Goal: Task Accomplishment & Management: Manage account settings

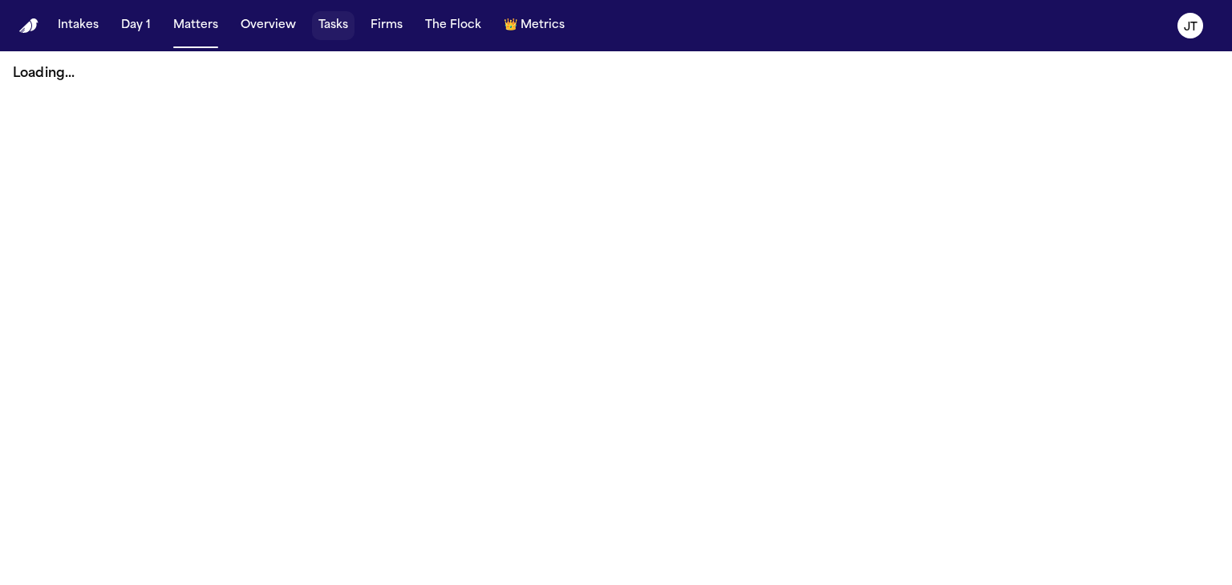
click at [324, 25] on button "Tasks" at bounding box center [333, 25] width 42 height 29
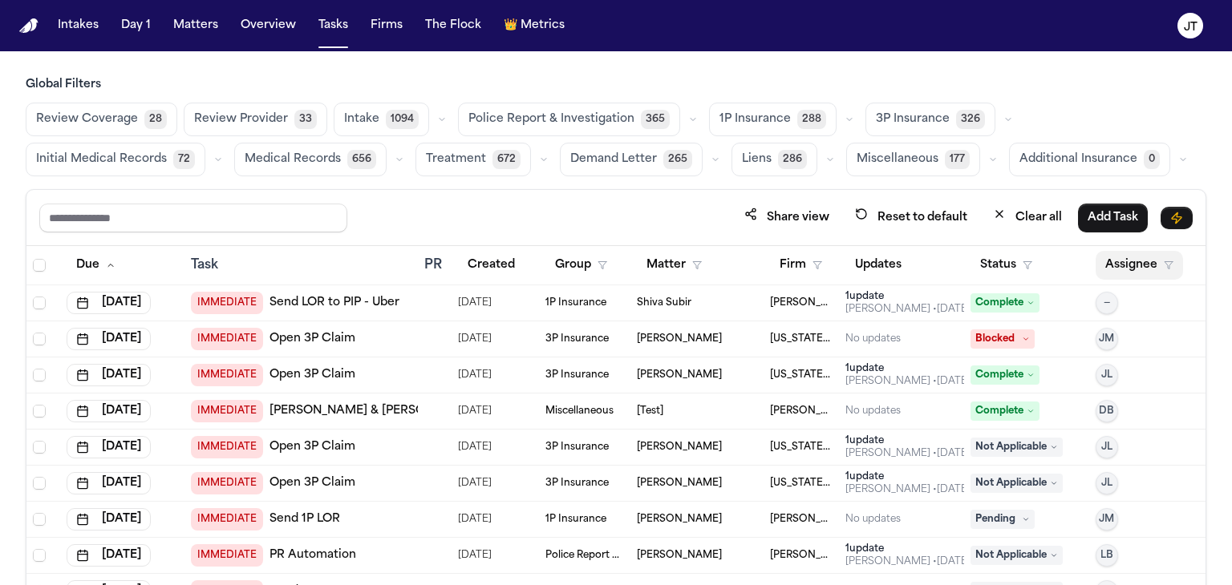
click at [1108, 265] on button "Assignee" at bounding box center [1138, 265] width 87 height 29
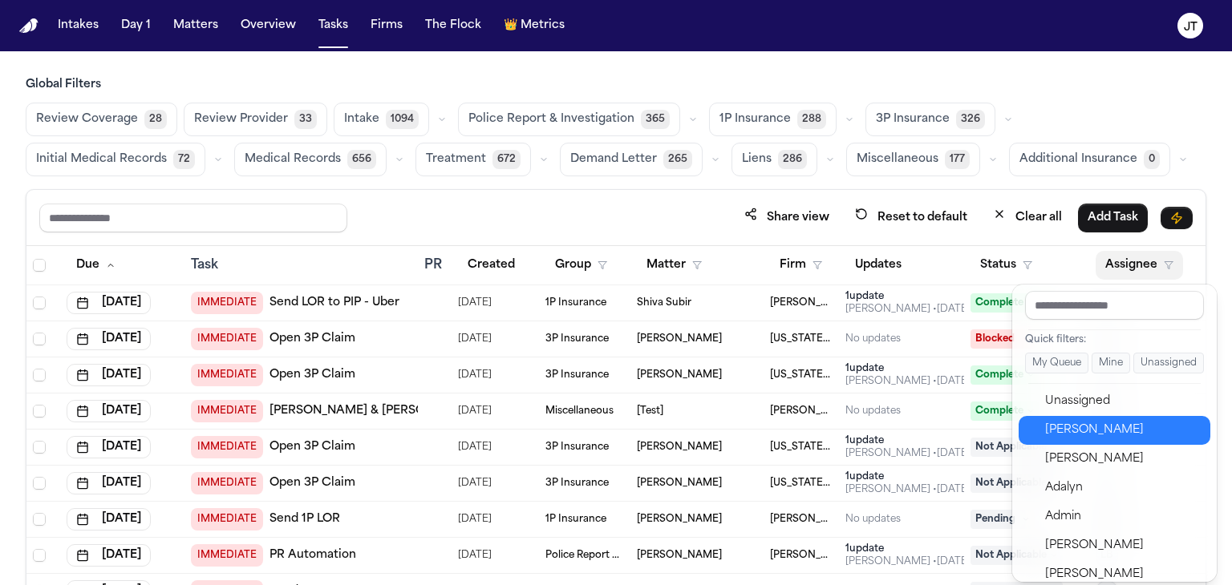
click at [1095, 430] on div "[PERSON_NAME]" at bounding box center [1123, 430] width 156 height 19
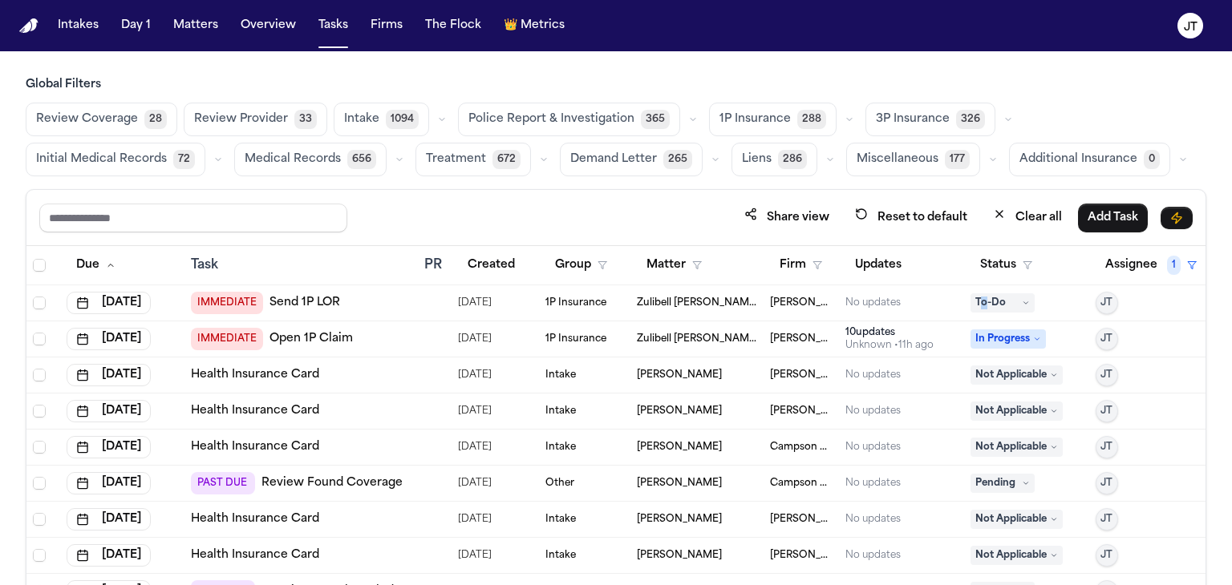
click at [975, 293] on span "To-Do" at bounding box center [1002, 302] width 64 height 19
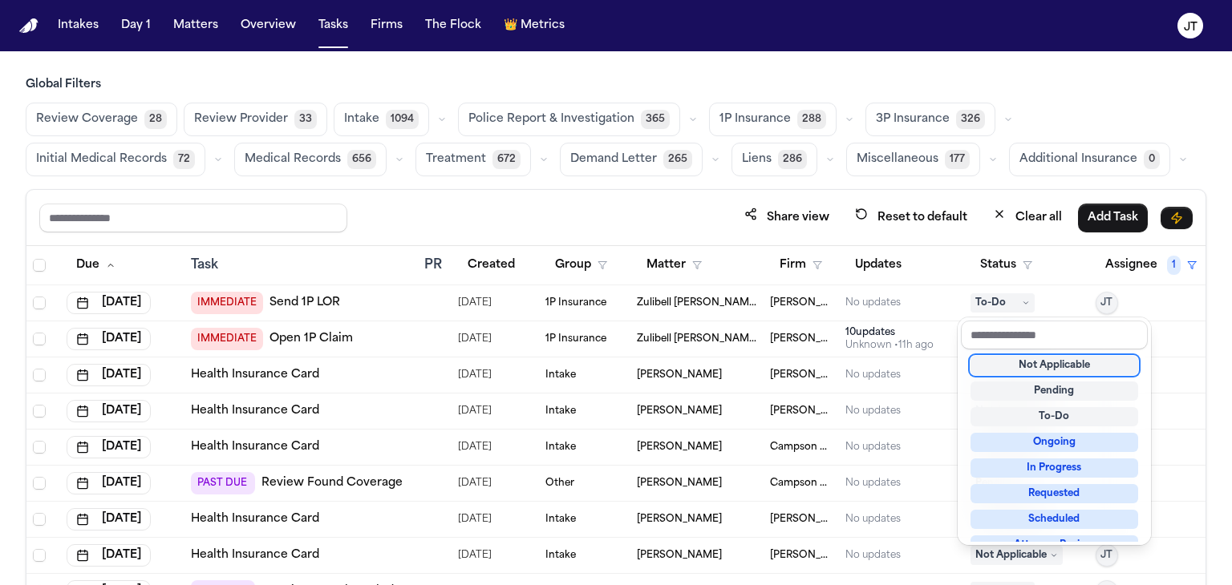
click at [1014, 363] on div "Not Applicable" at bounding box center [1054, 365] width 168 height 19
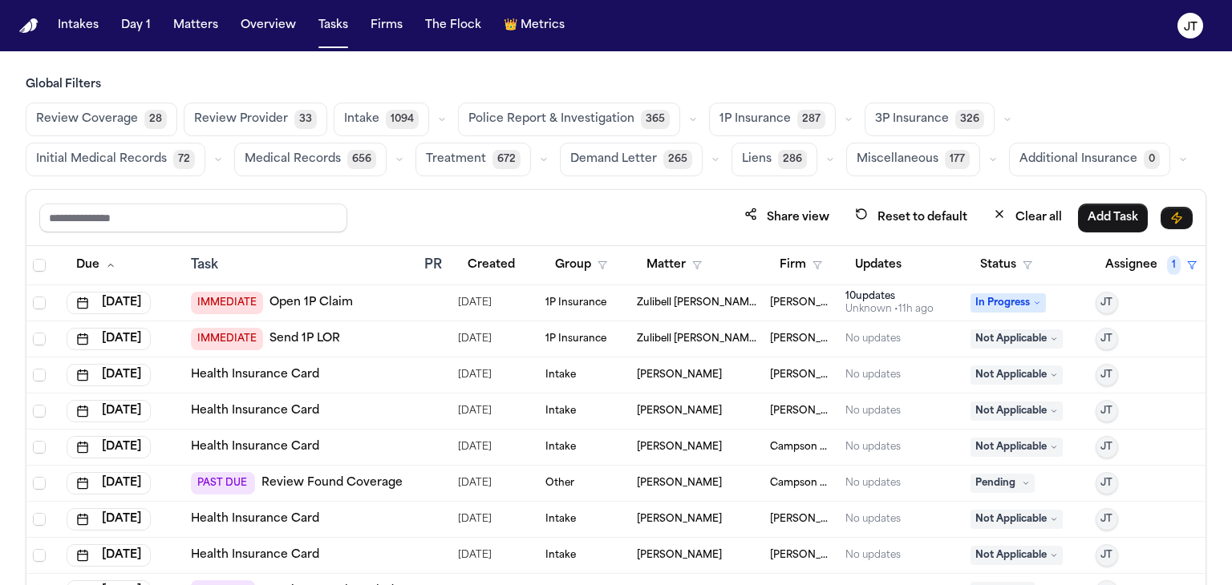
click at [994, 306] on span "In Progress" at bounding box center [1007, 302] width 75 height 19
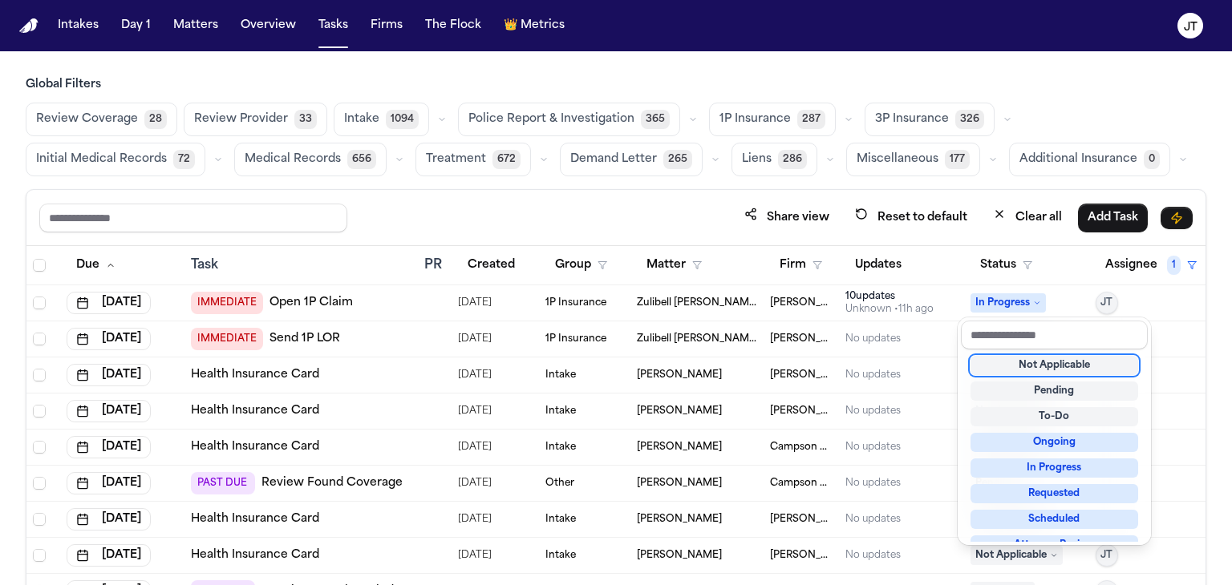
click at [1017, 364] on div "Not Applicable" at bounding box center [1054, 365] width 168 height 19
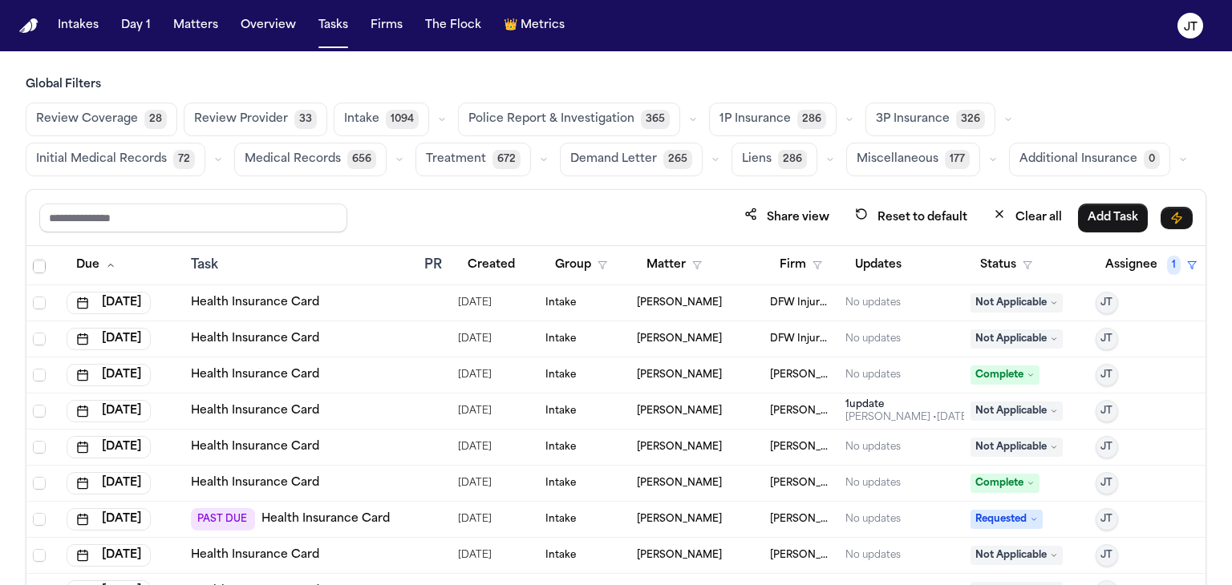
scroll to position [2245, 0]
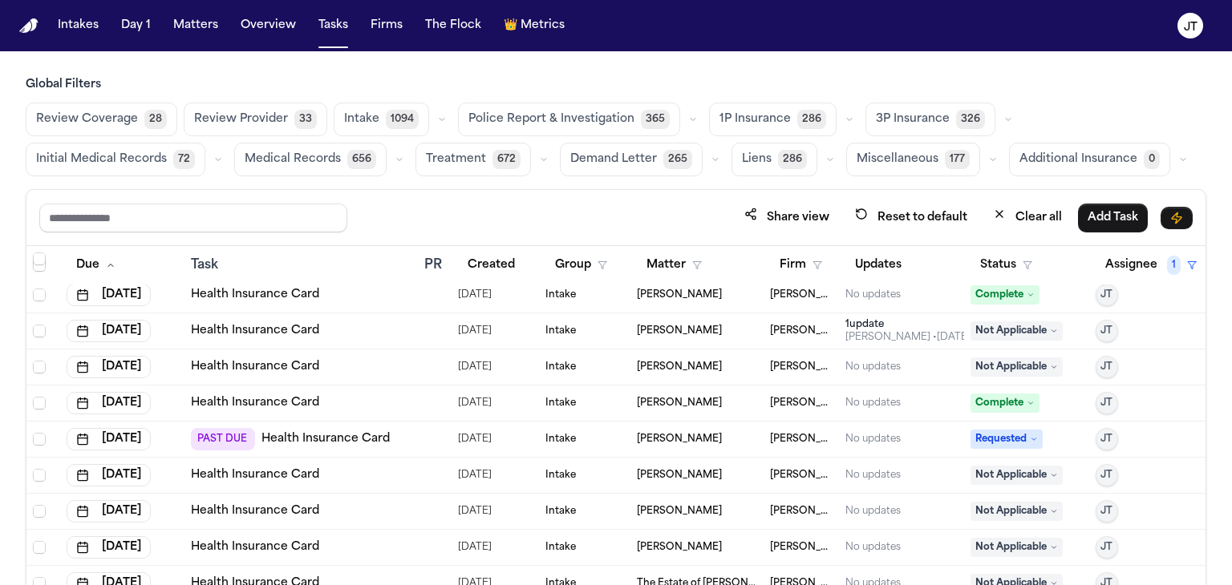
click at [987, 441] on span "Requested" at bounding box center [1006, 439] width 72 height 19
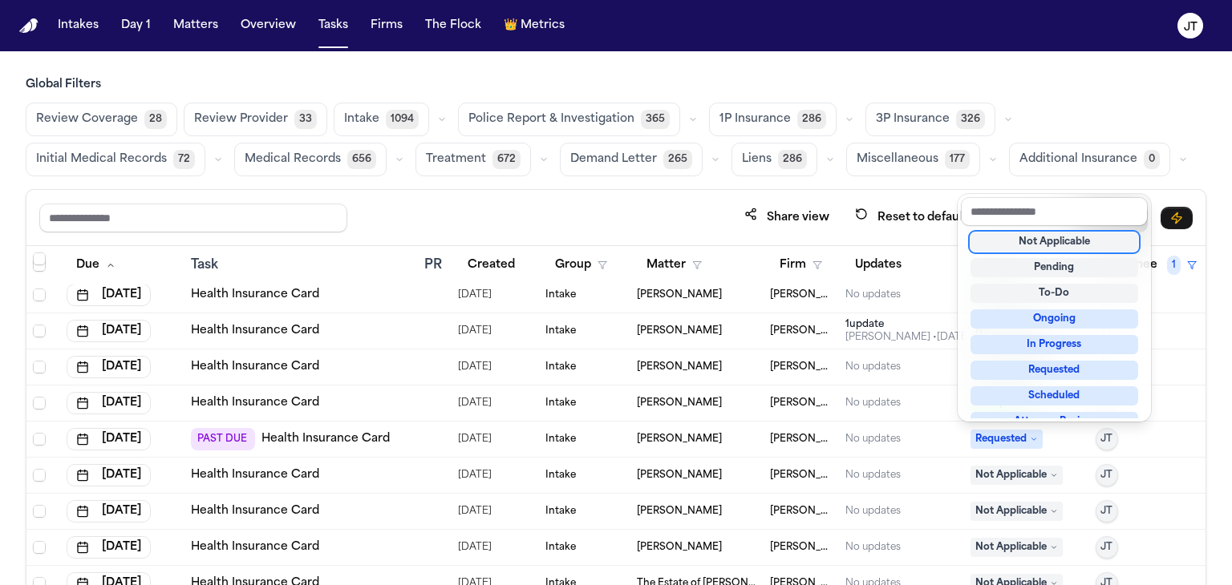
click at [1001, 245] on div "Not Applicable" at bounding box center [1054, 242] width 168 height 19
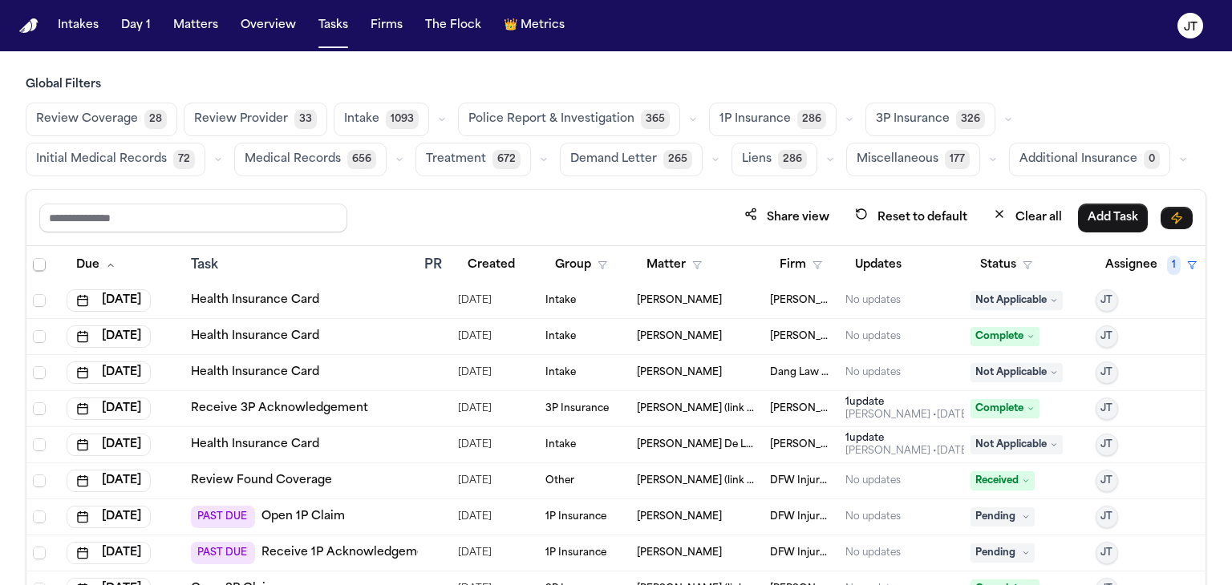
scroll to position [3288, 0]
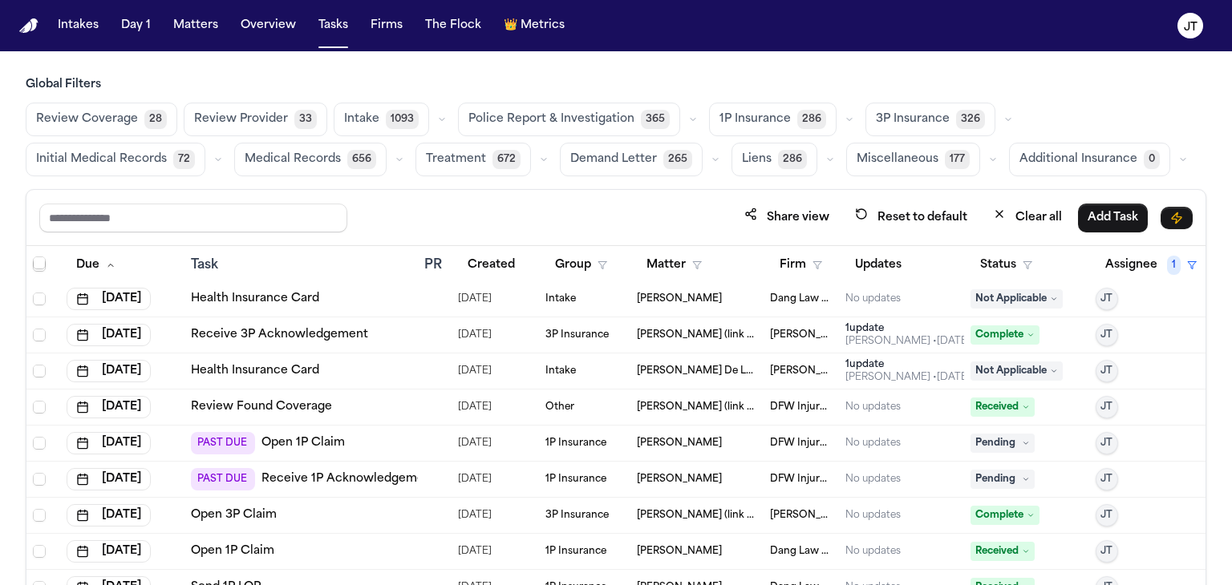
click at [302, 440] on link "Open 1P Claim" at bounding box center [302, 443] width 83 height 16
click at [365, 479] on link "Receive 1P Acknowledgement" at bounding box center [348, 479] width 175 height 16
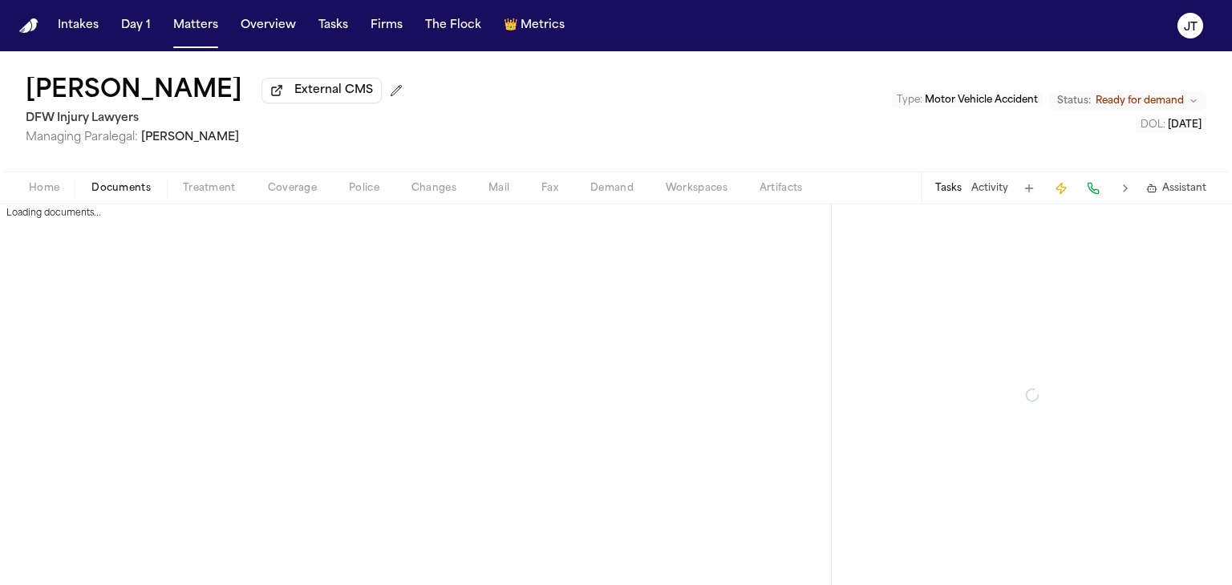
click at [127, 190] on span "Documents" at bounding box center [120, 188] width 59 height 13
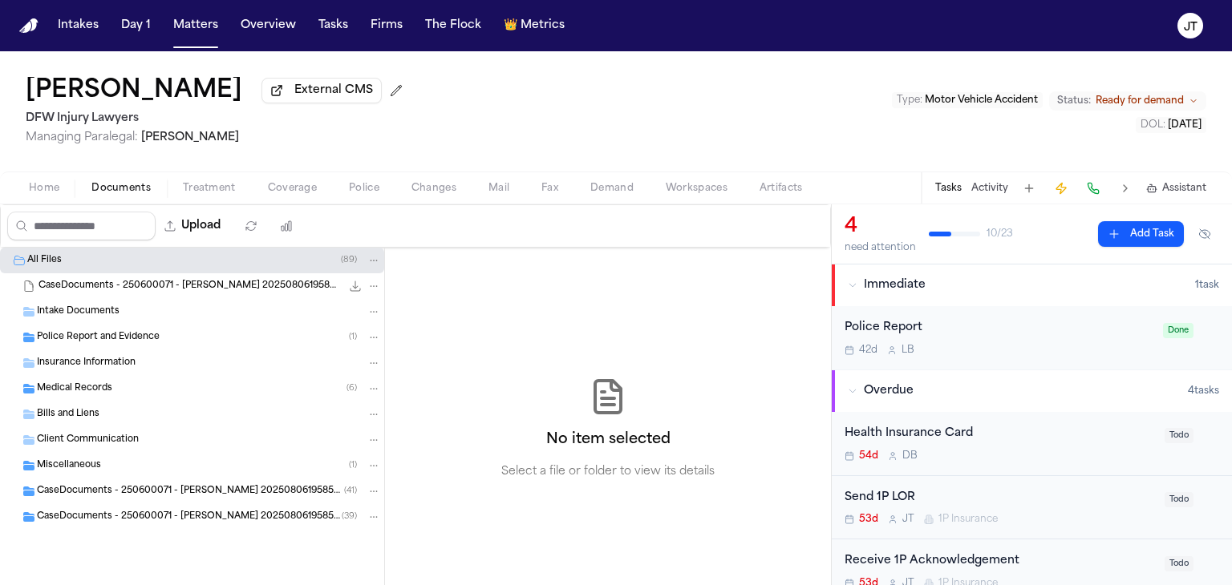
click at [71, 368] on span "Insurance Information" at bounding box center [86, 364] width 99 height 14
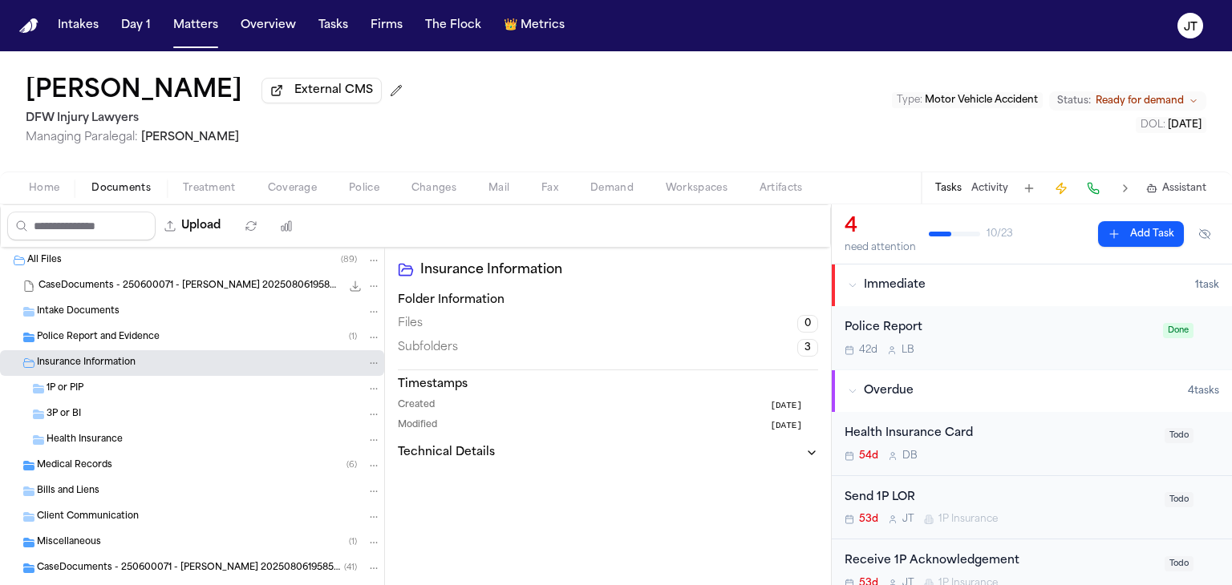
click at [67, 395] on span "1P or PIP" at bounding box center [65, 389] width 37 height 14
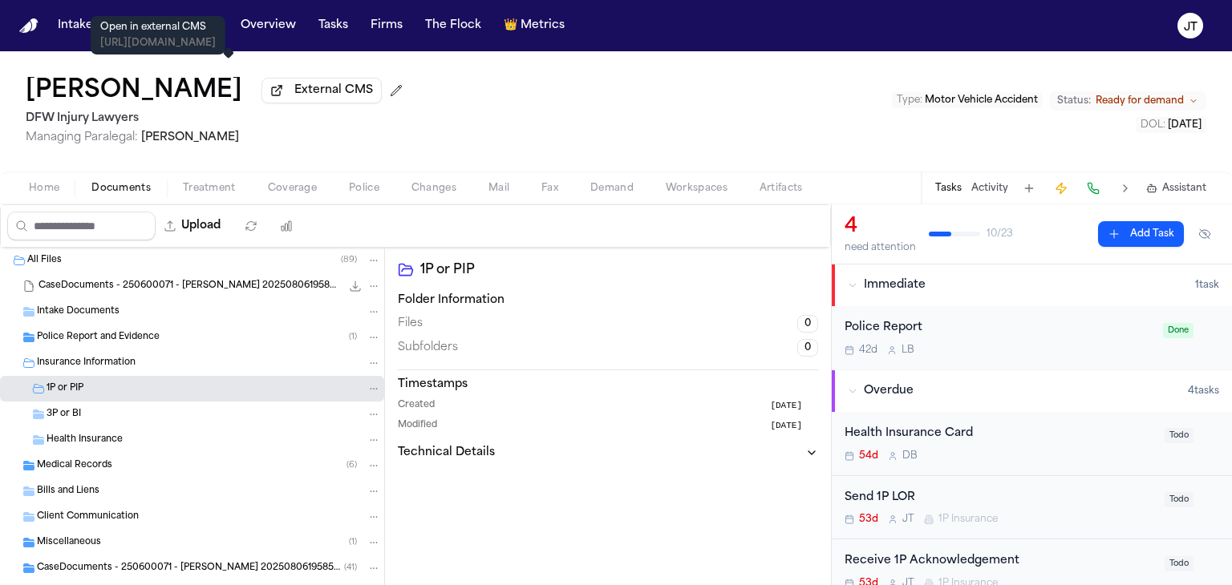
click at [294, 97] on span "External CMS" at bounding box center [333, 91] width 79 height 16
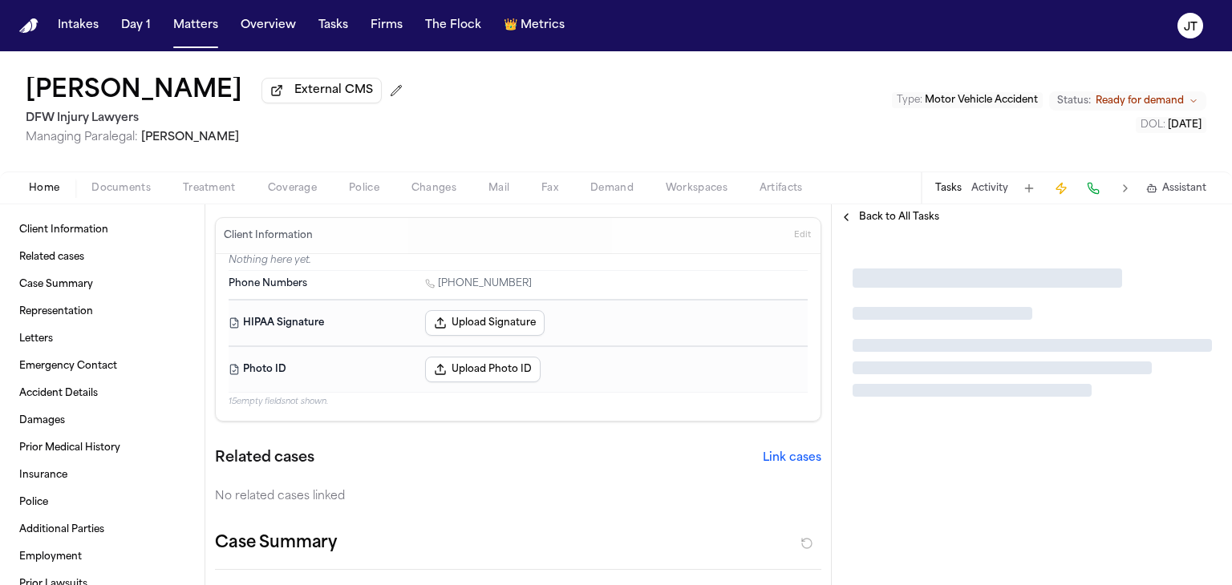
click at [878, 208] on div "Back to All Tasks" at bounding box center [1032, 217] width 400 height 26
click at [879, 215] on span "Back to All Tasks" at bounding box center [899, 217] width 80 height 13
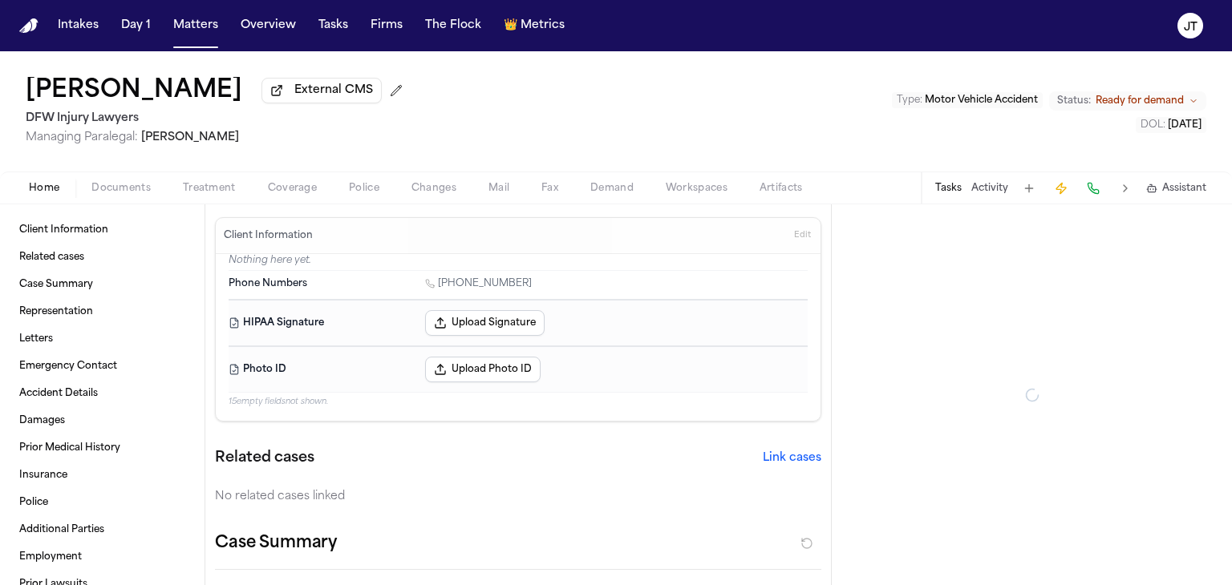
click at [34, 192] on span "Home" at bounding box center [44, 188] width 30 height 13
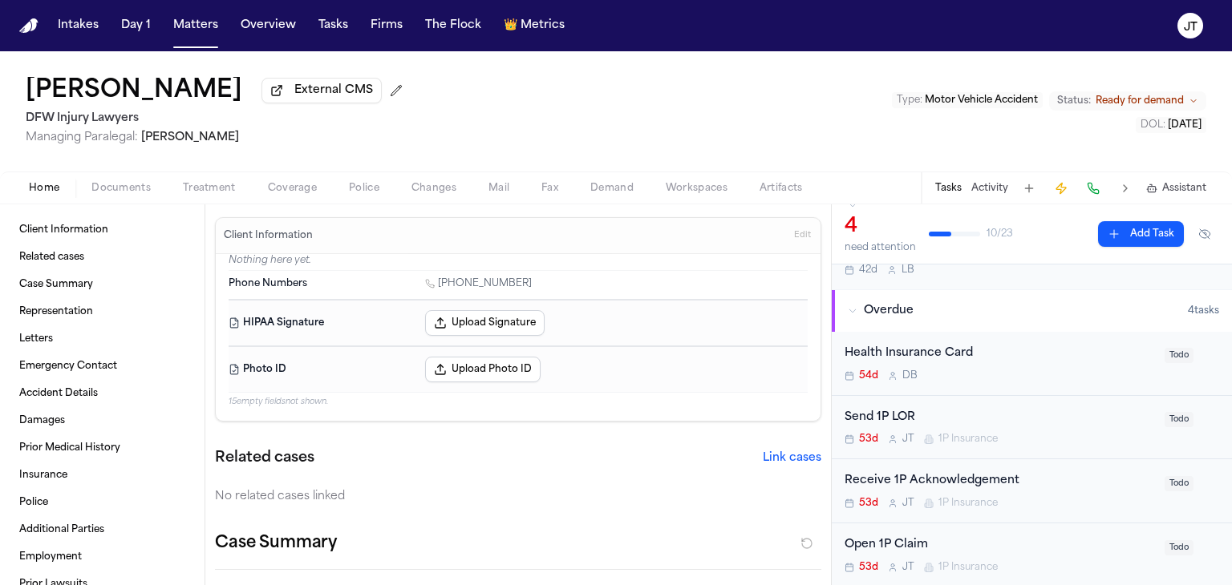
scroll to position [160, 0]
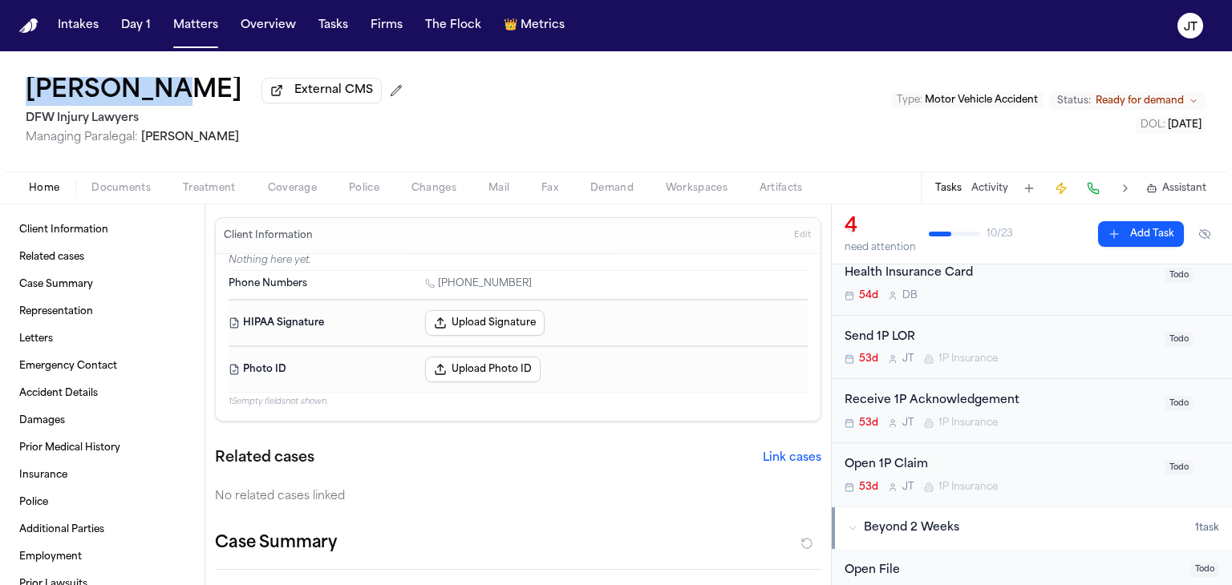
drag, startPoint x: 22, startPoint y: 88, endPoint x: 154, endPoint y: 91, distance: 131.5
click at [154, 91] on div "Hassen Ali External CMS DFW Injury Lawyers Managing Paralegal: Michelle Landaza…" at bounding box center [616, 111] width 1232 height 120
copy h1 "[PERSON_NAME]"
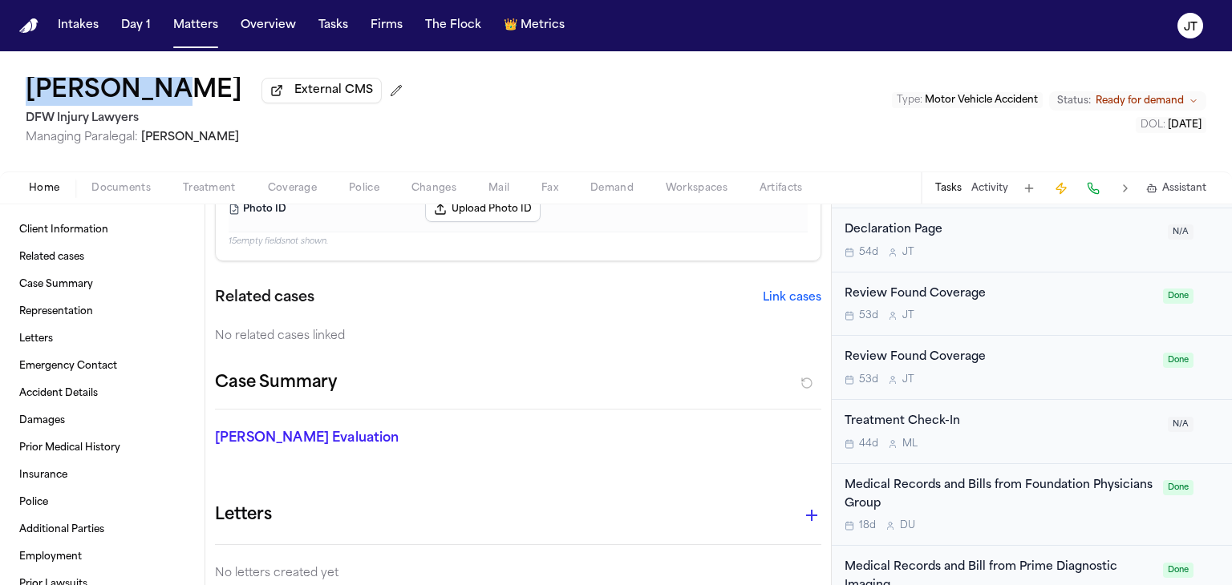
scroll to position [802, 0]
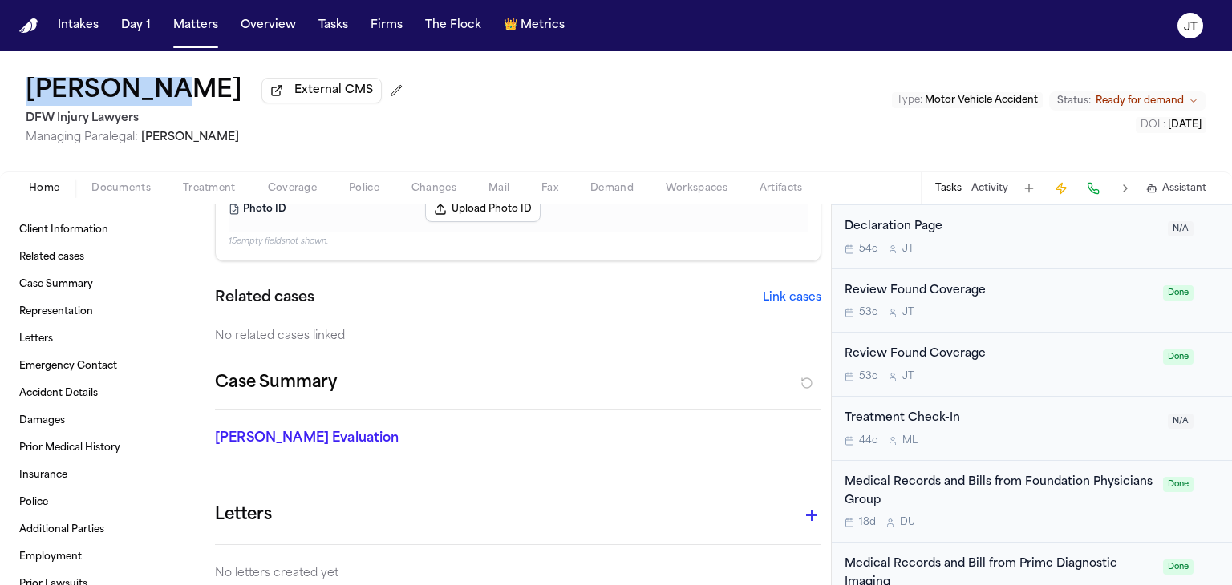
click at [295, 188] on span "Coverage" at bounding box center [292, 188] width 49 height 13
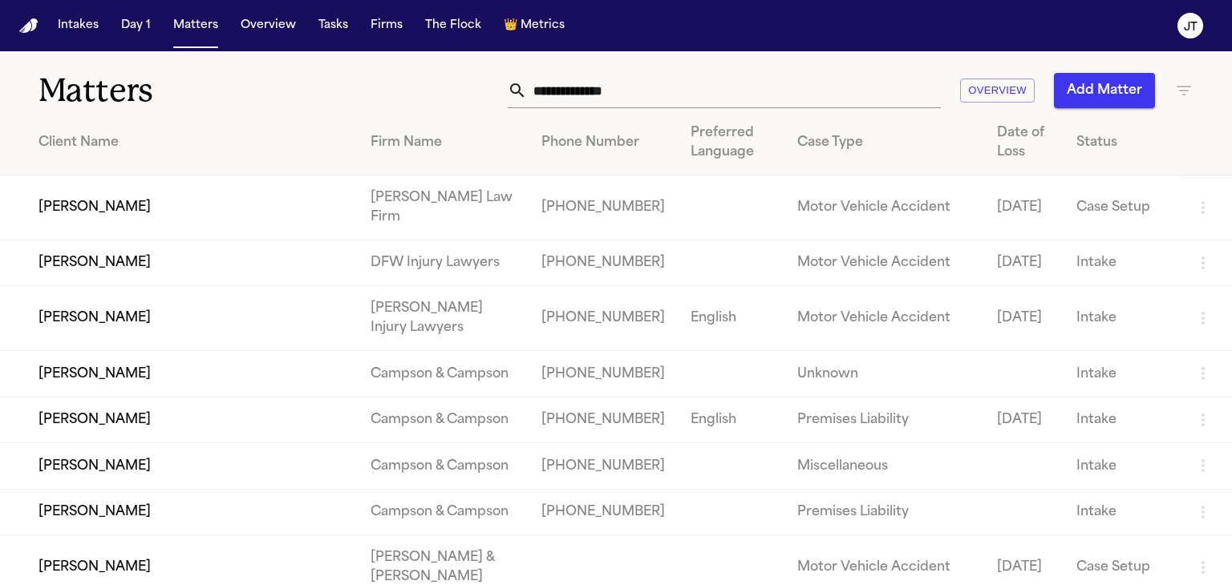
click at [581, 94] on input "text" at bounding box center [734, 90] width 414 height 35
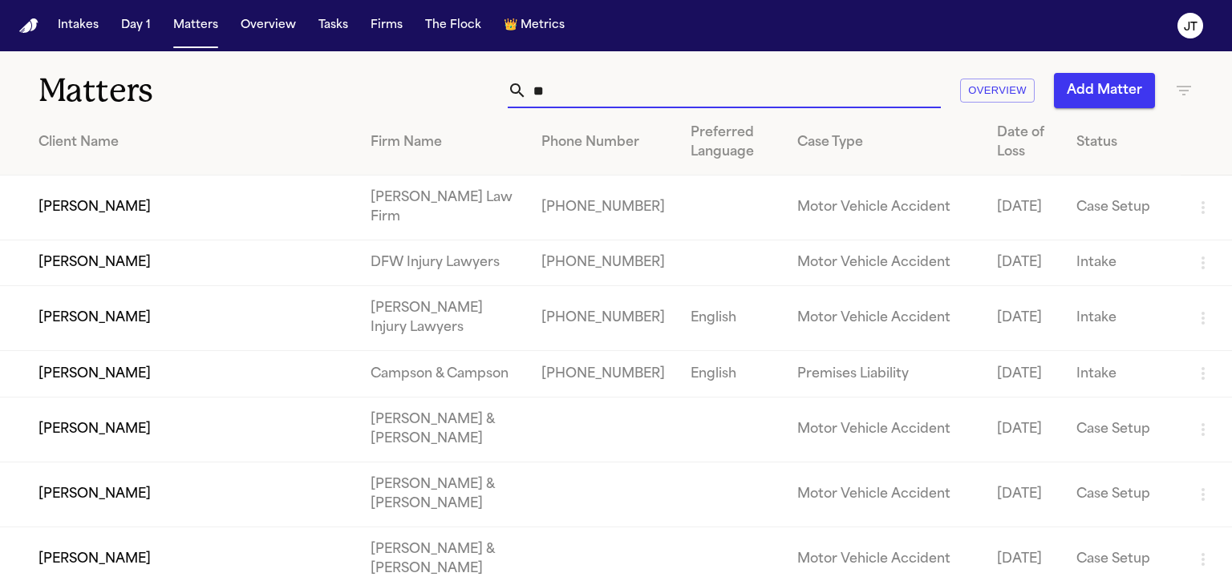
click at [581, 94] on input "**" at bounding box center [734, 90] width 414 height 35
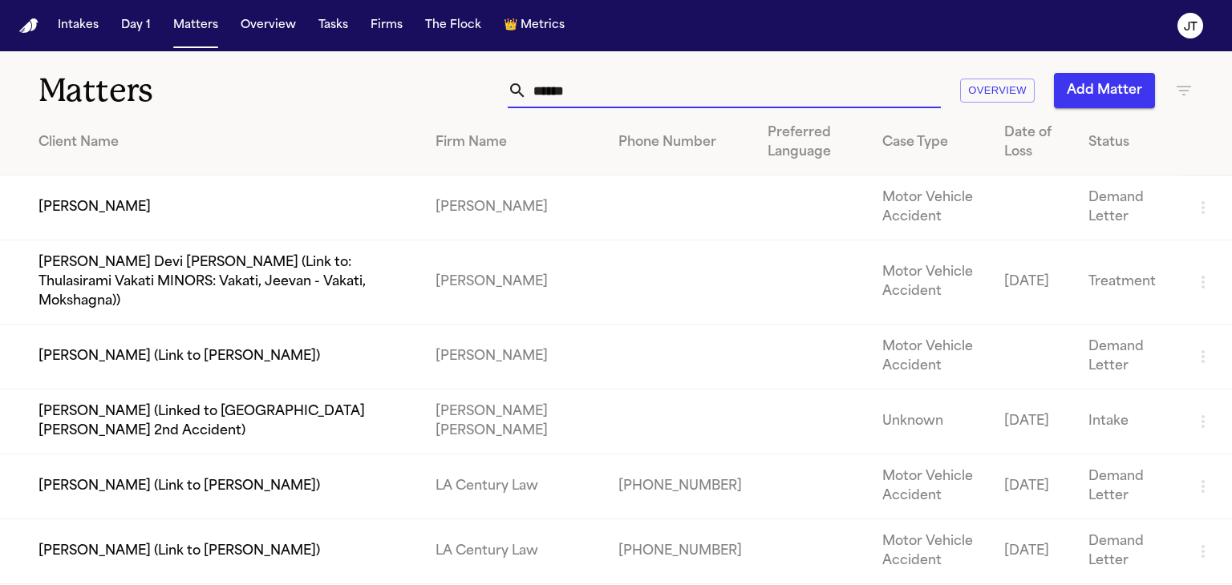
type input "******"
click at [68, 213] on td "Mahad Hassan" at bounding box center [211, 208] width 423 height 65
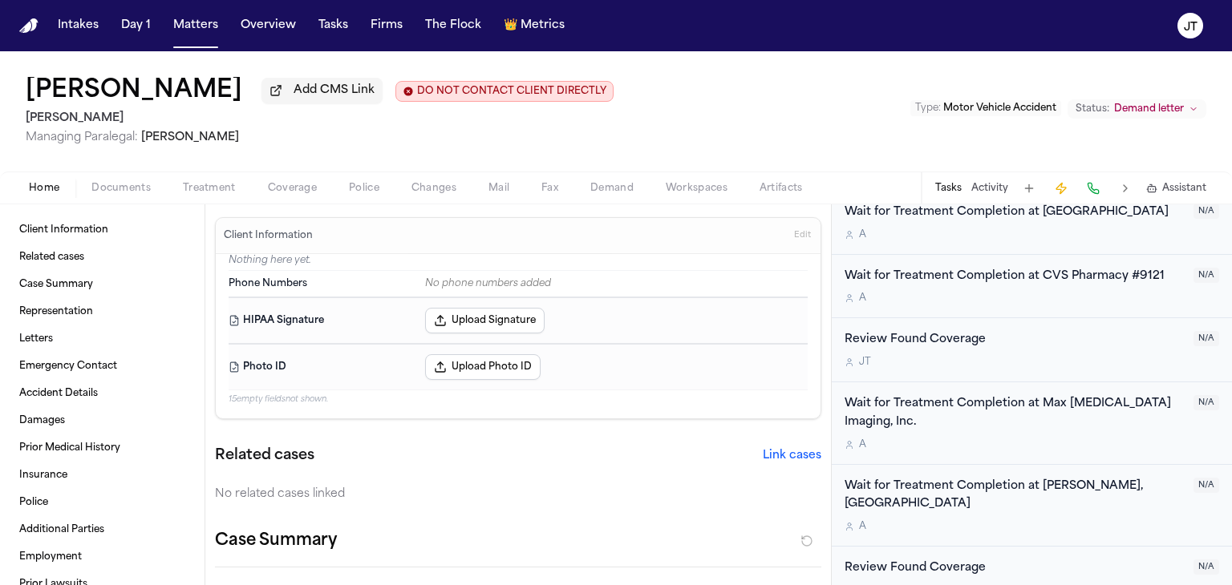
scroll to position [241, 0]
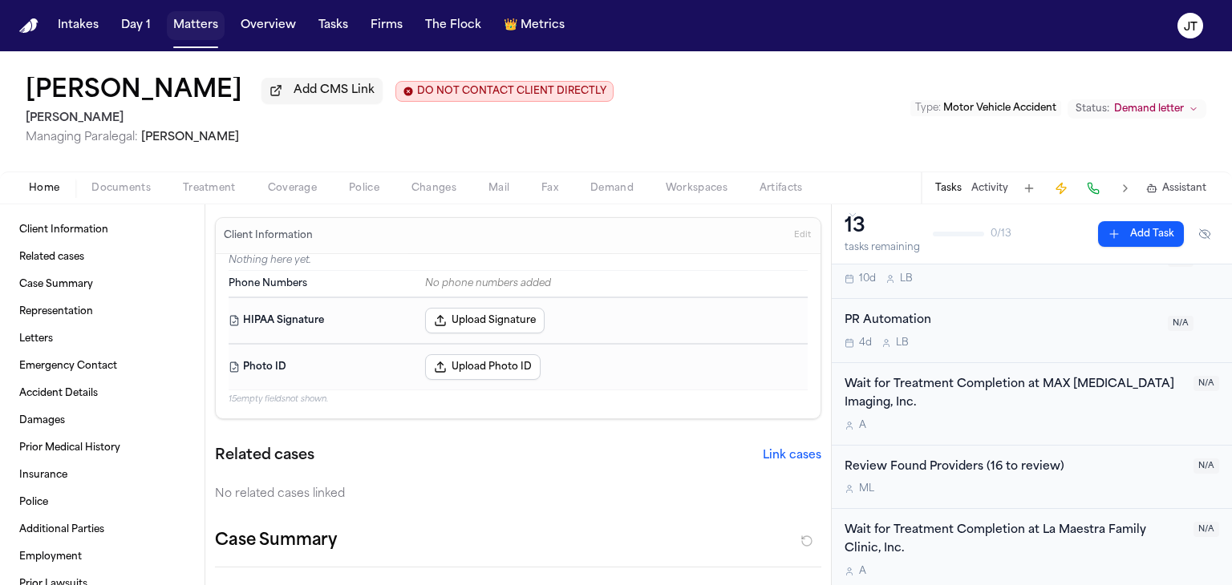
click at [196, 26] on button "Matters" at bounding box center [196, 25] width 58 height 29
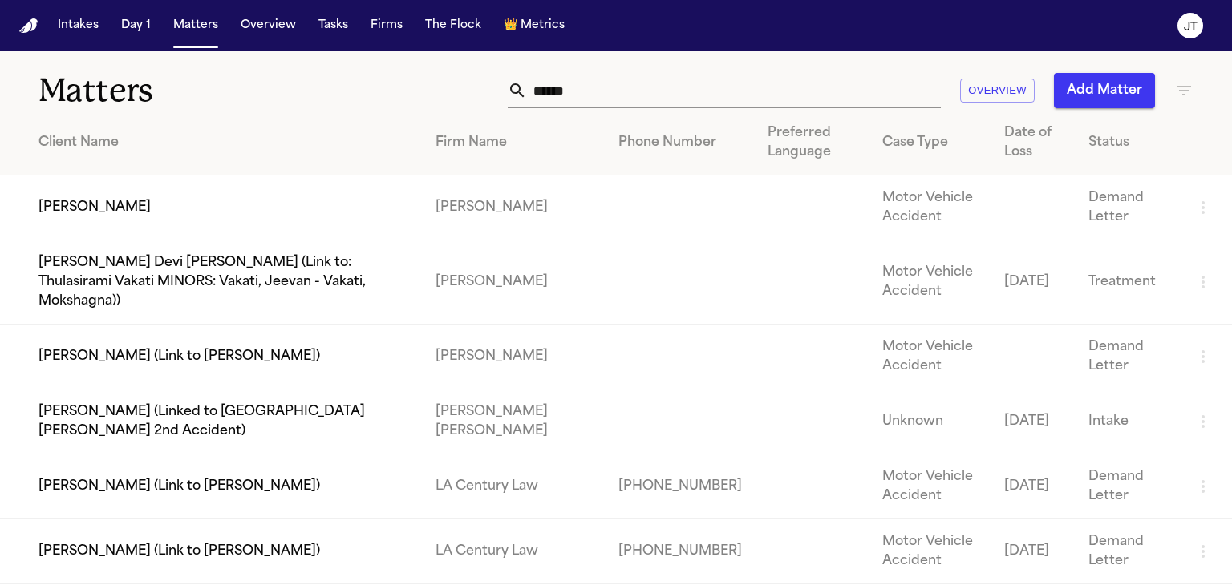
click at [613, 84] on input "******" at bounding box center [734, 90] width 414 height 35
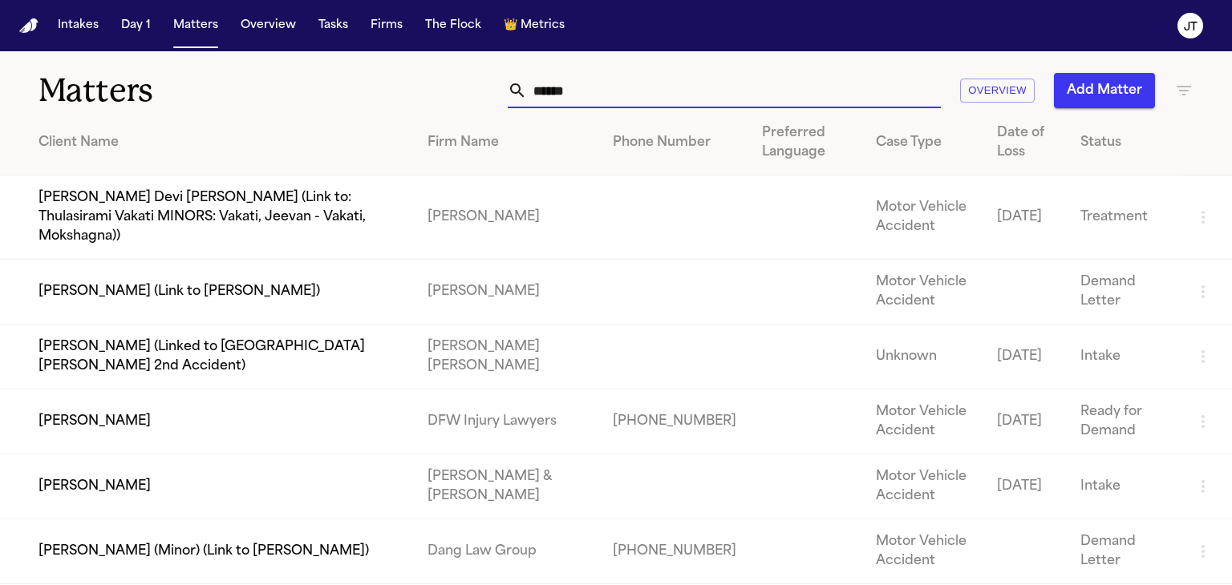
type input "******"
click at [53, 396] on td "Hassen Ali" at bounding box center [207, 422] width 415 height 65
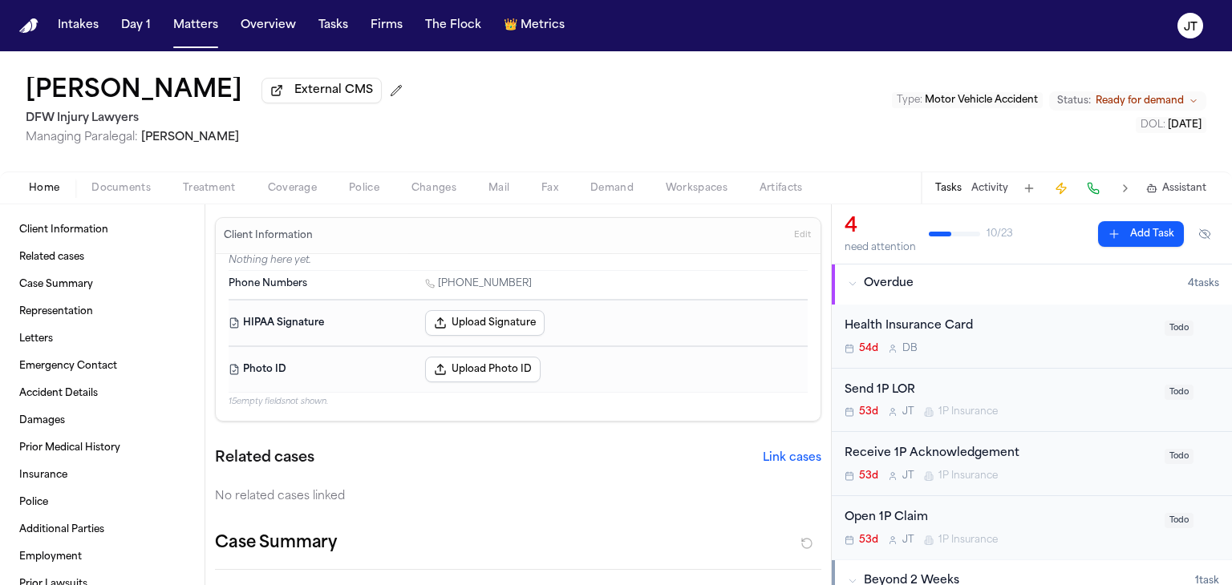
scroll to position [80, 0]
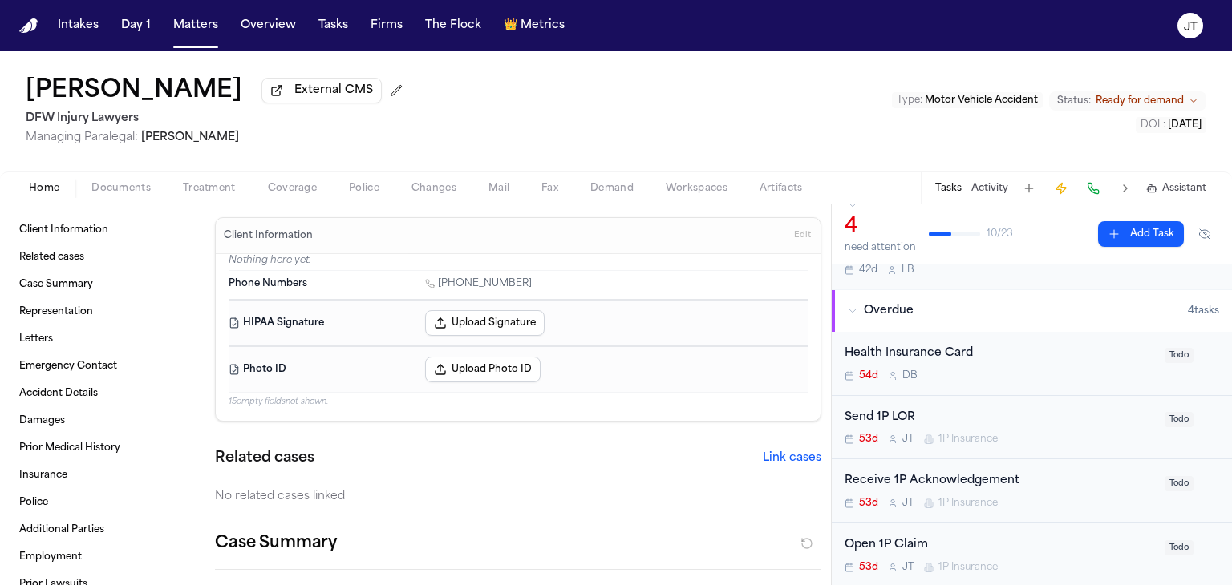
click at [1164, 418] on span "Todo" at bounding box center [1178, 419] width 29 height 15
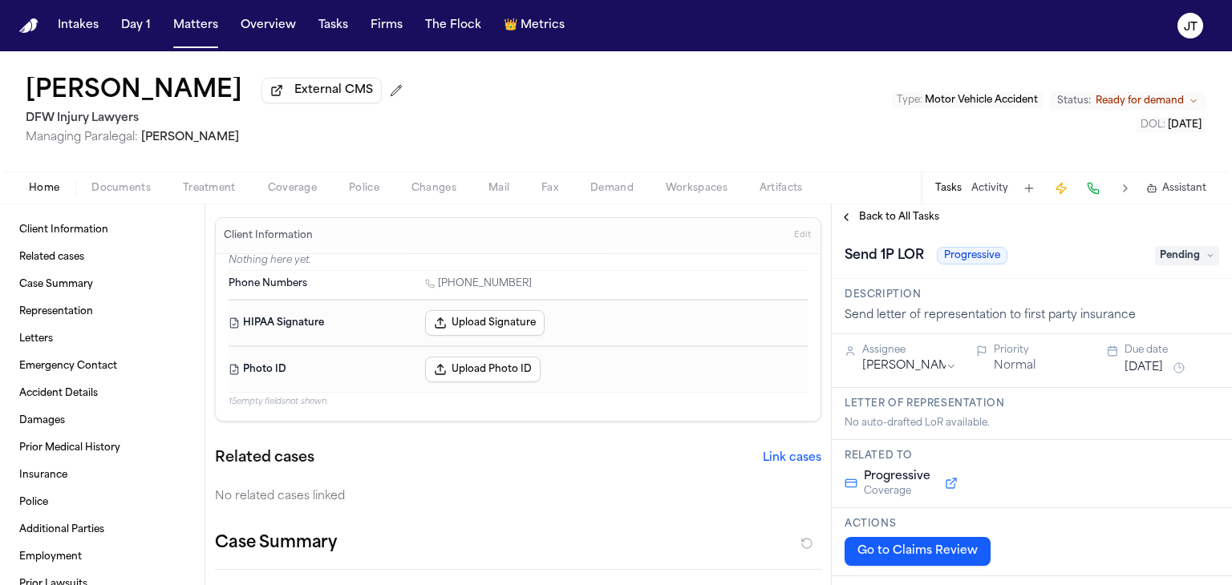
click at [1157, 257] on span "Pending" at bounding box center [1187, 255] width 64 height 19
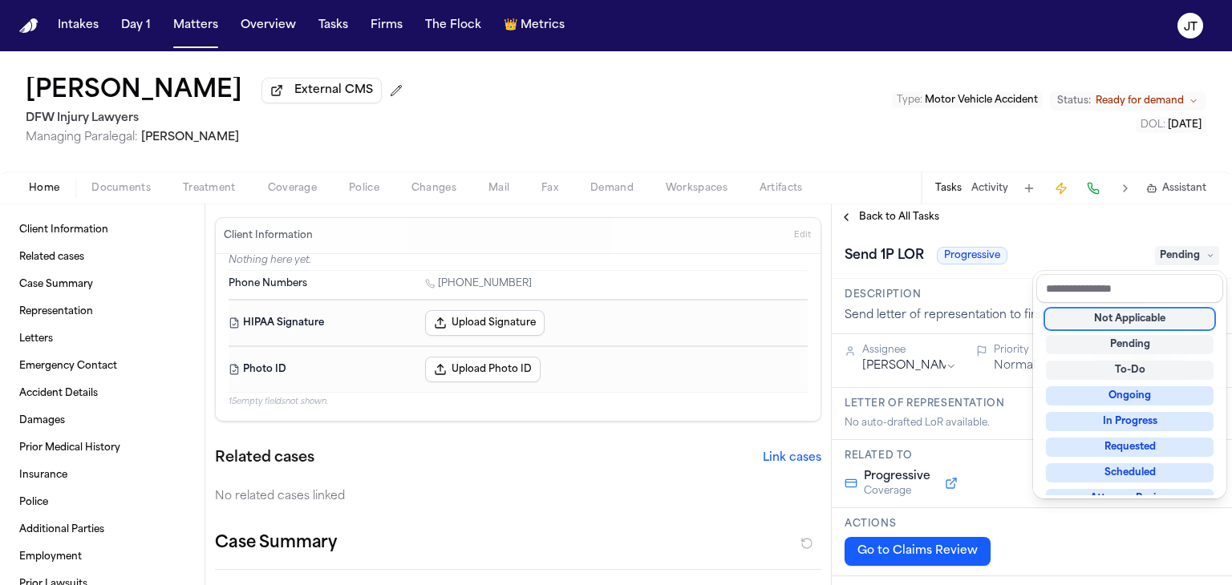
click at [1150, 322] on div "Not Applicable" at bounding box center [1130, 319] width 168 height 19
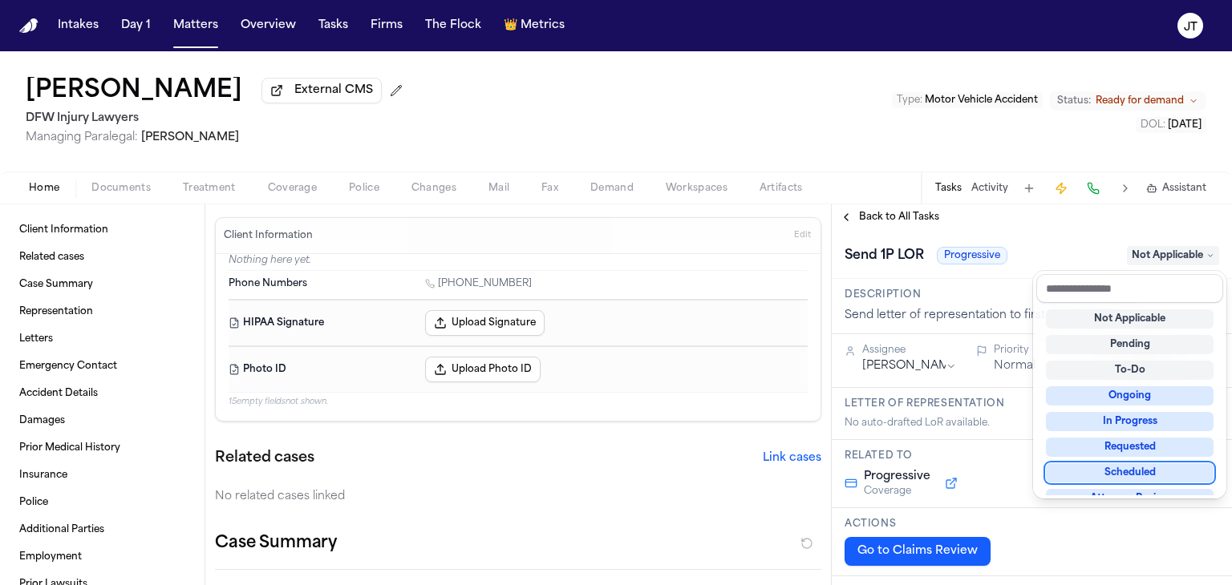
click at [904, 216] on div "**********" at bounding box center [1032, 394] width 400 height 381
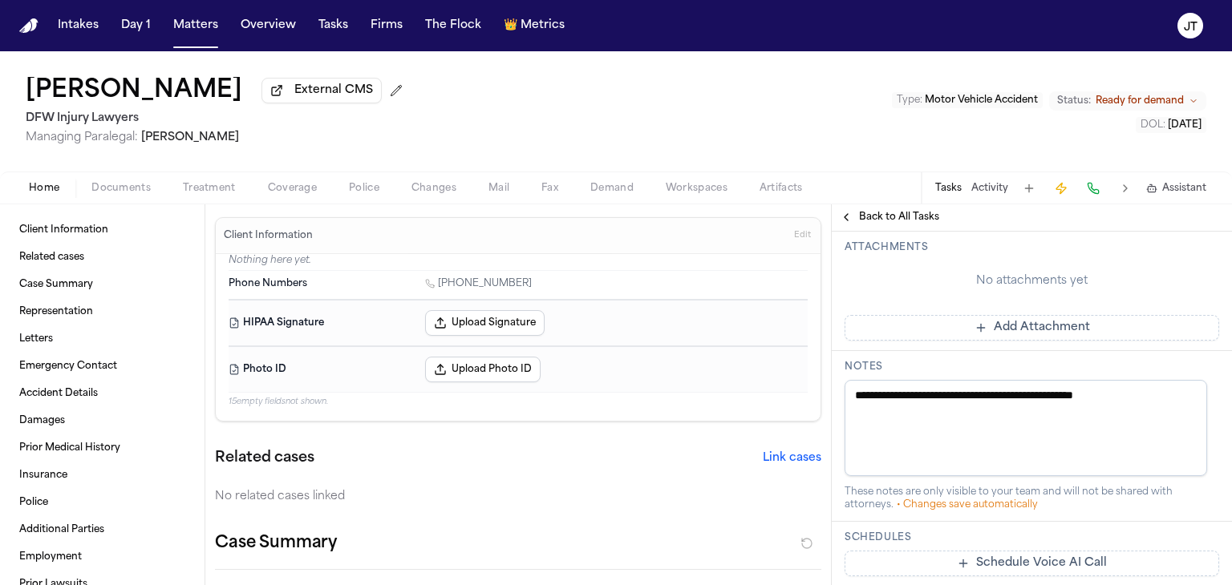
scroll to position [561, 0]
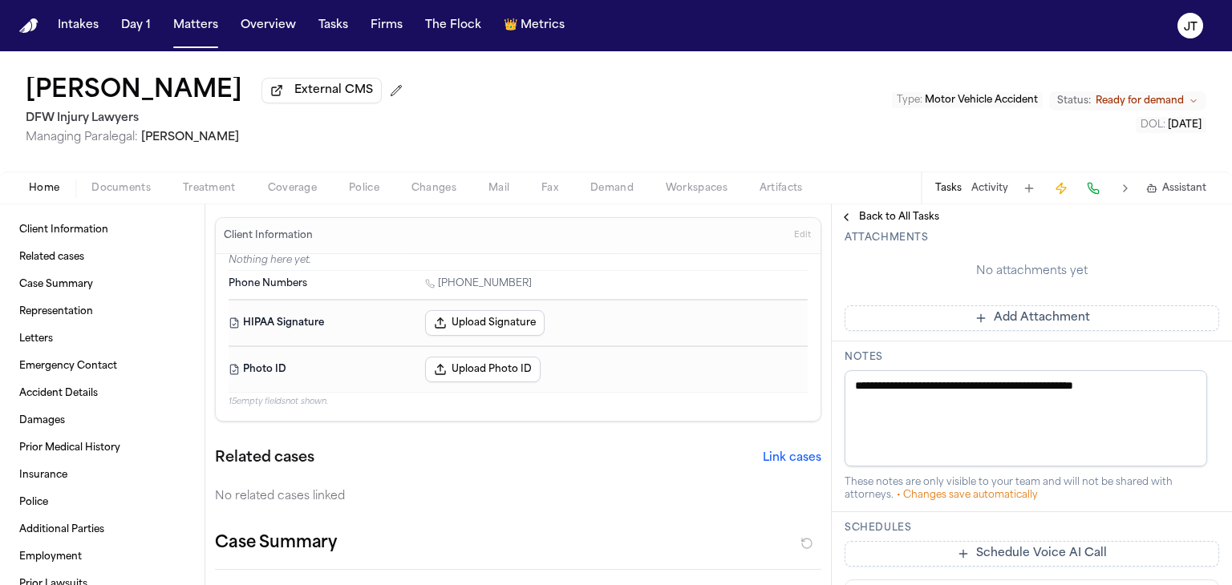
drag, startPoint x: 1093, startPoint y: 389, endPoint x: 698, endPoint y: 405, distance: 395.6
click at [698, 405] on div "Client Information Related cases Case Summary Representation Letters Emergency …" at bounding box center [616, 394] width 1232 height 381
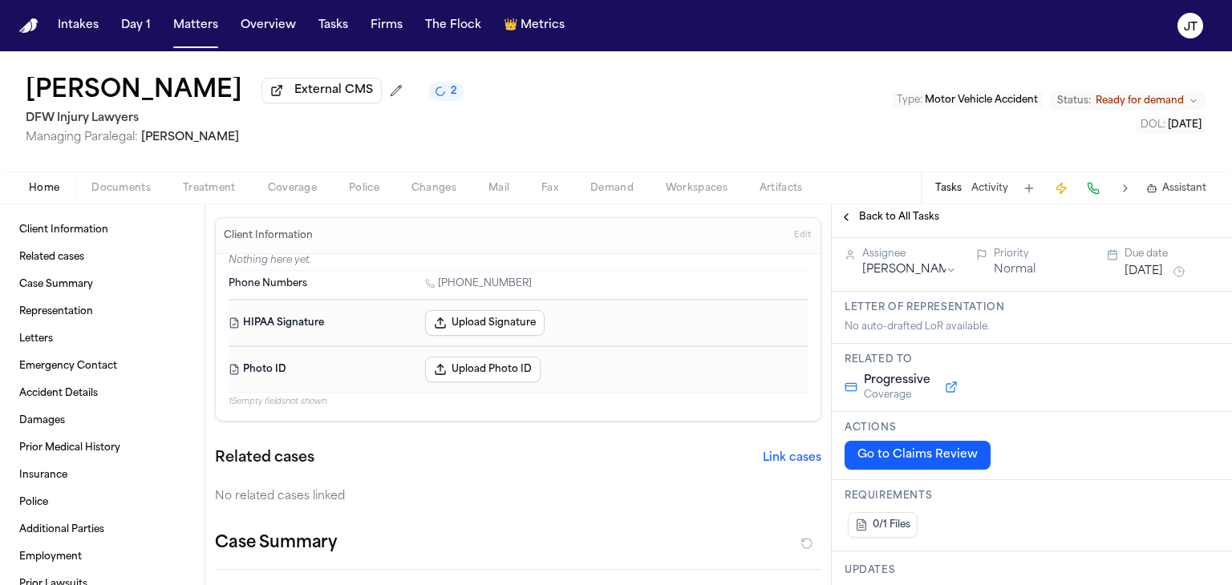
scroll to position [0, 0]
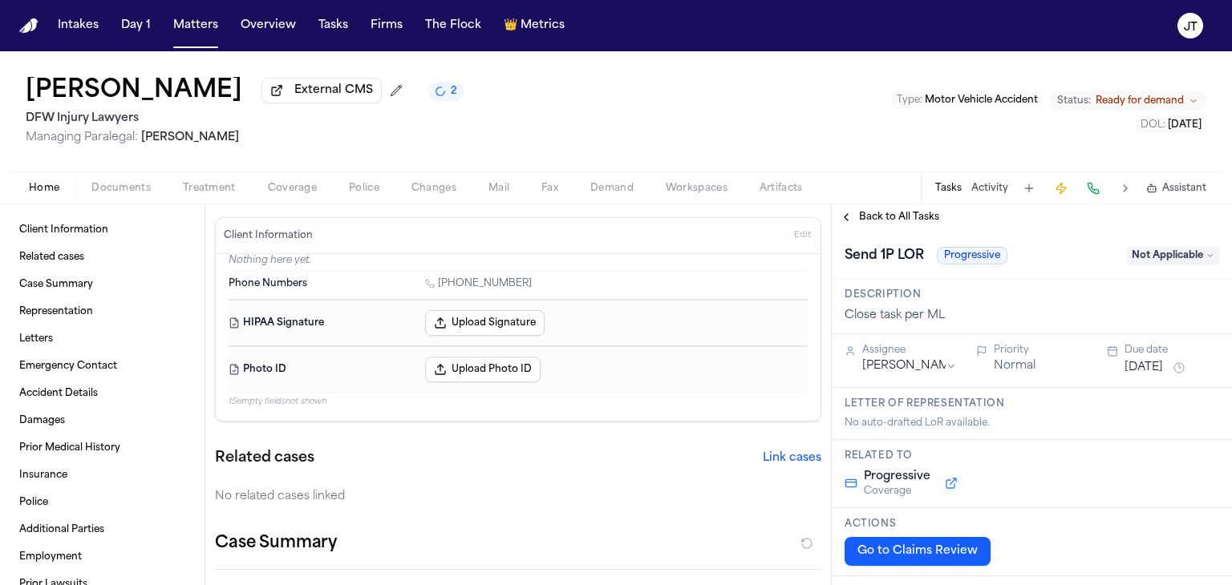
type textarea "**********"
click at [874, 218] on span "Back to All Tasks" at bounding box center [899, 217] width 80 height 13
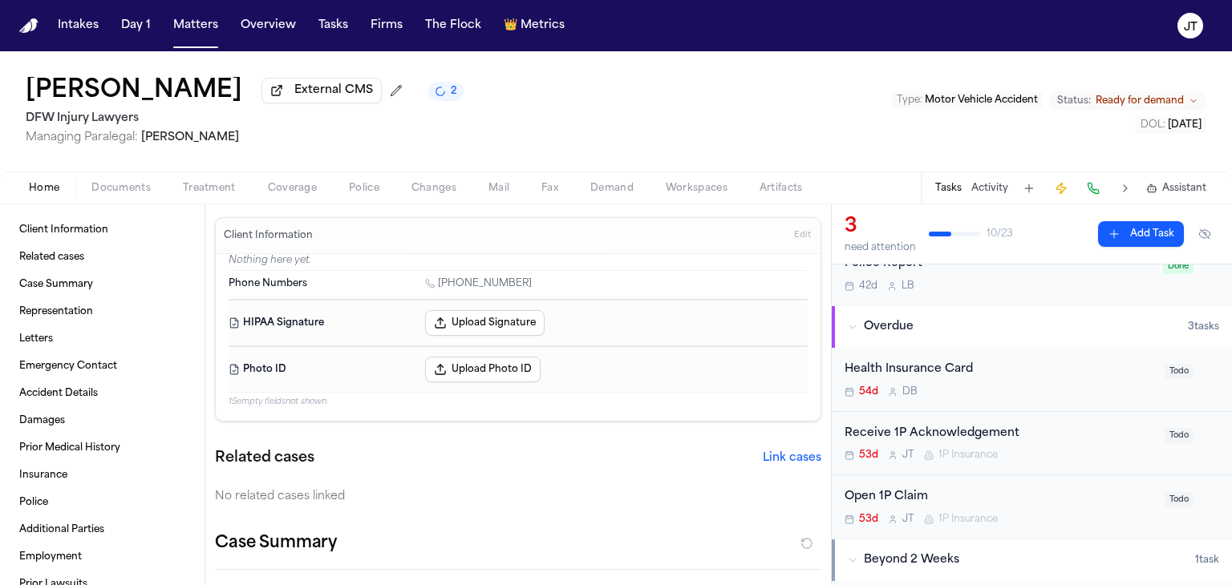
scroll to position [160, 0]
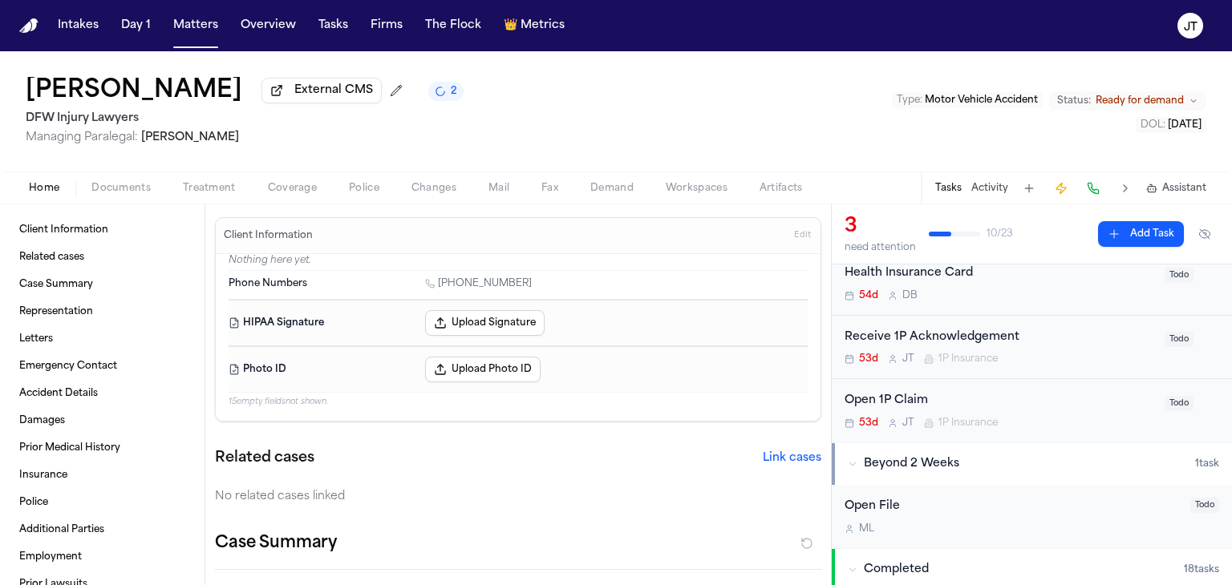
click at [1168, 336] on span "Todo" at bounding box center [1178, 339] width 29 height 15
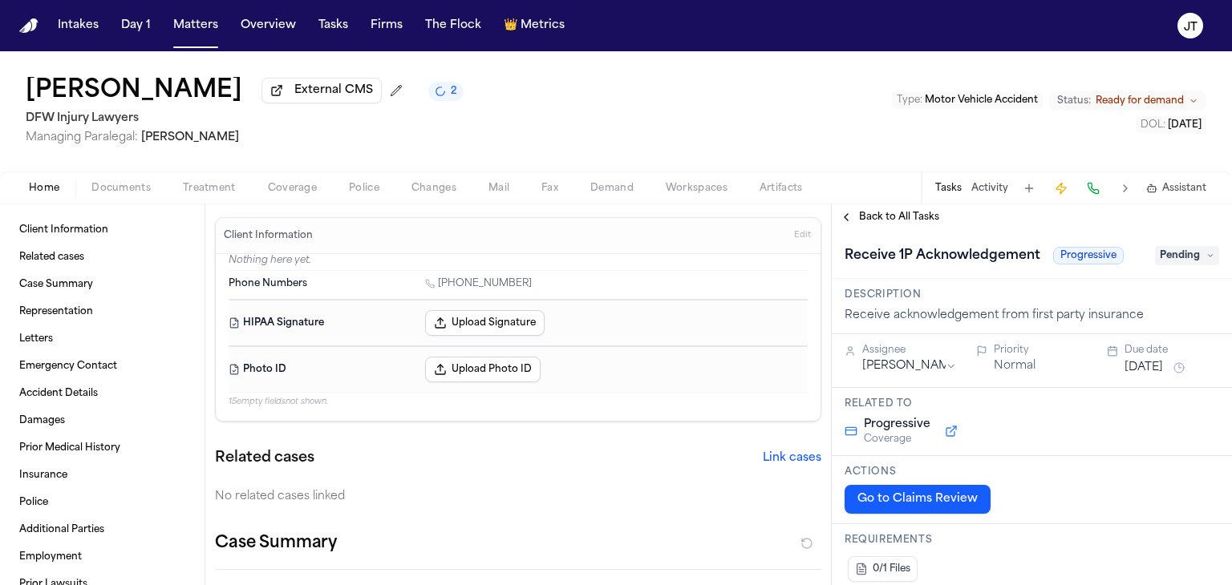
click at [1155, 257] on span "Pending" at bounding box center [1187, 255] width 64 height 19
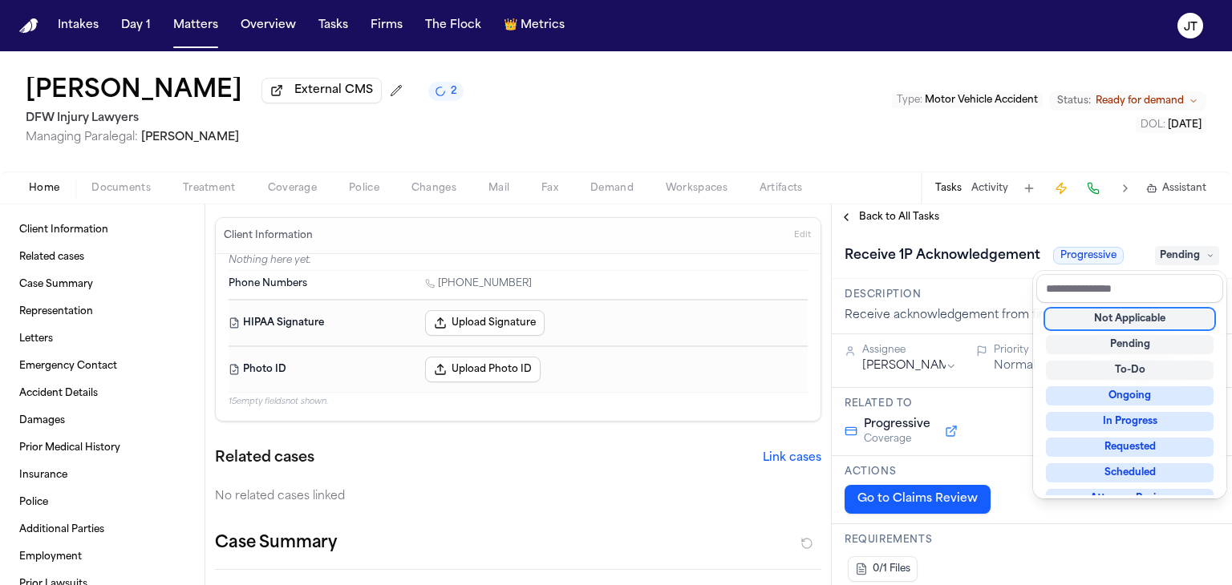
click at [1147, 316] on div "Not Applicable" at bounding box center [1130, 319] width 168 height 19
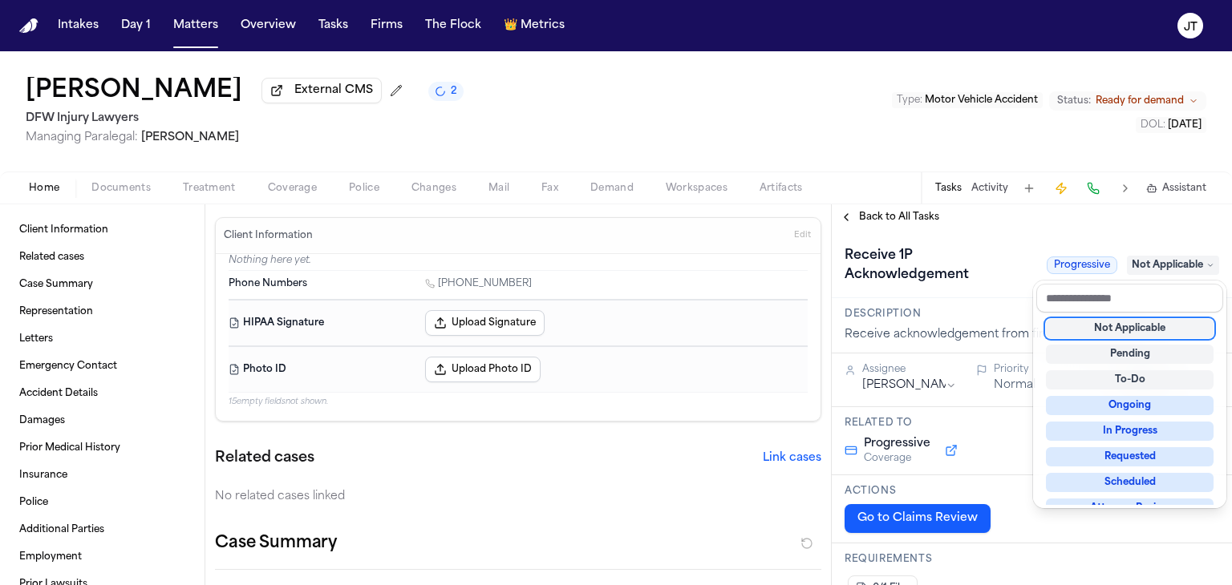
click at [886, 216] on div "**********" at bounding box center [1032, 394] width 400 height 381
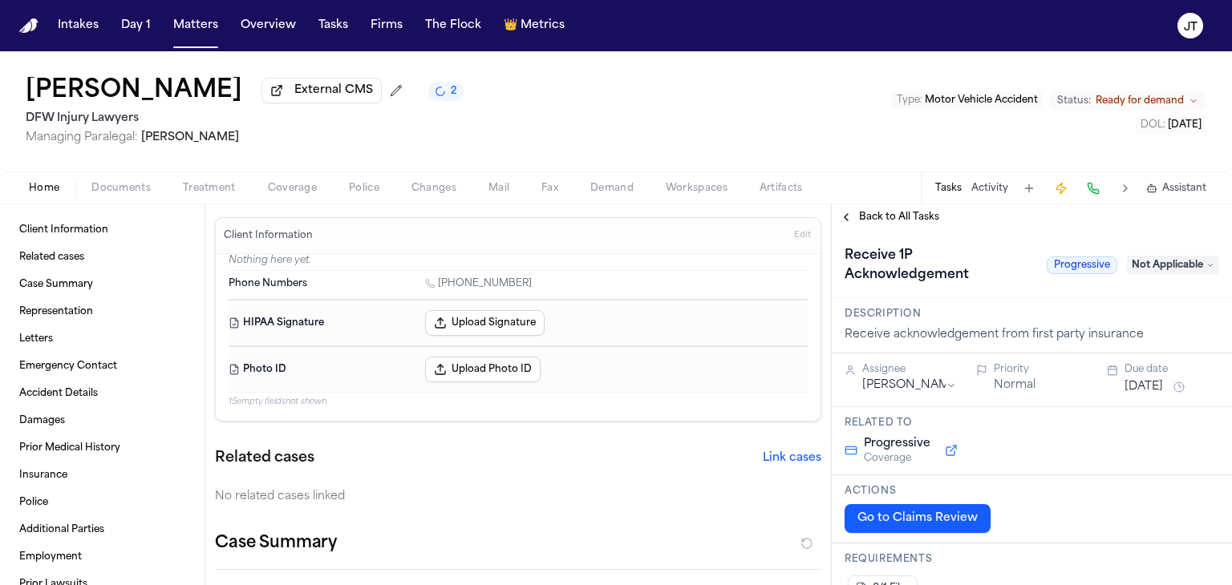
click at [886, 216] on span "Back to All Tasks" at bounding box center [899, 217] width 80 height 13
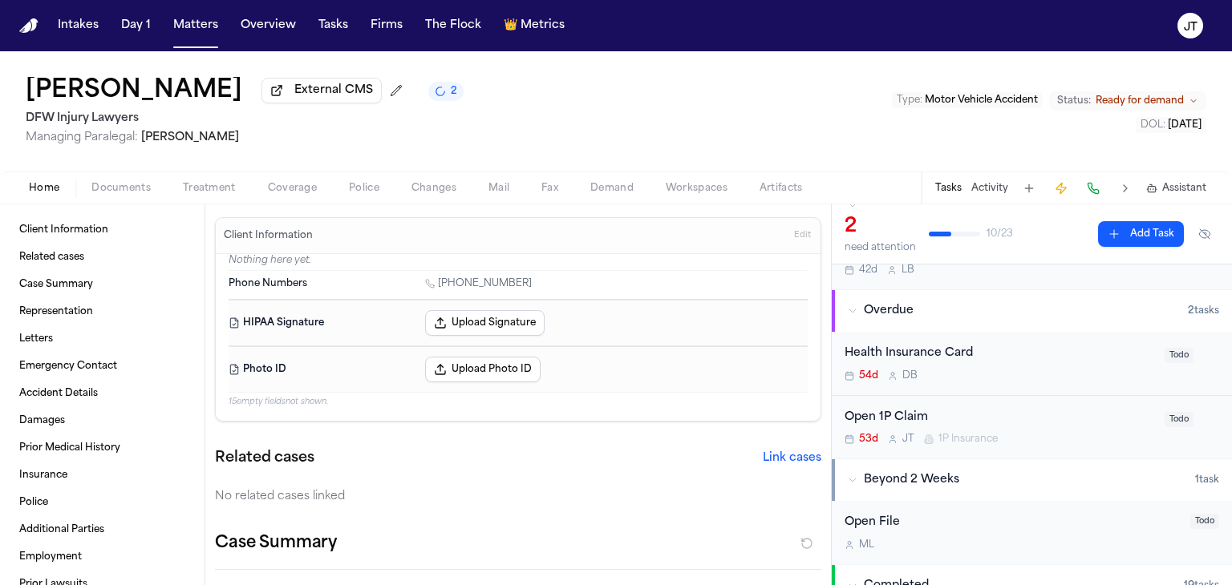
scroll to position [160, 0]
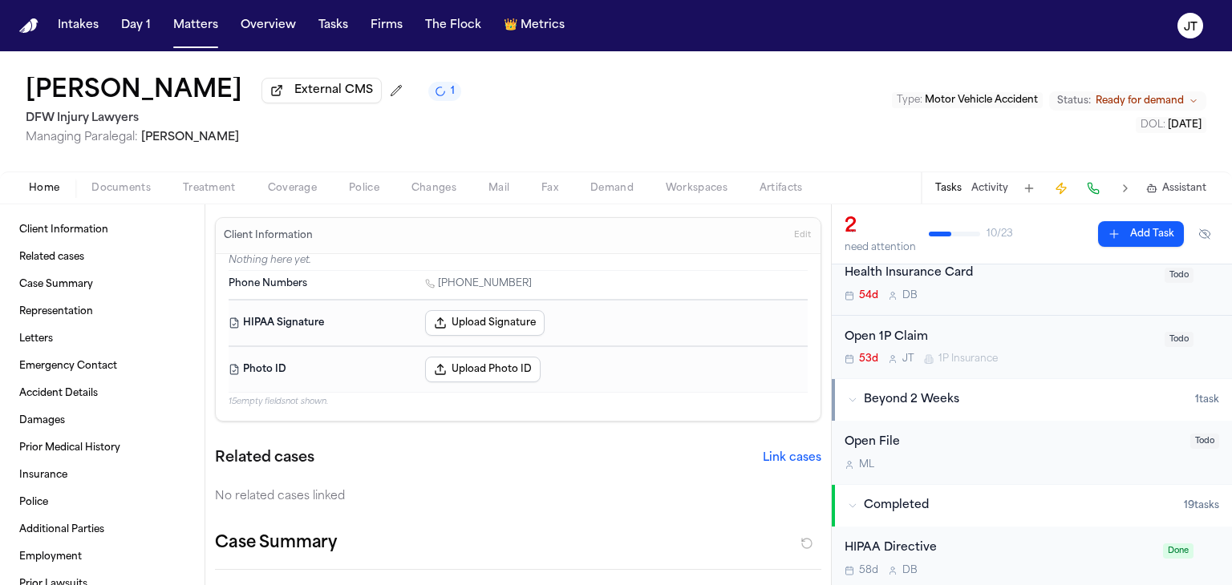
click at [1164, 337] on span "Todo" at bounding box center [1178, 339] width 29 height 15
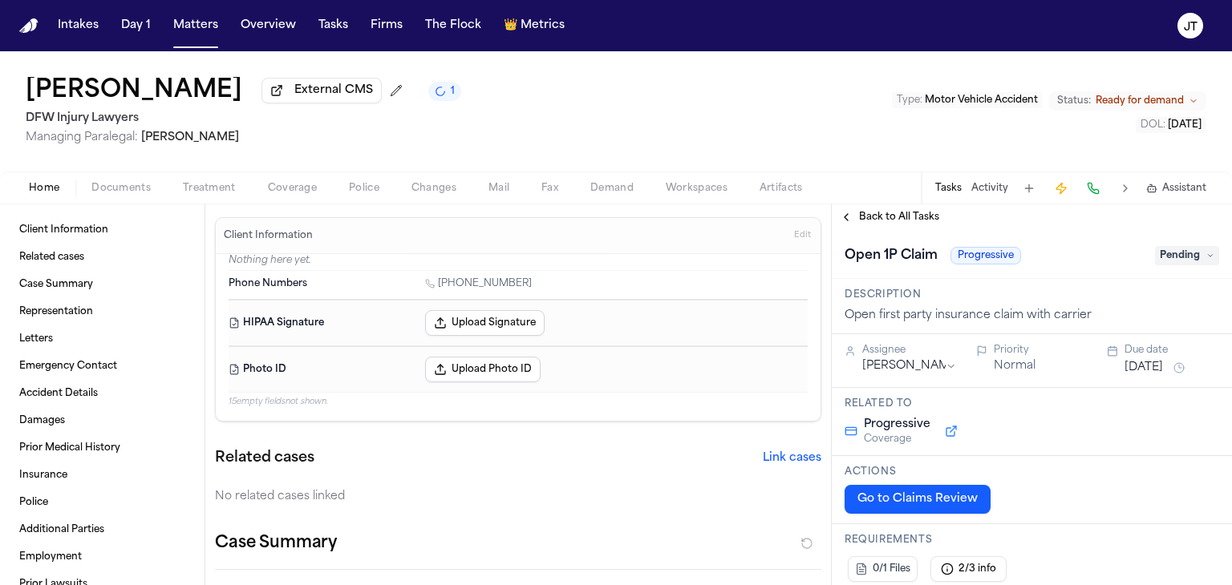
click at [1155, 257] on span "Pending" at bounding box center [1187, 255] width 64 height 19
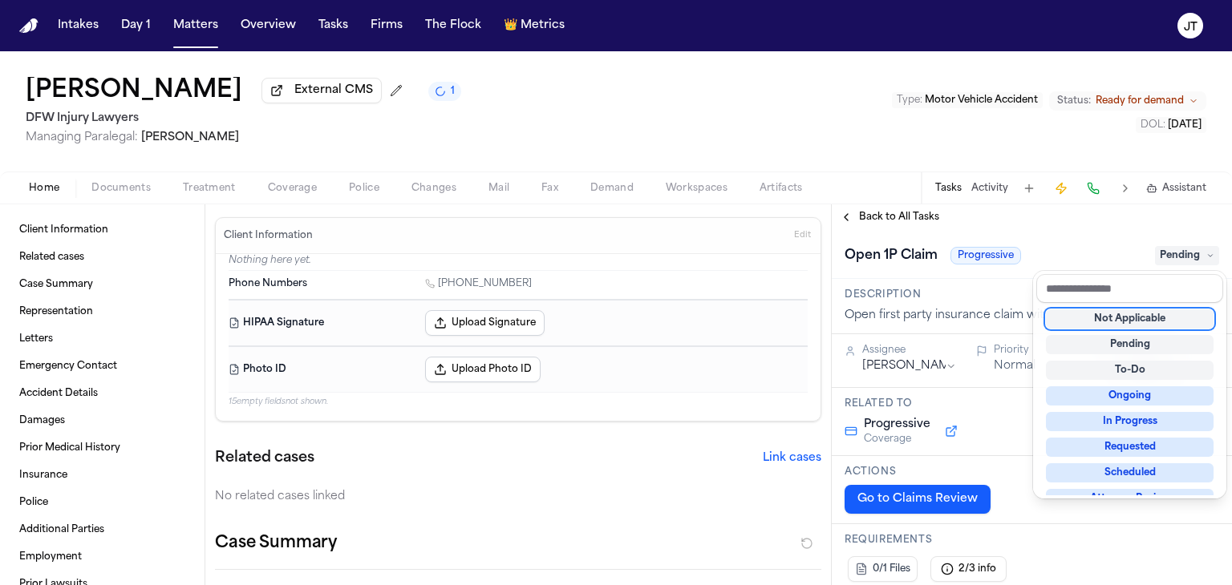
click at [1154, 320] on div "Not Applicable" at bounding box center [1130, 319] width 168 height 19
click at [334, 25] on div "Intakes Day 1 Matters Overview Tasks Firms The Flock 👑 Metrics JT Hassen Ali Ex…" at bounding box center [616, 292] width 1232 height 585
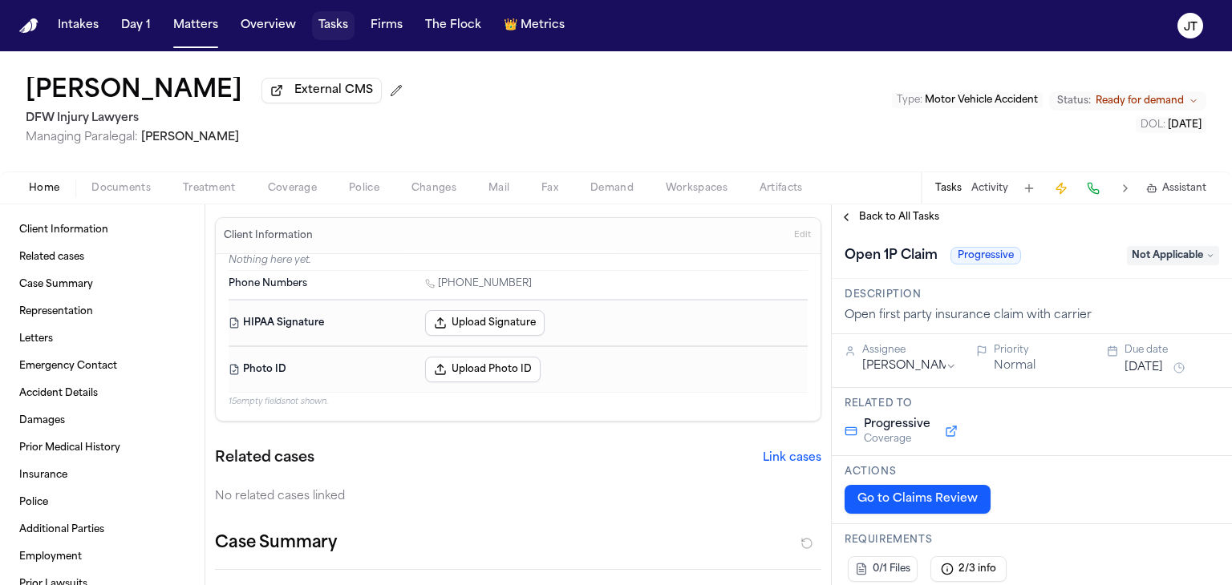
click at [334, 25] on button "Tasks" at bounding box center [333, 25] width 42 height 29
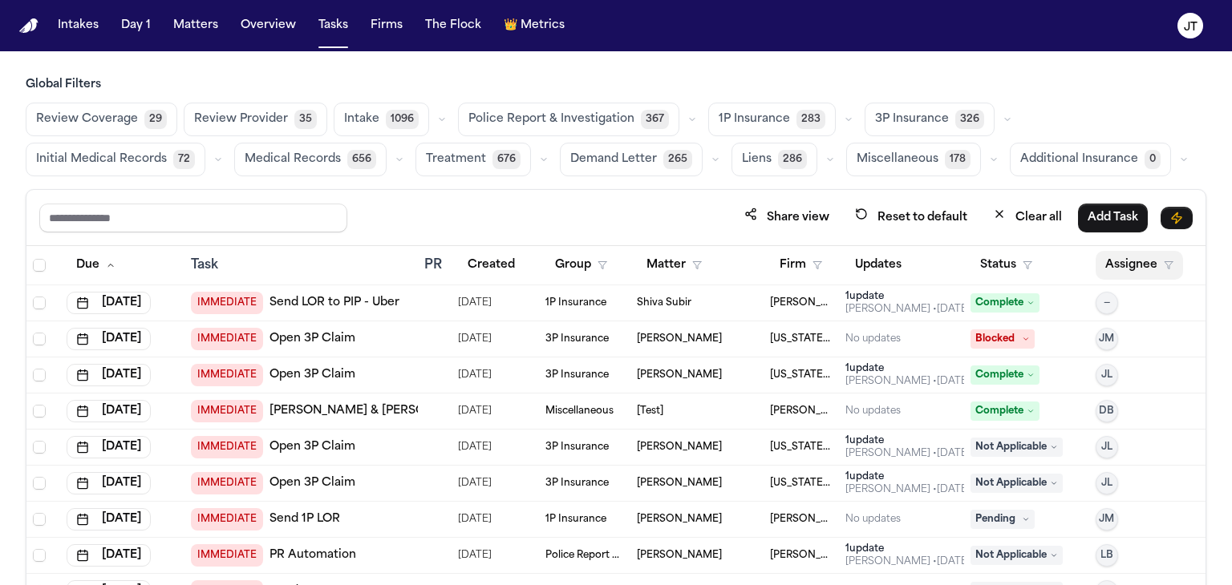
click at [1113, 266] on button "Assignee" at bounding box center [1138, 265] width 87 height 29
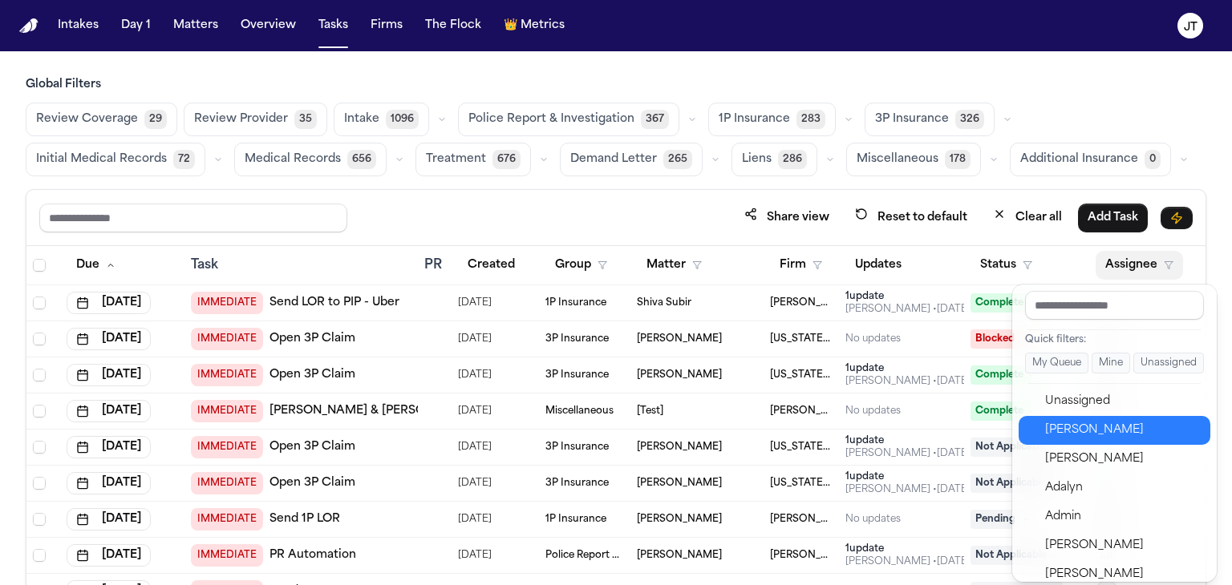
click at [1123, 419] on button "[PERSON_NAME]" at bounding box center [1114, 430] width 192 height 29
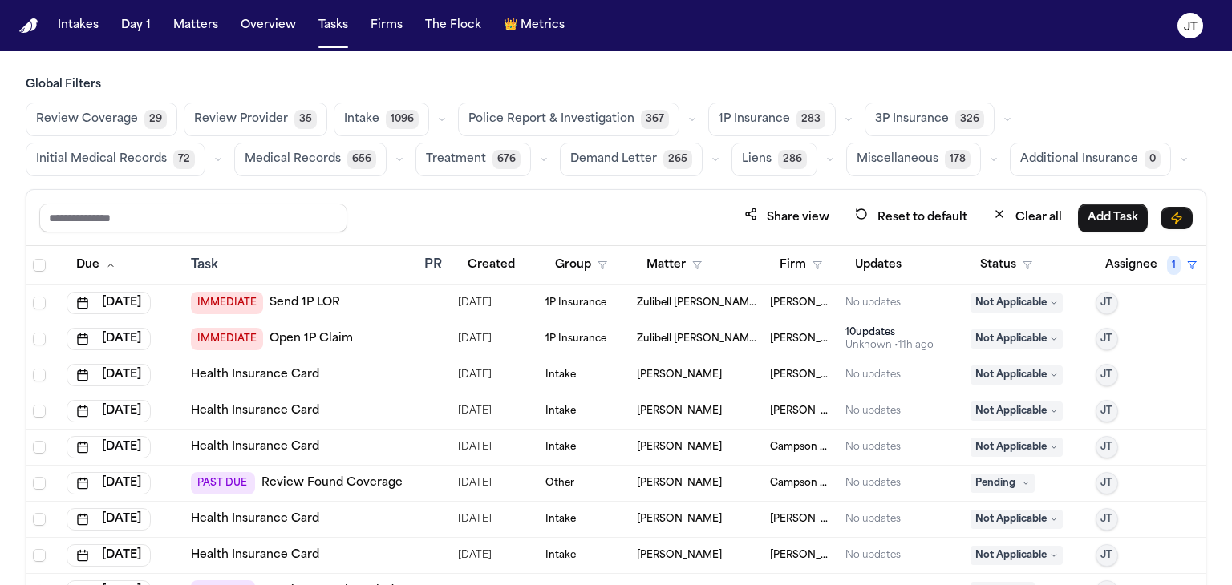
click at [351, 484] on link "Review Found Coverage" at bounding box center [331, 484] width 141 height 16
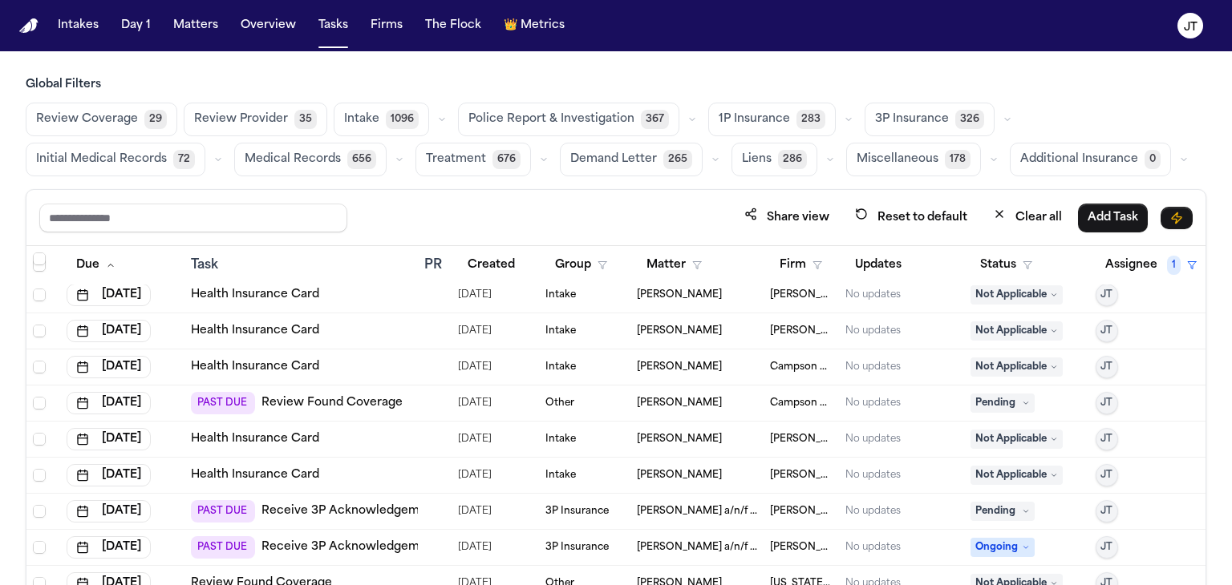
click at [981, 402] on span "Pending" at bounding box center [1002, 403] width 64 height 19
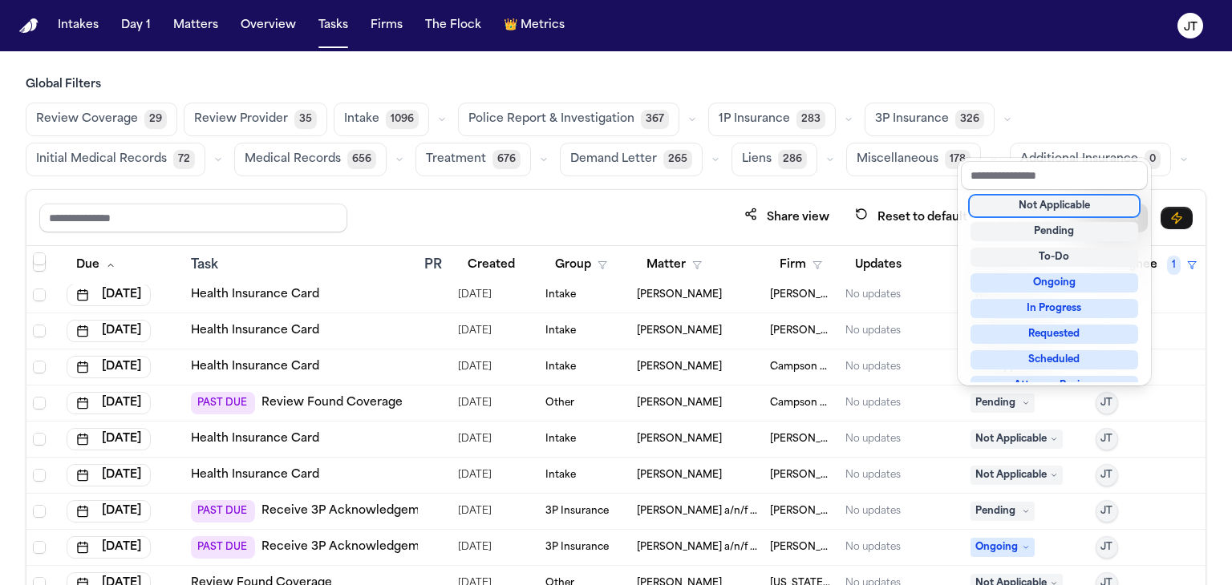
click at [1030, 212] on div "Not Applicable" at bounding box center [1054, 205] width 168 height 19
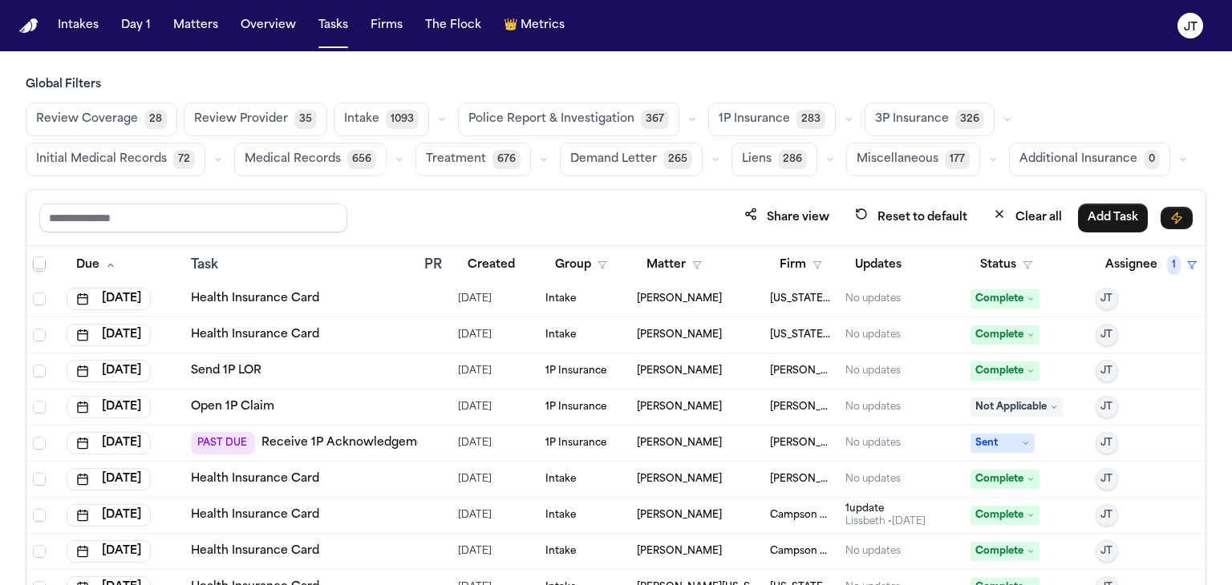
scroll to position [481, 0]
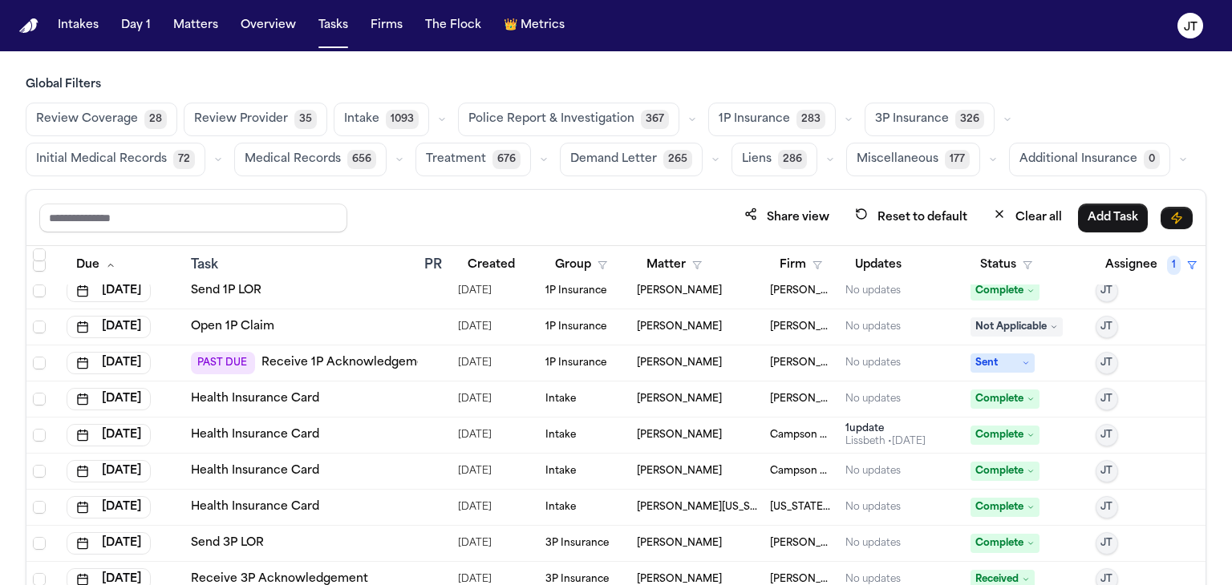
click at [996, 358] on span "Sent" at bounding box center [1002, 363] width 64 height 19
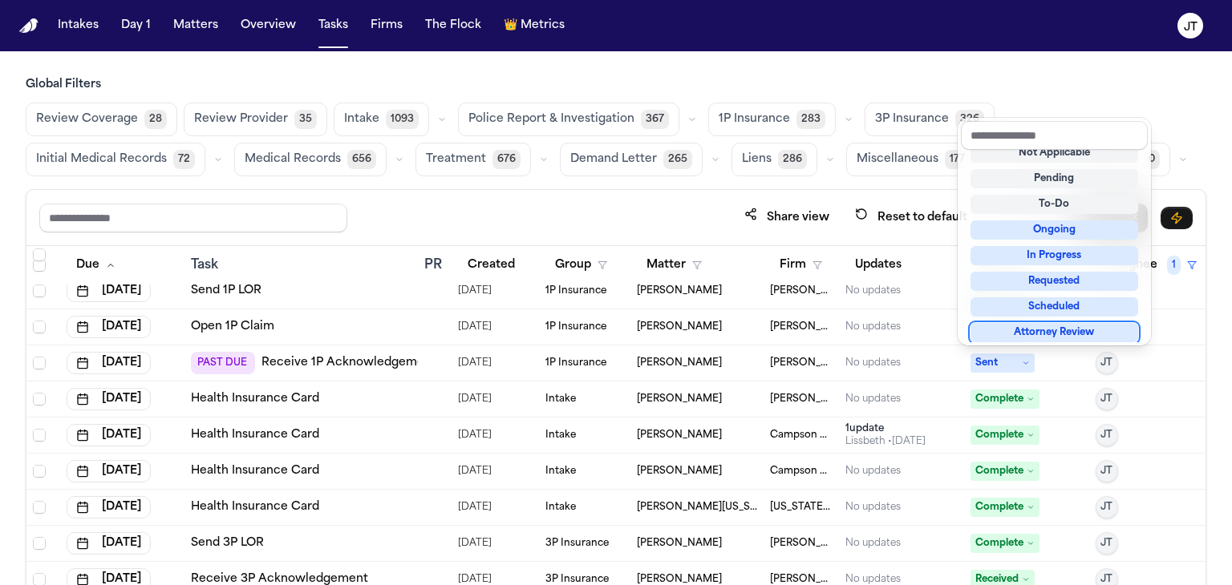
scroll to position [93, 0]
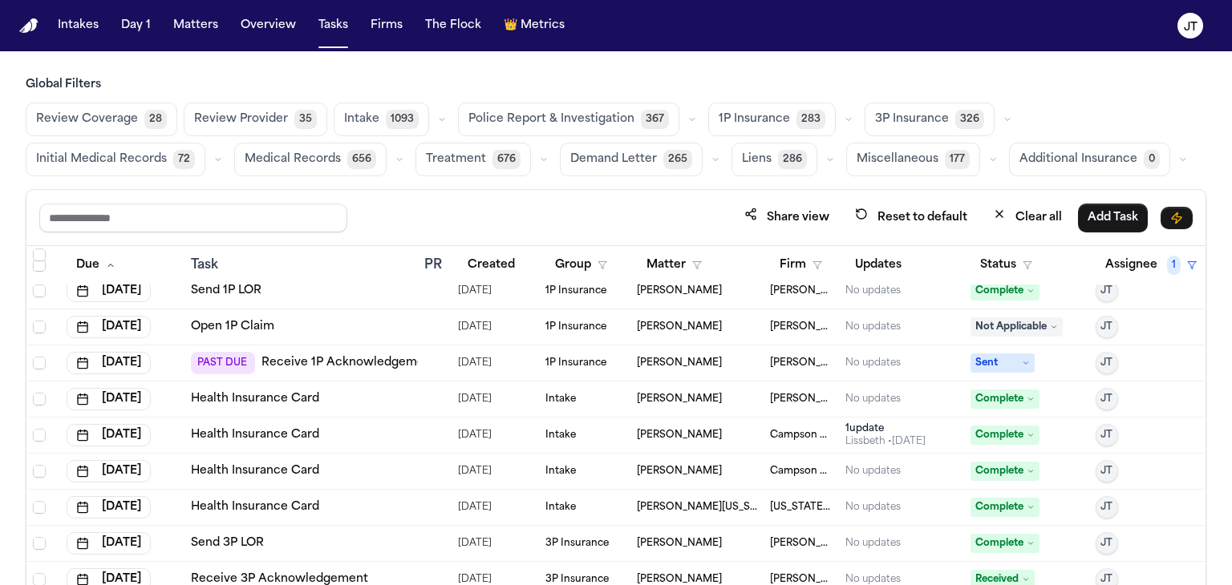
scroll to position [641, 0]
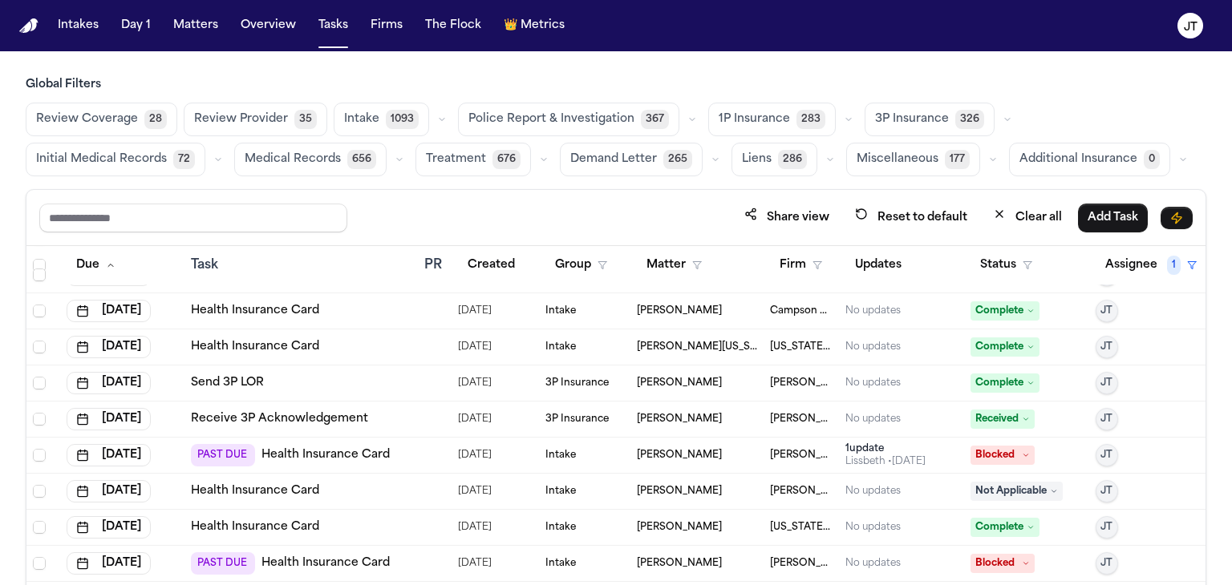
click at [1022, 453] on span "Blocked" at bounding box center [1002, 455] width 64 height 19
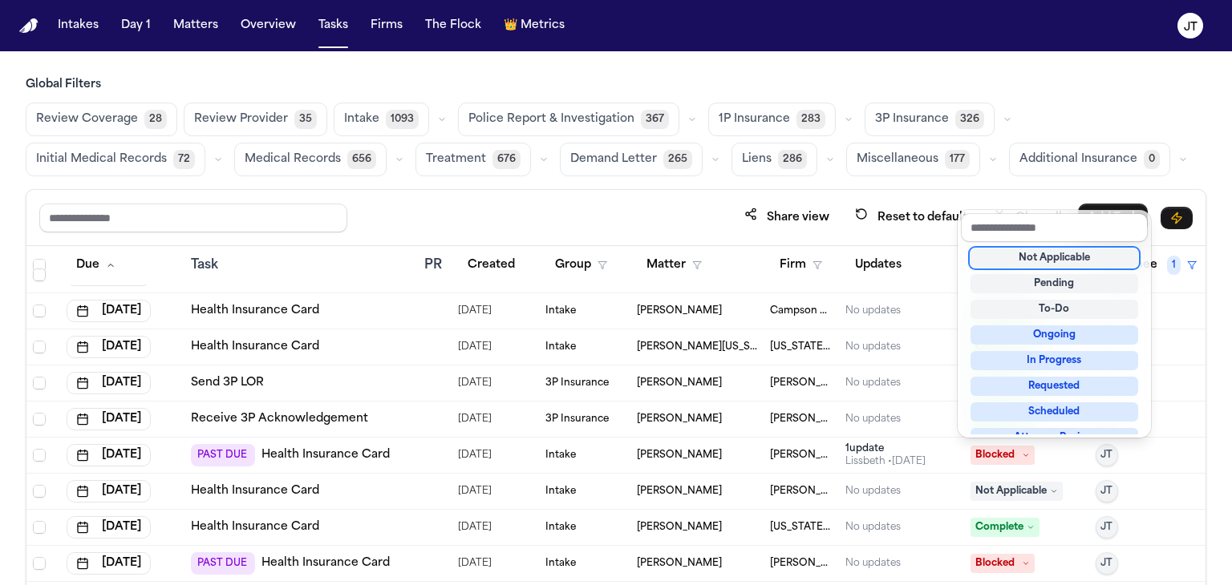
click at [1033, 257] on div "Not Applicable" at bounding box center [1054, 258] width 168 height 19
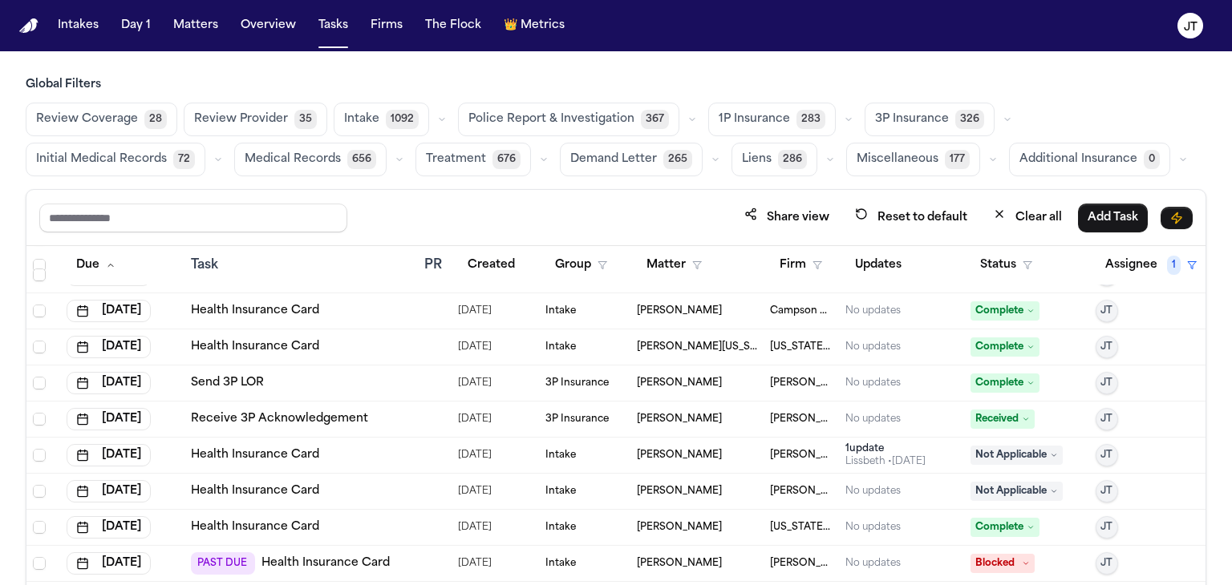
scroll to position [802, 0]
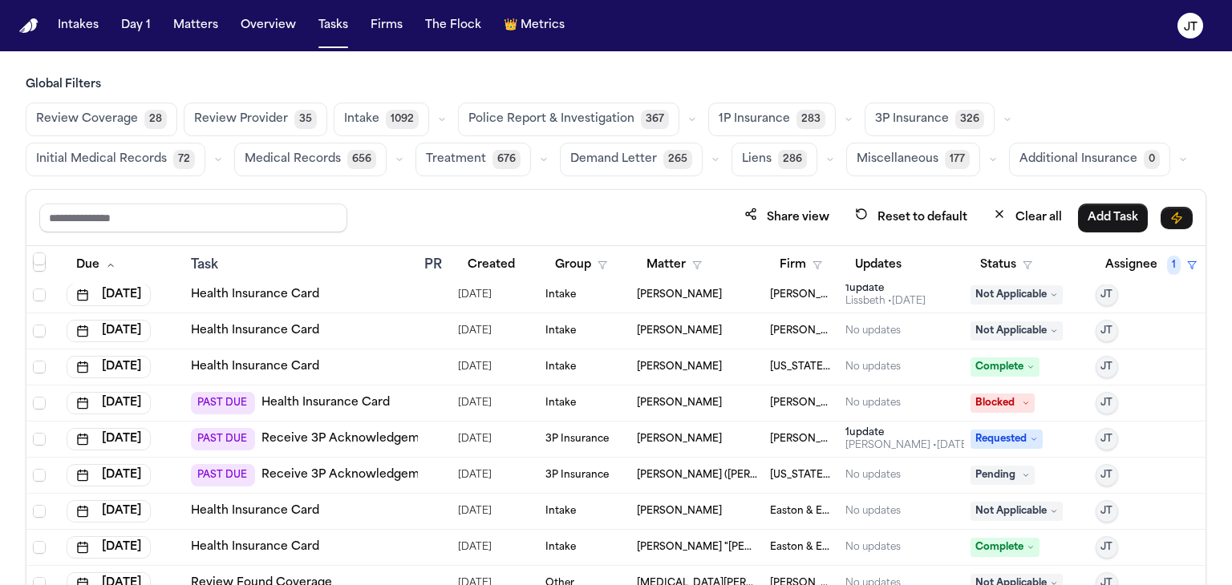
click at [989, 405] on span "Blocked" at bounding box center [1002, 403] width 64 height 19
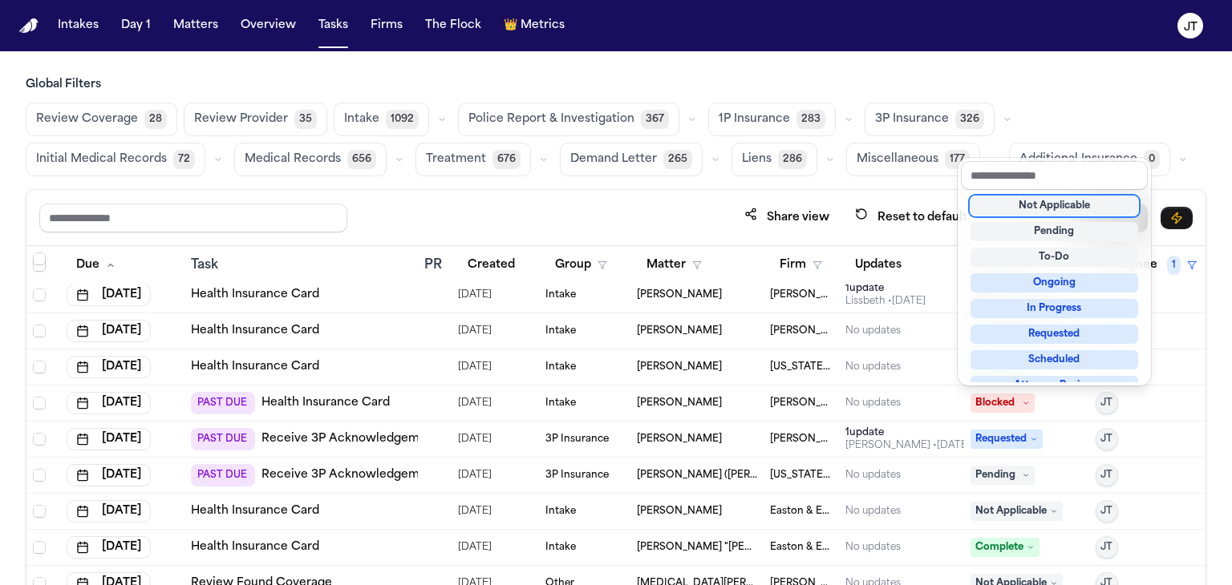
click at [1016, 209] on div "Not Applicable" at bounding box center [1054, 205] width 168 height 19
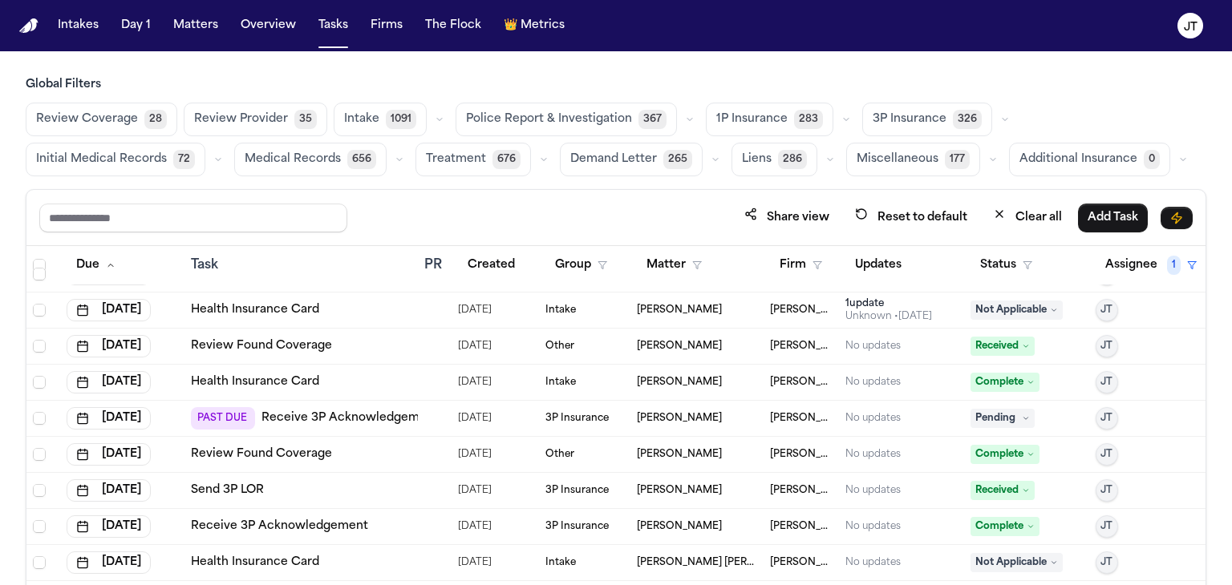
scroll to position [1604, 0]
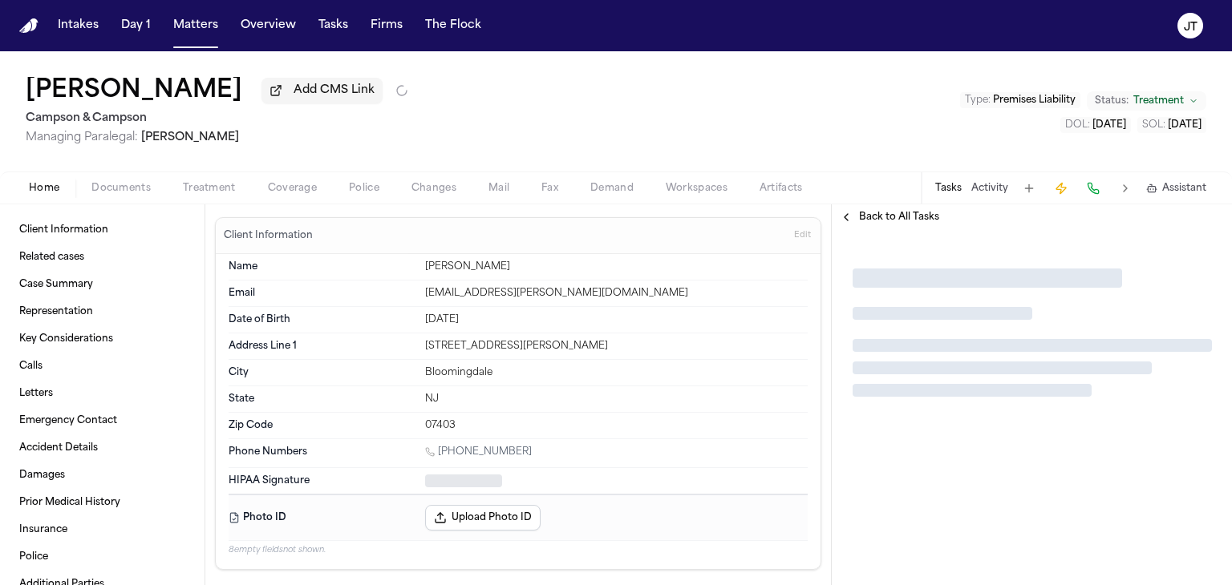
type textarea "*"
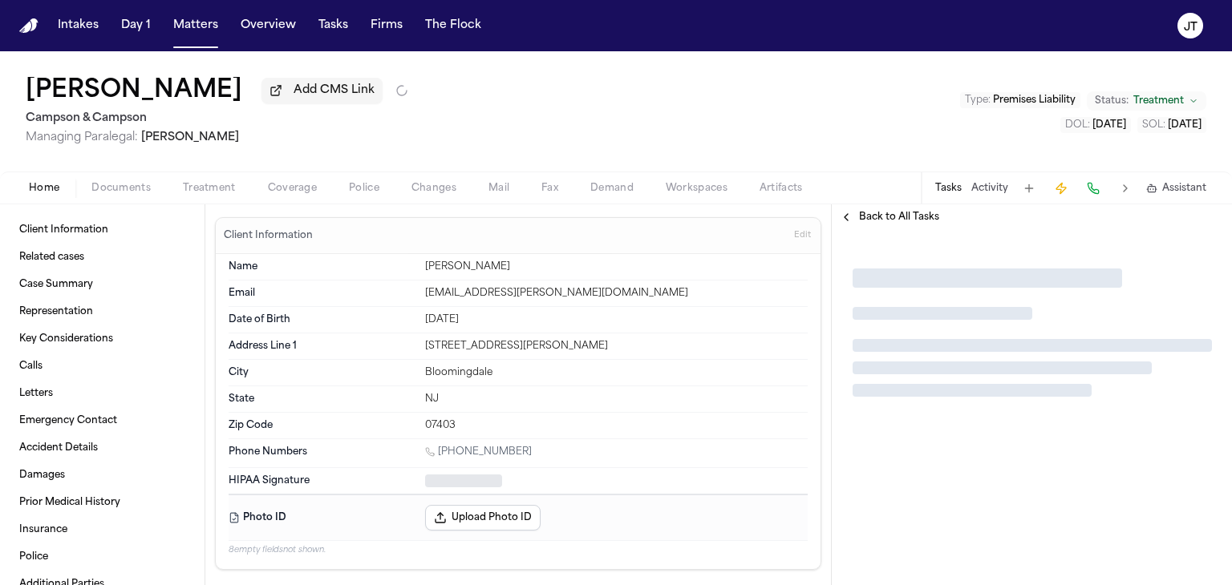
type textarea "*"
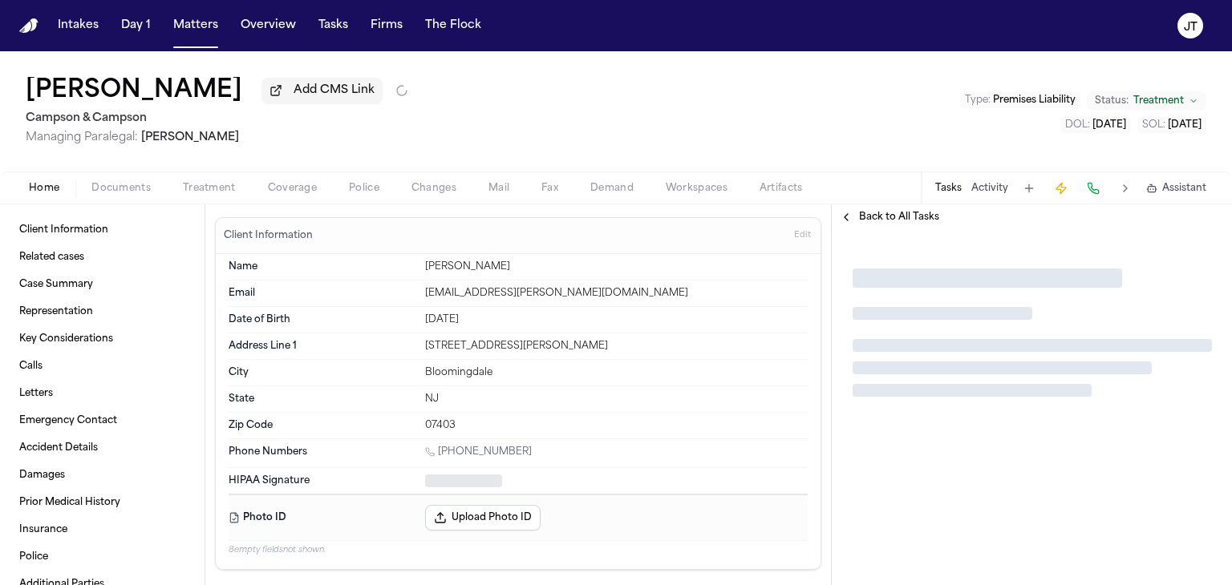
type textarea "*"
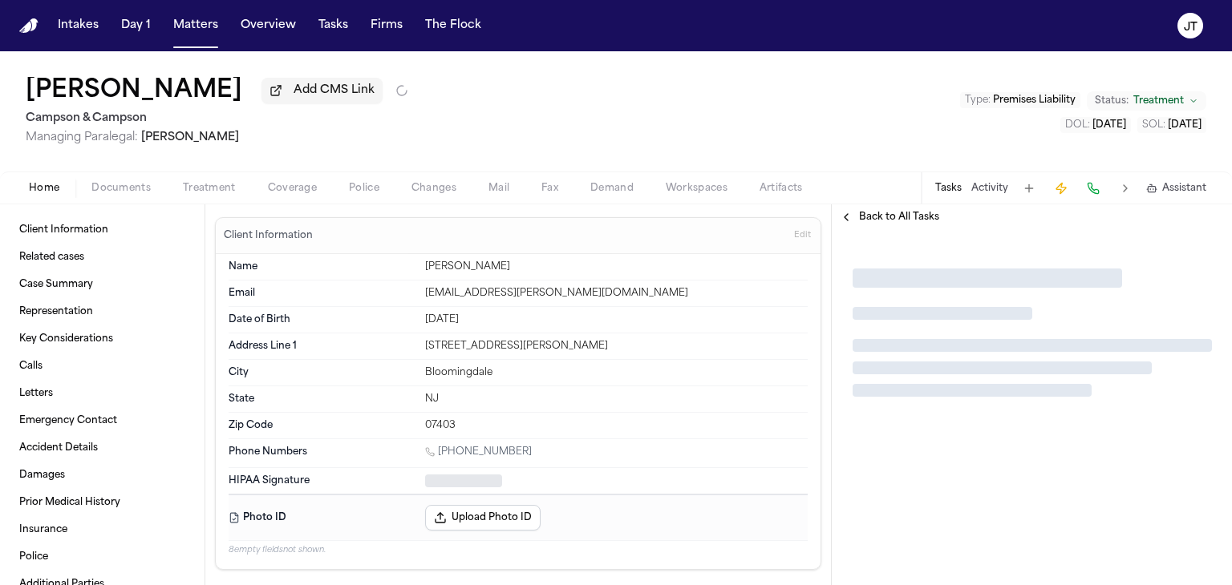
type textarea "*"
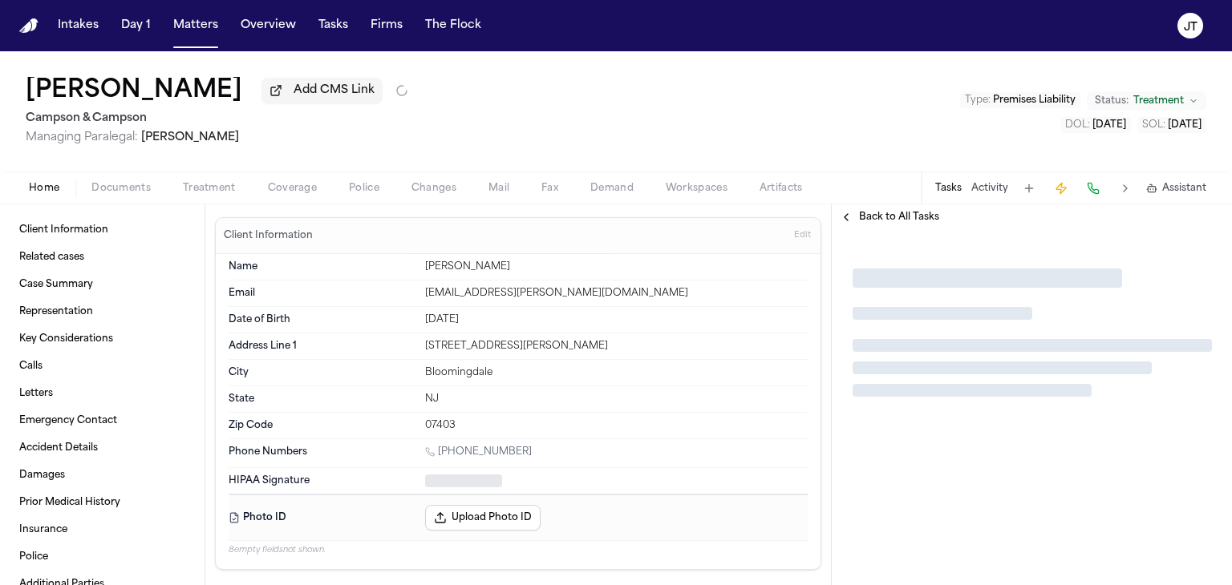
type textarea "*"
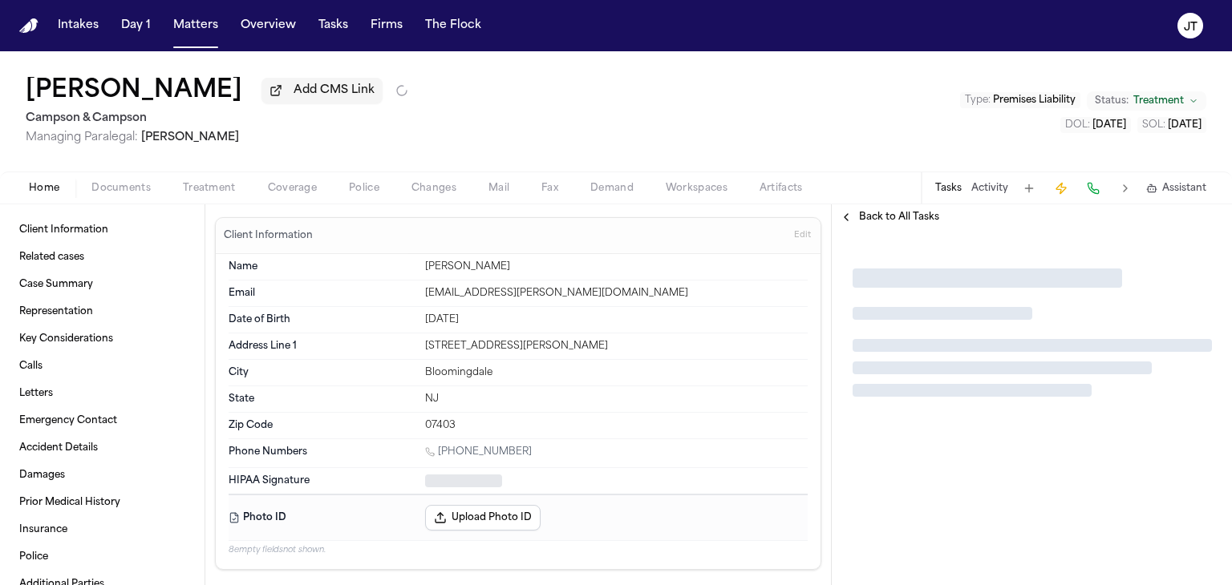
type textarea "*"
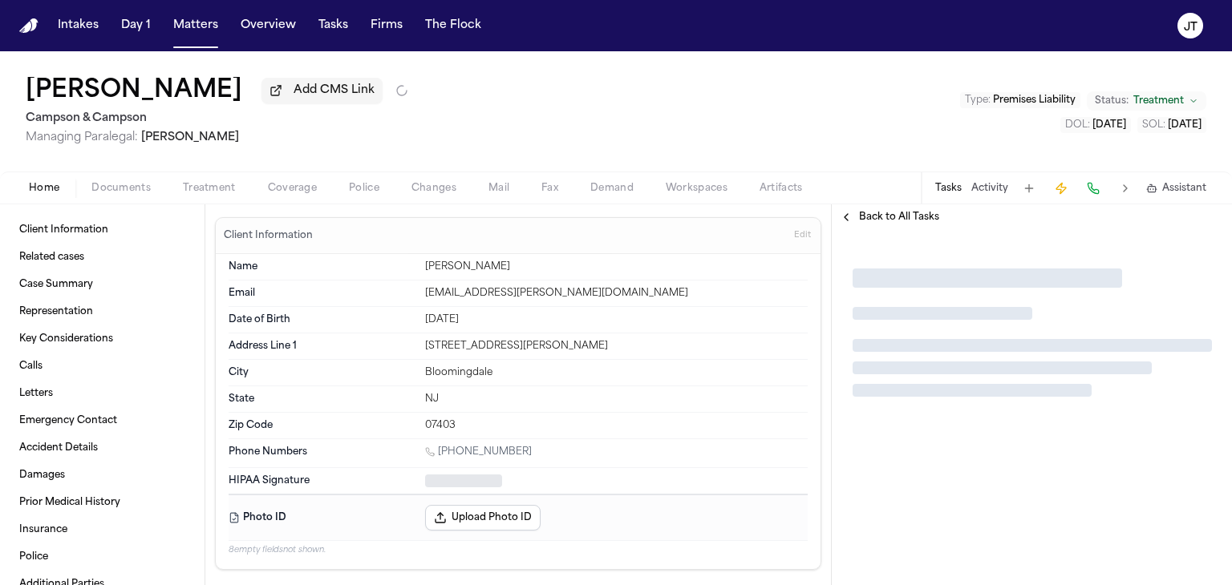
type textarea "*"
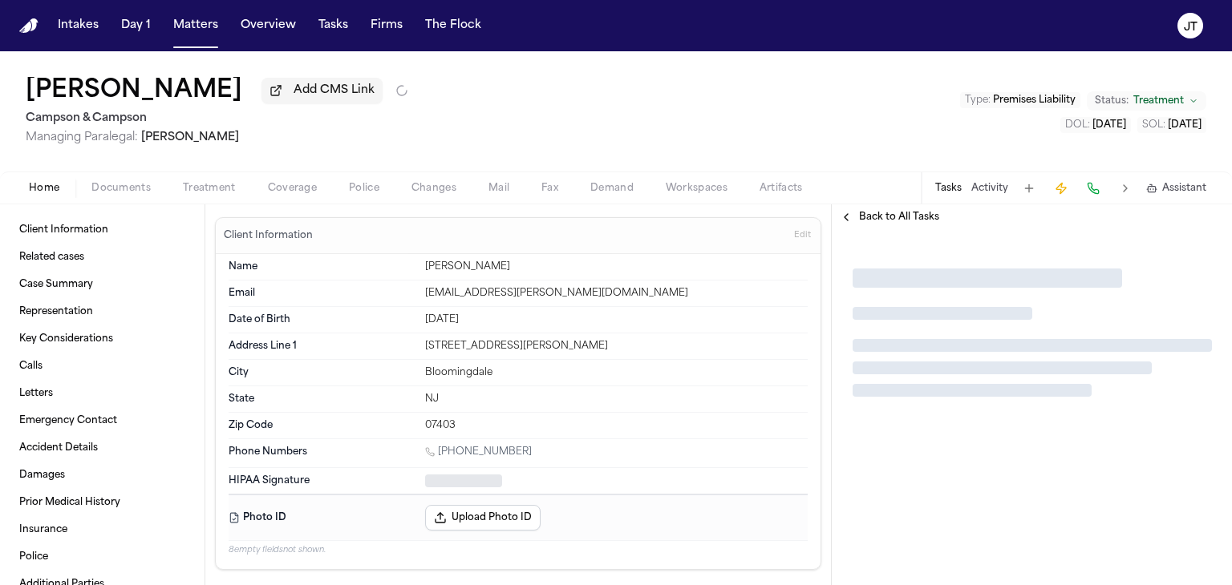
type textarea "*"
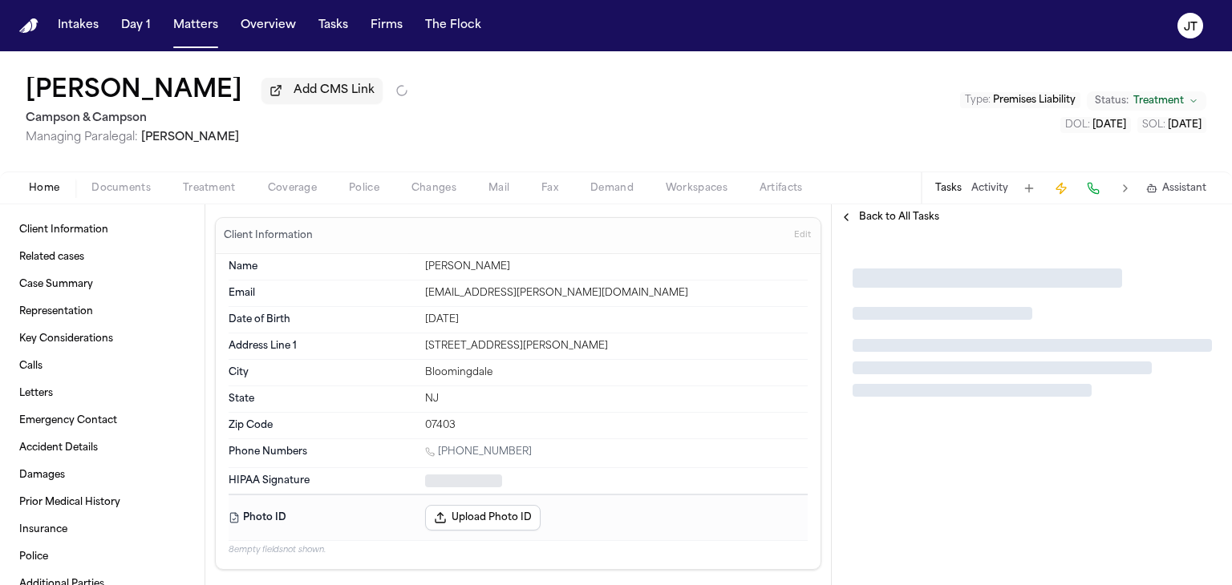
type textarea "*"
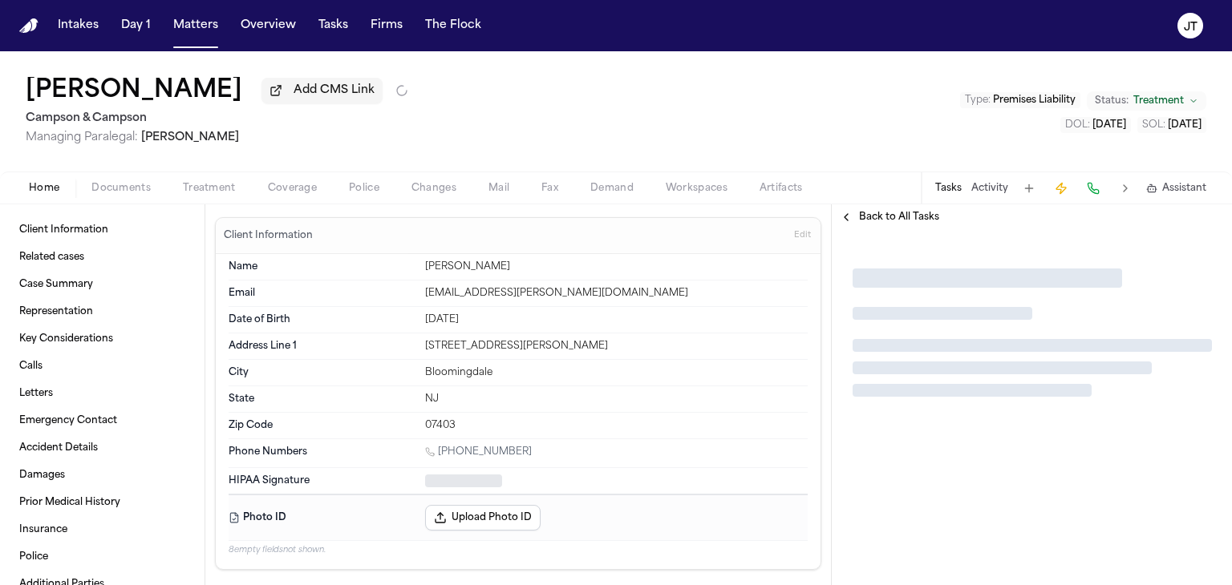
type textarea "*"
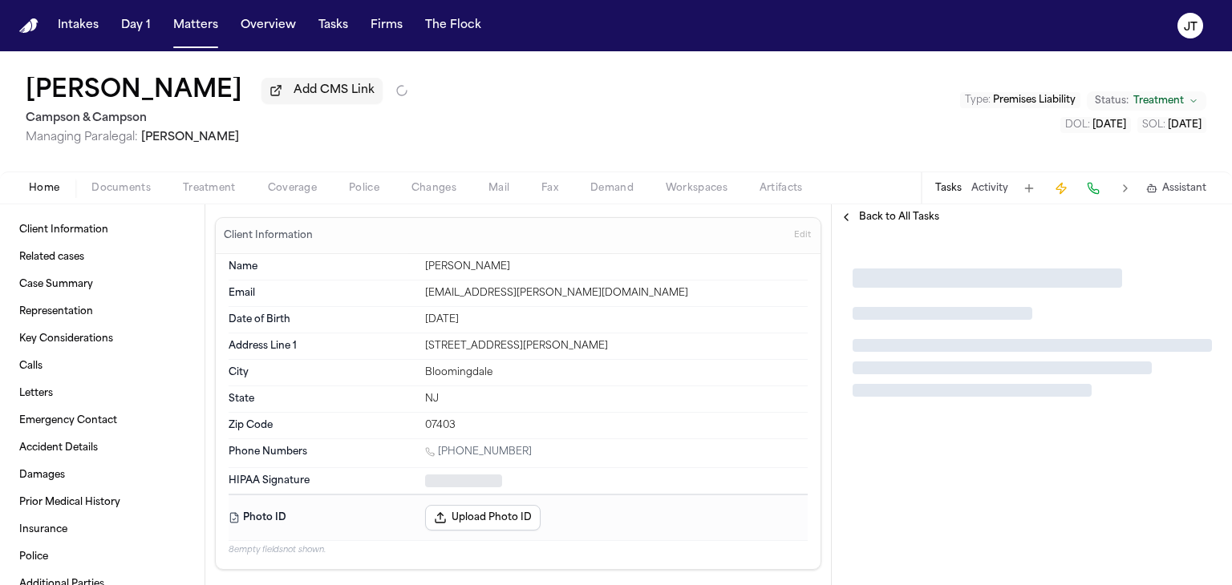
type textarea "*"
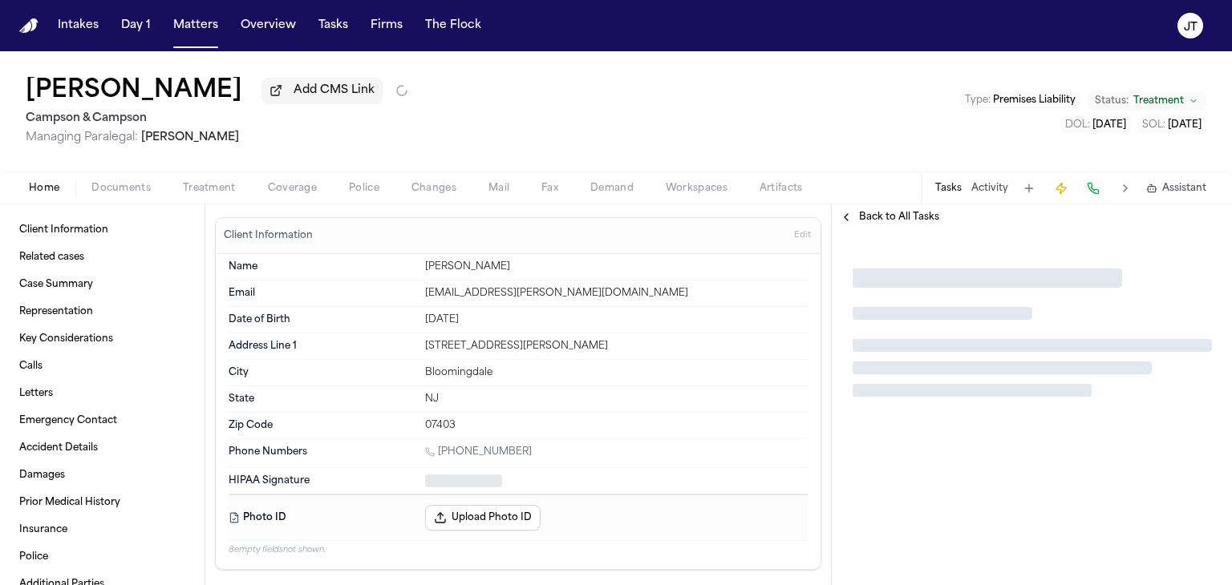
type textarea "*"
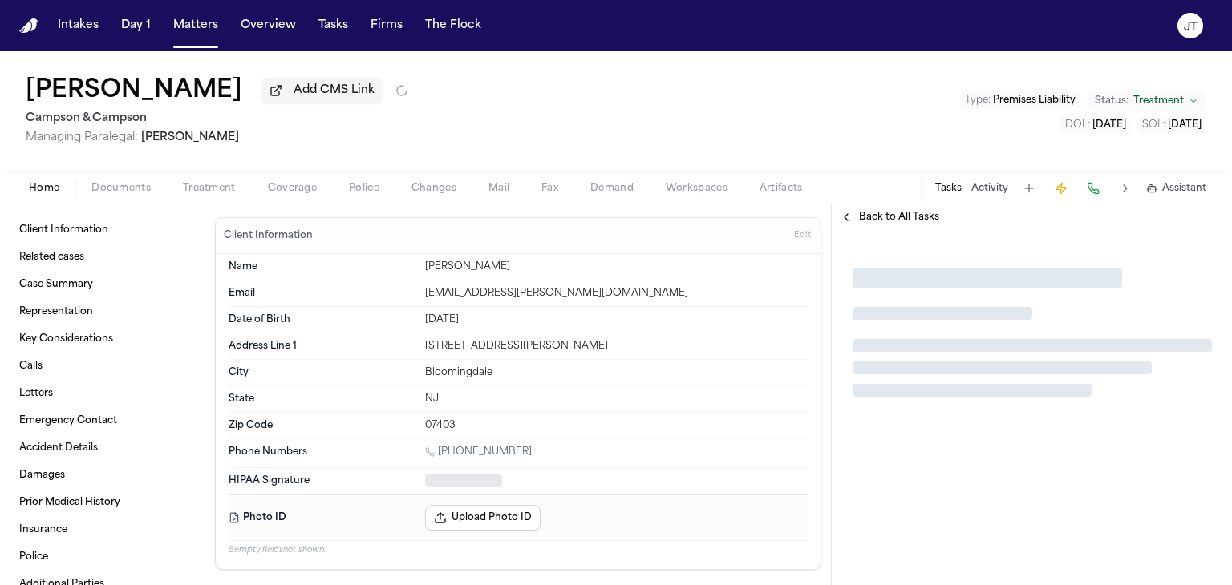
type textarea "*"
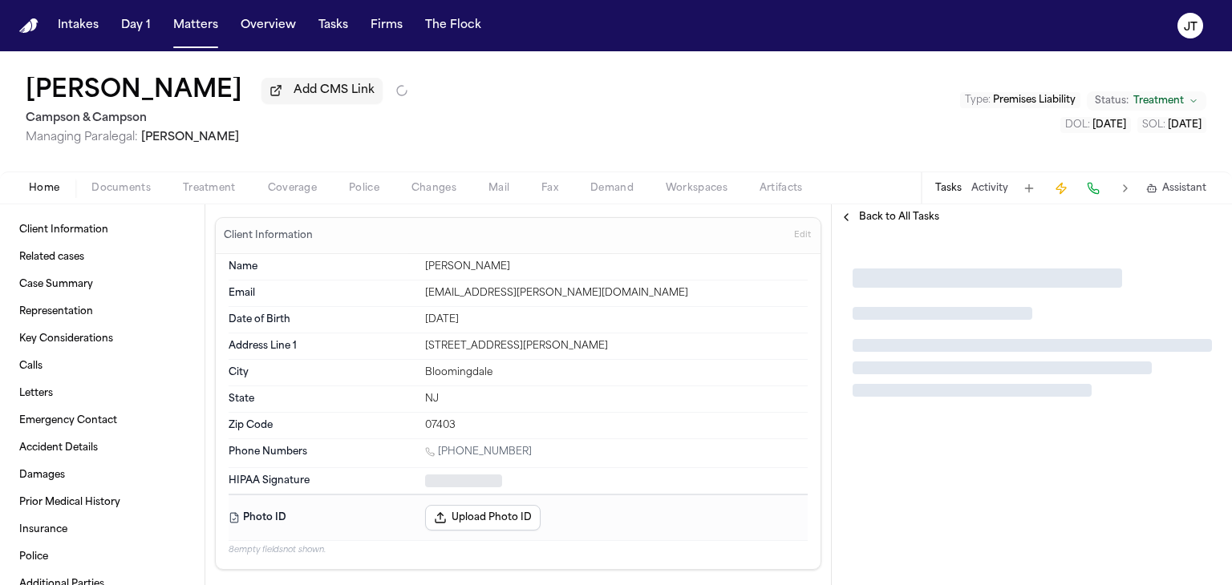
type textarea "*"
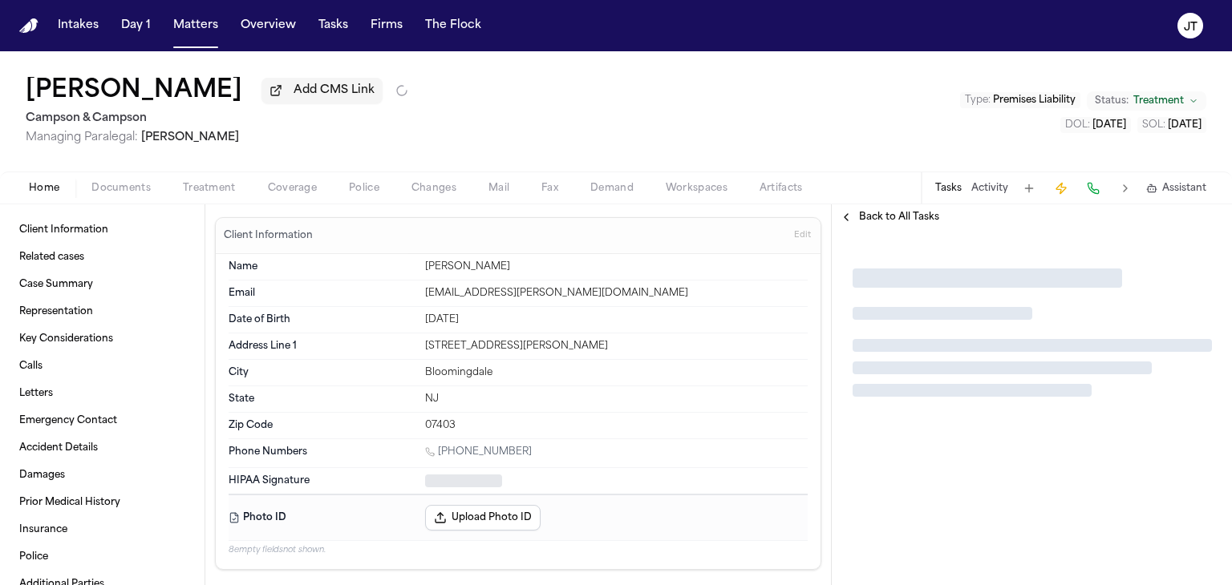
type textarea "*"
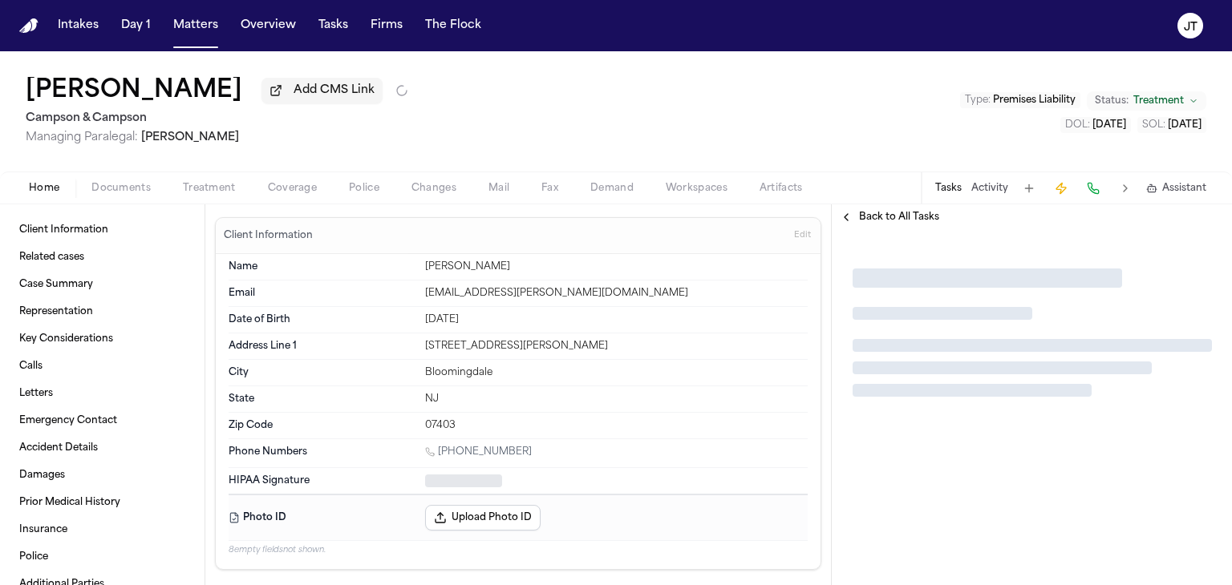
type textarea "*"
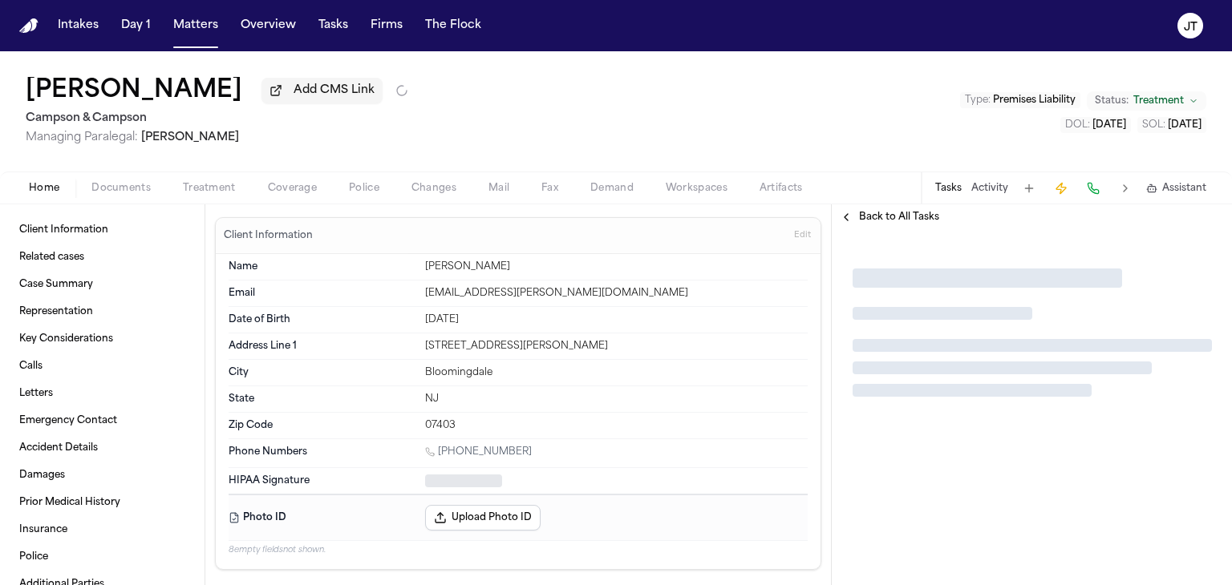
type textarea "*"
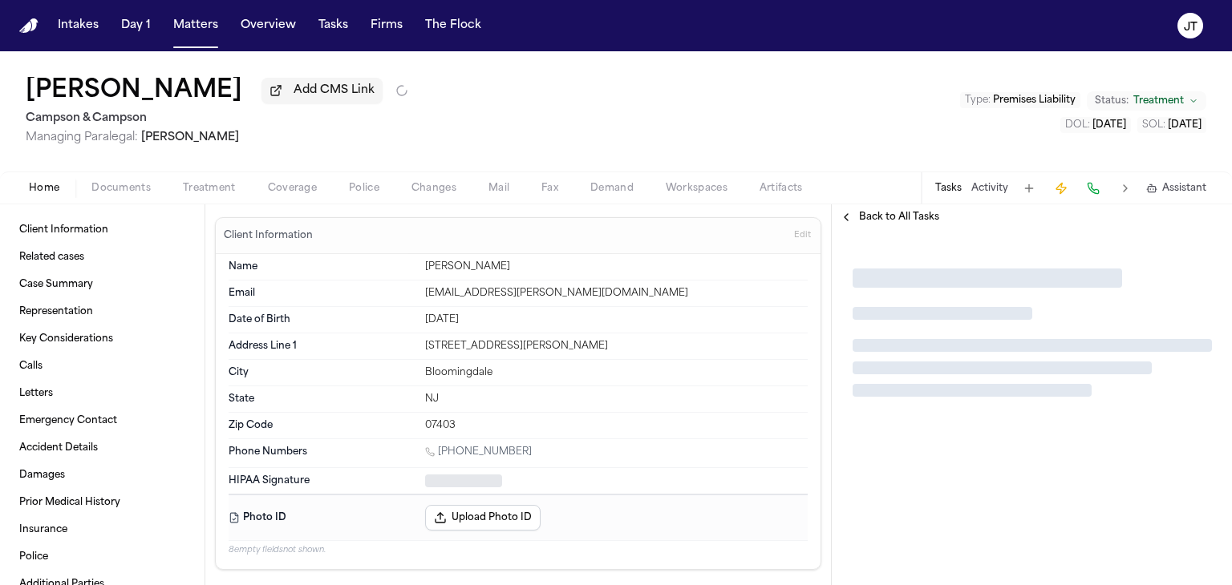
type textarea "*"
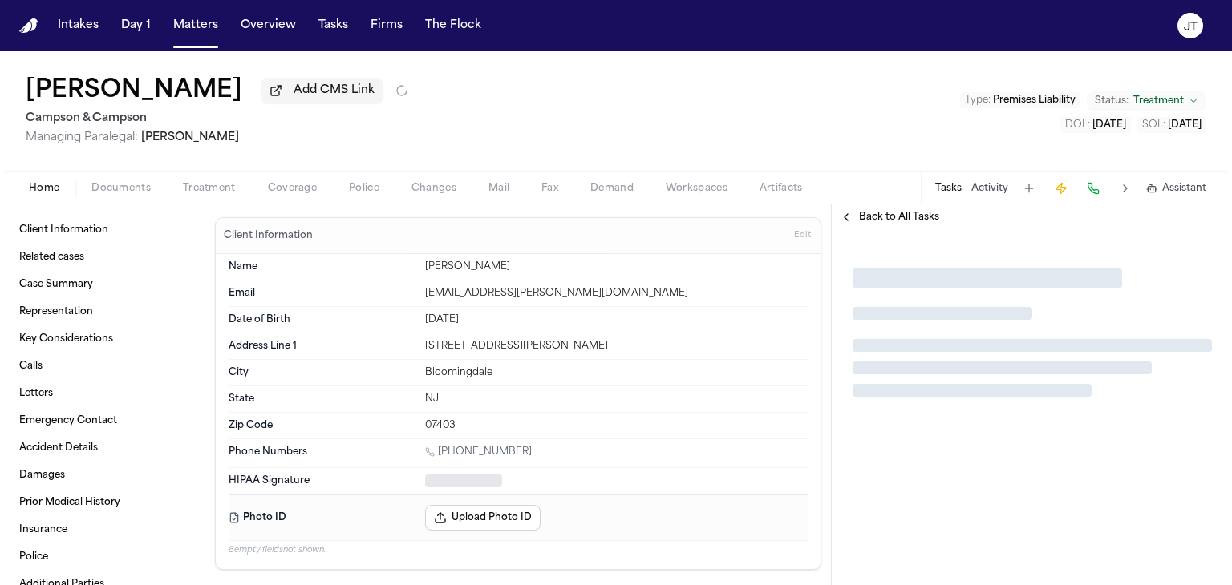
type textarea "*"
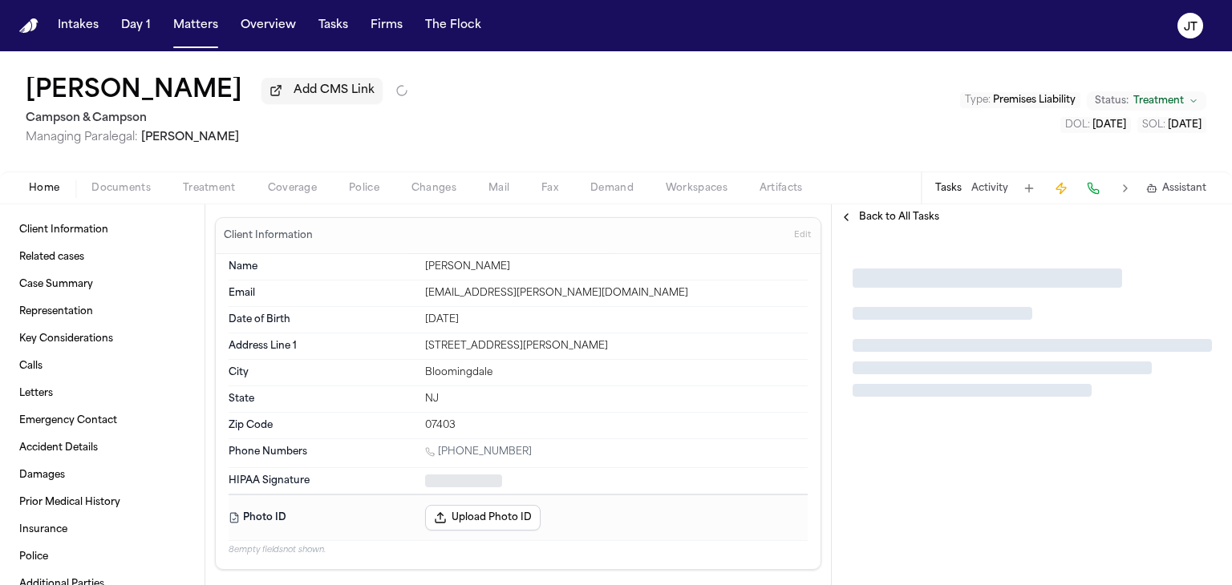
type textarea "*"
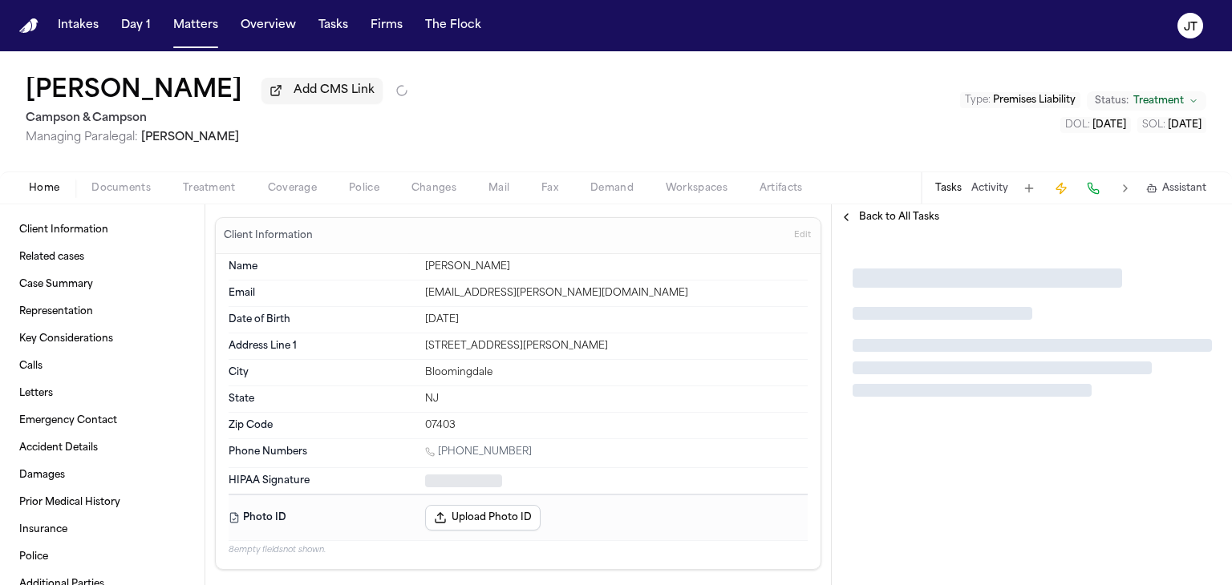
type textarea "*"
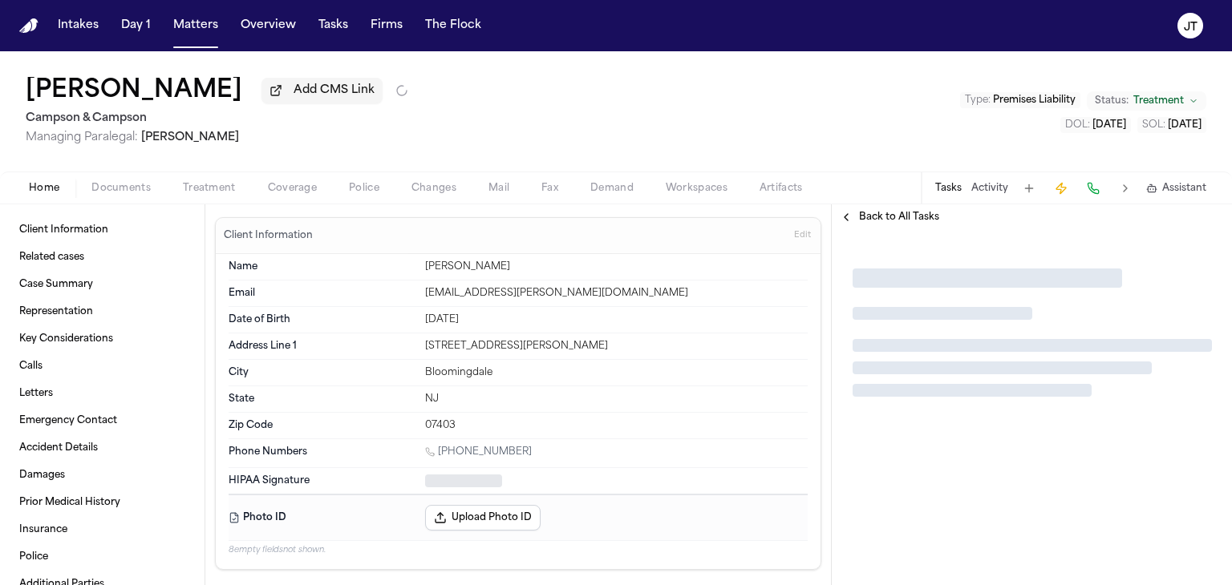
type textarea "*"
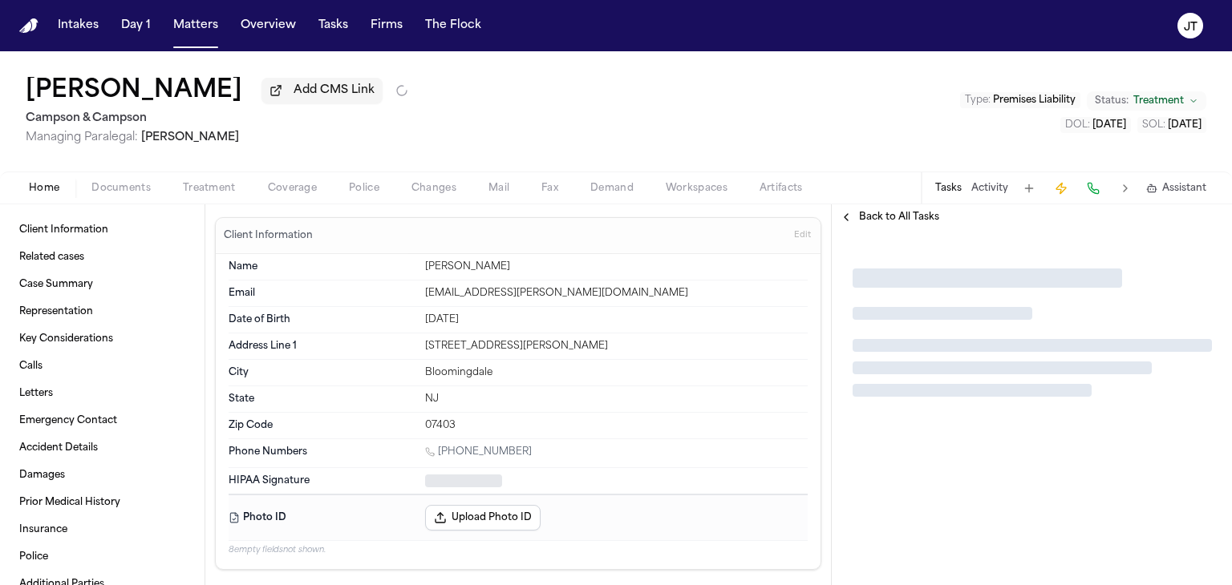
type textarea "*"
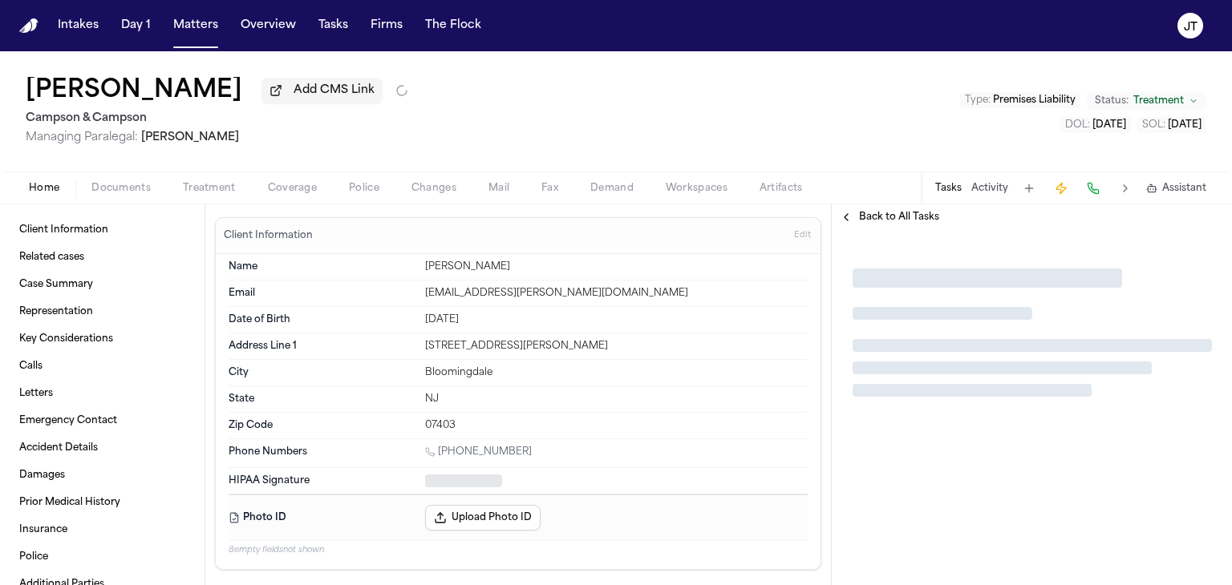
type textarea "*"
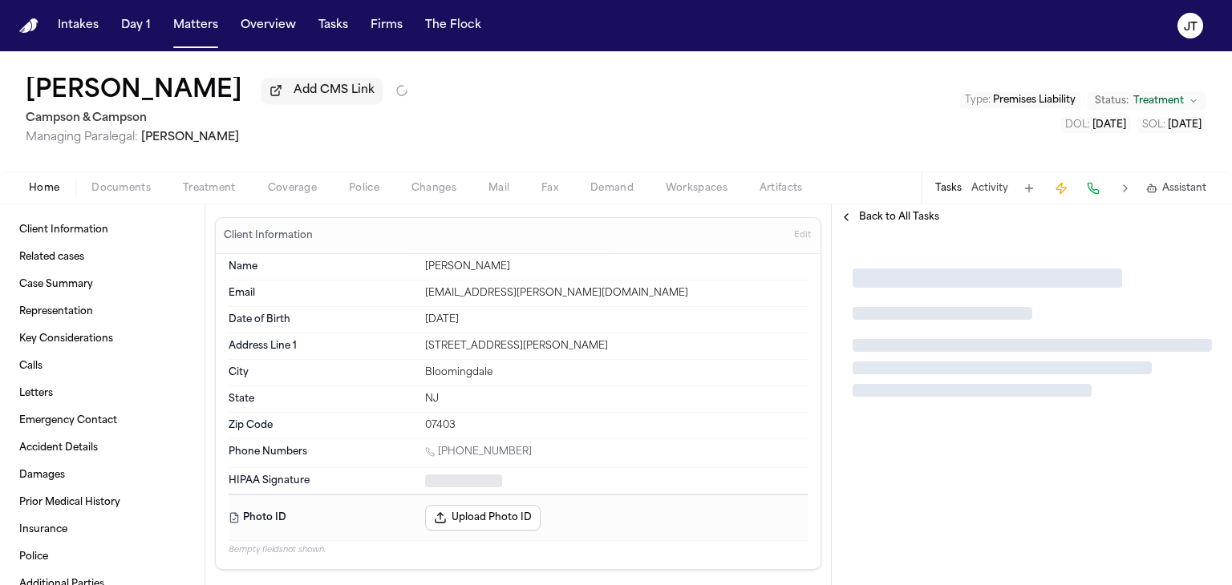
type textarea "*"
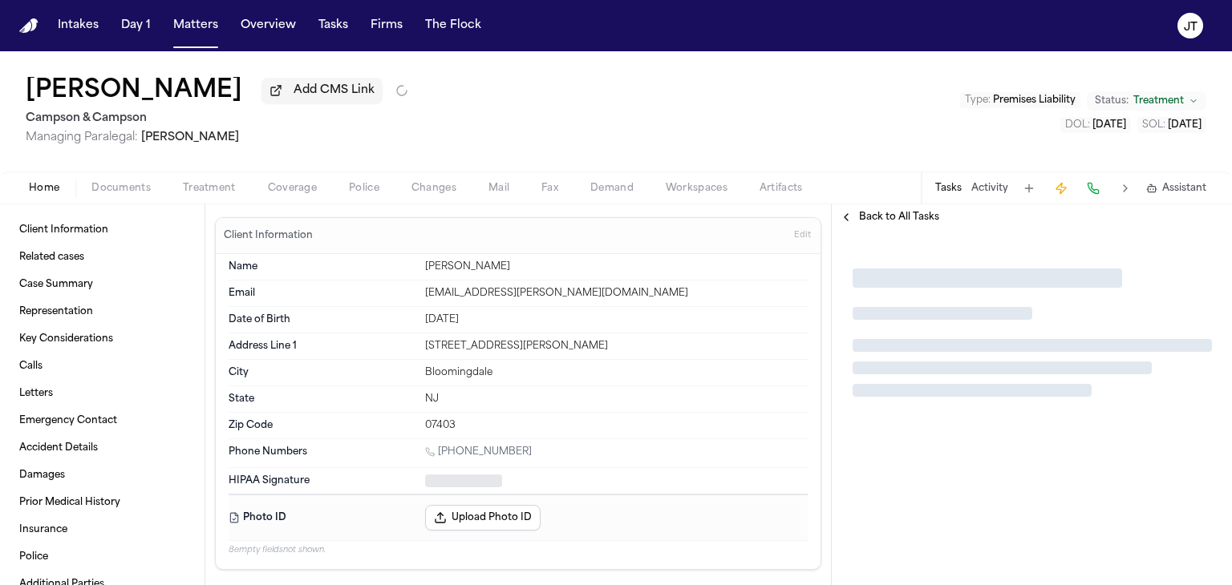
type textarea "*"
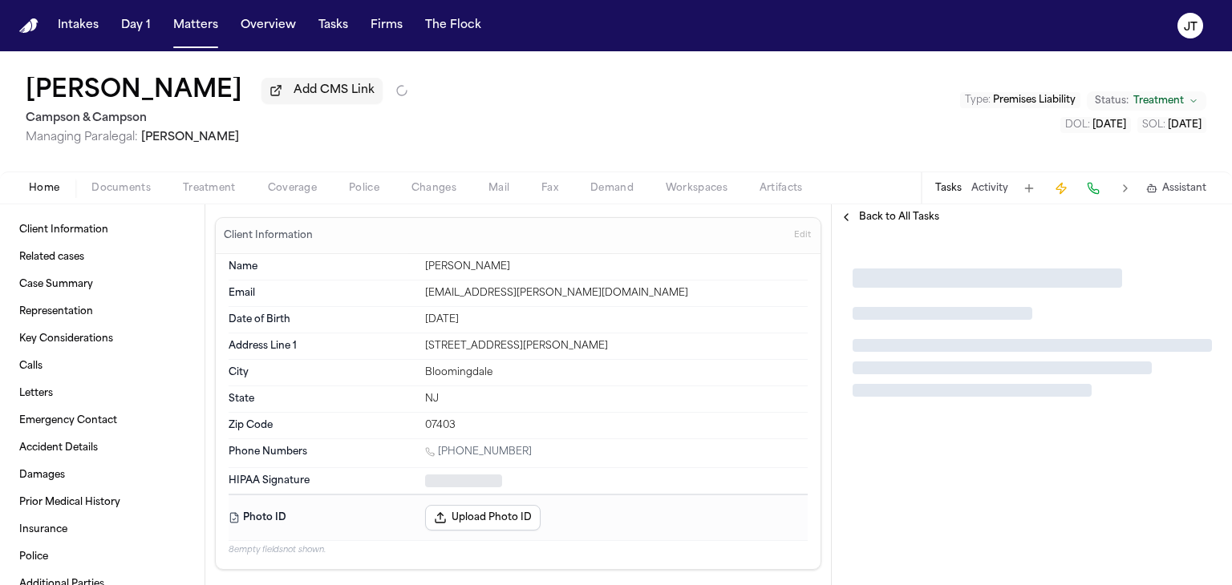
type textarea "*"
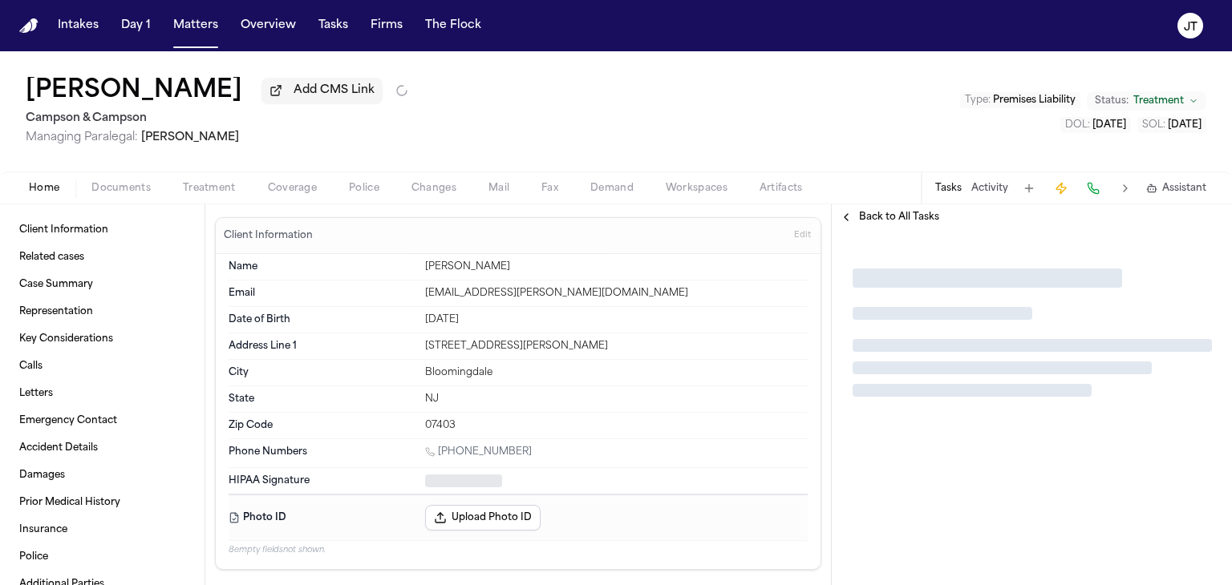
type textarea "*"
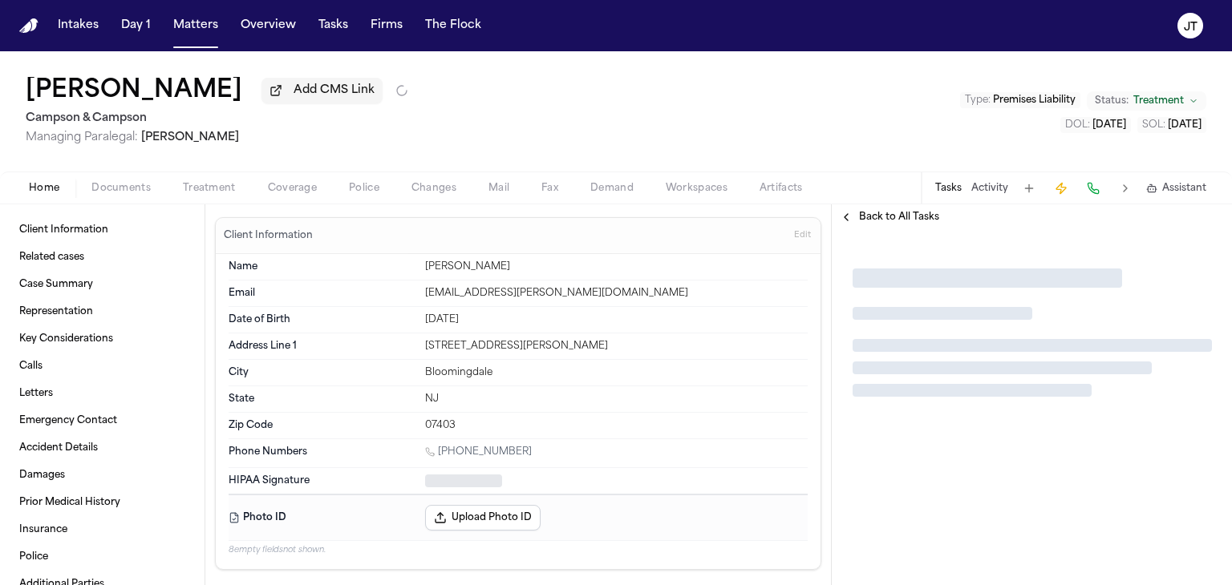
type textarea "*"
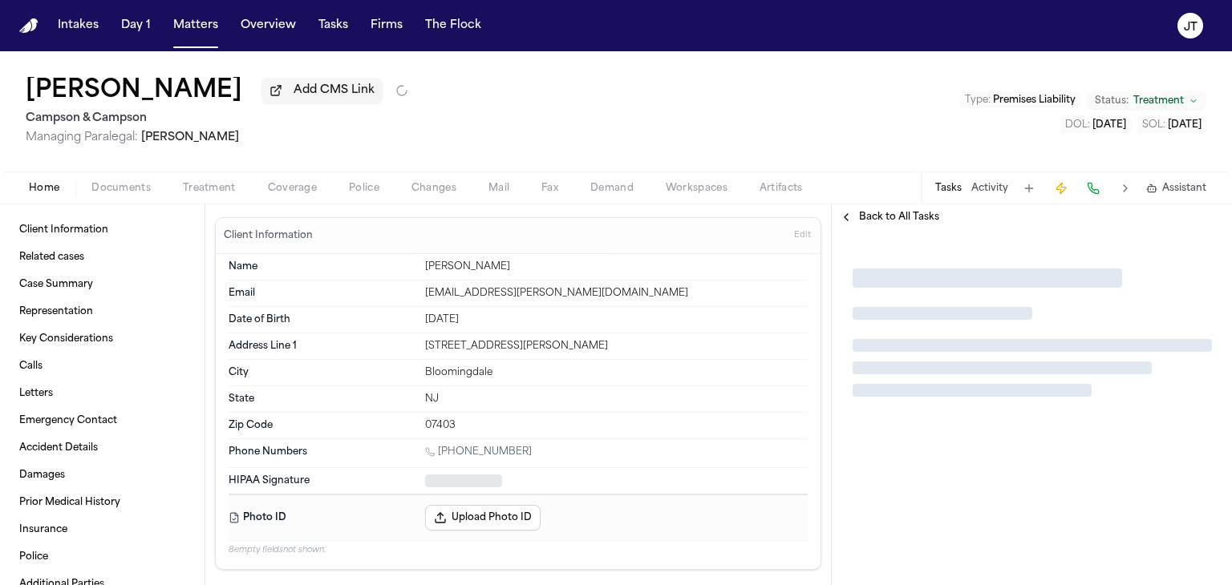
type textarea "*"
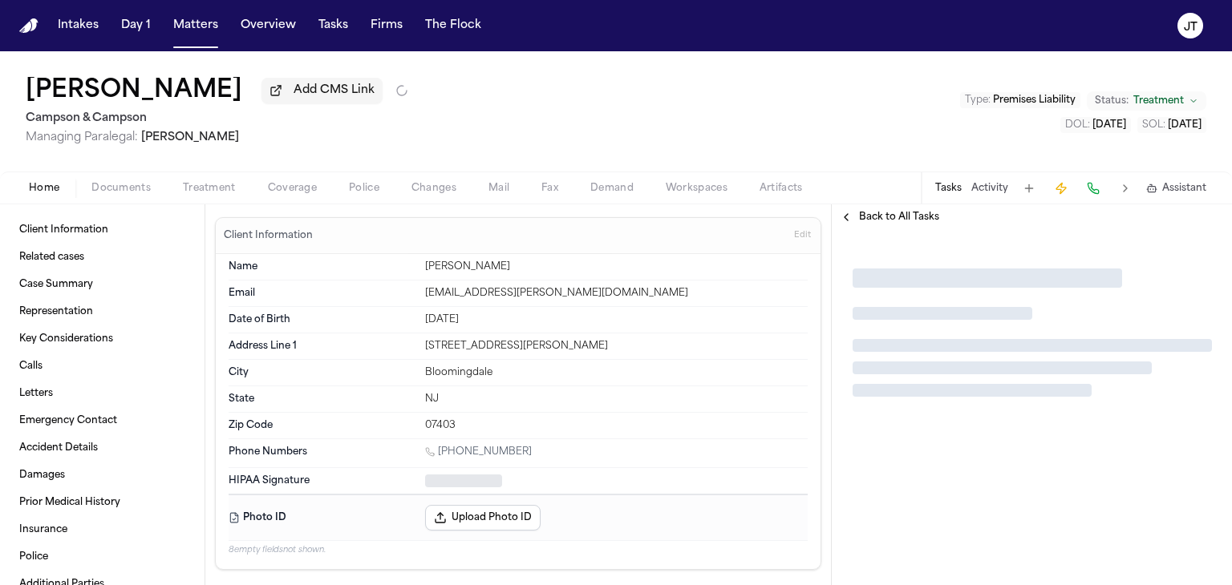
type textarea "*"
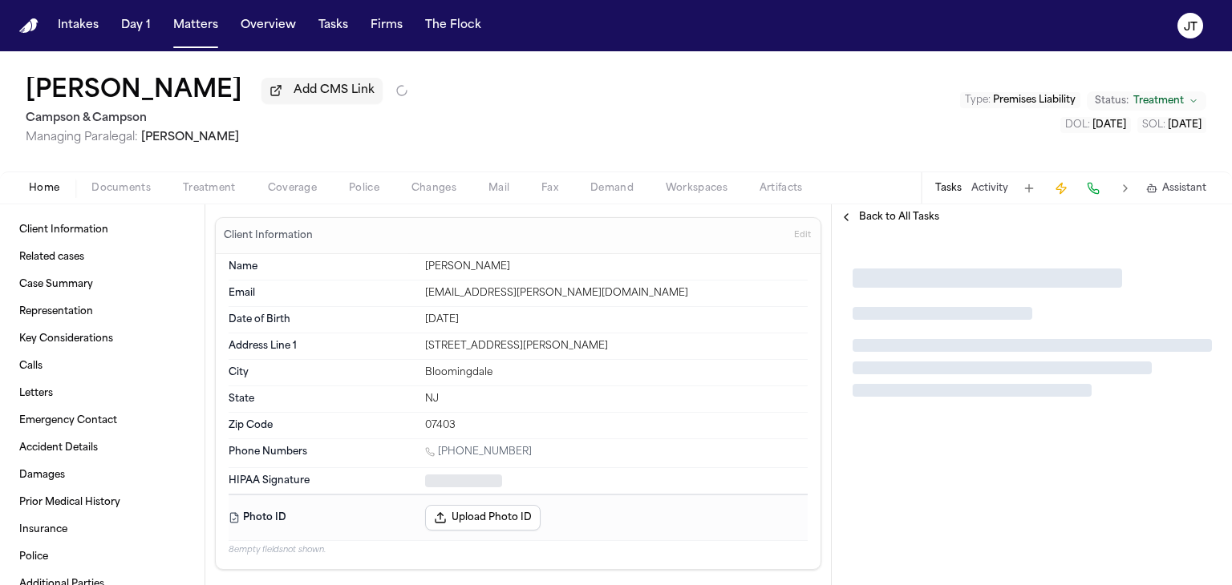
type textarea "*"
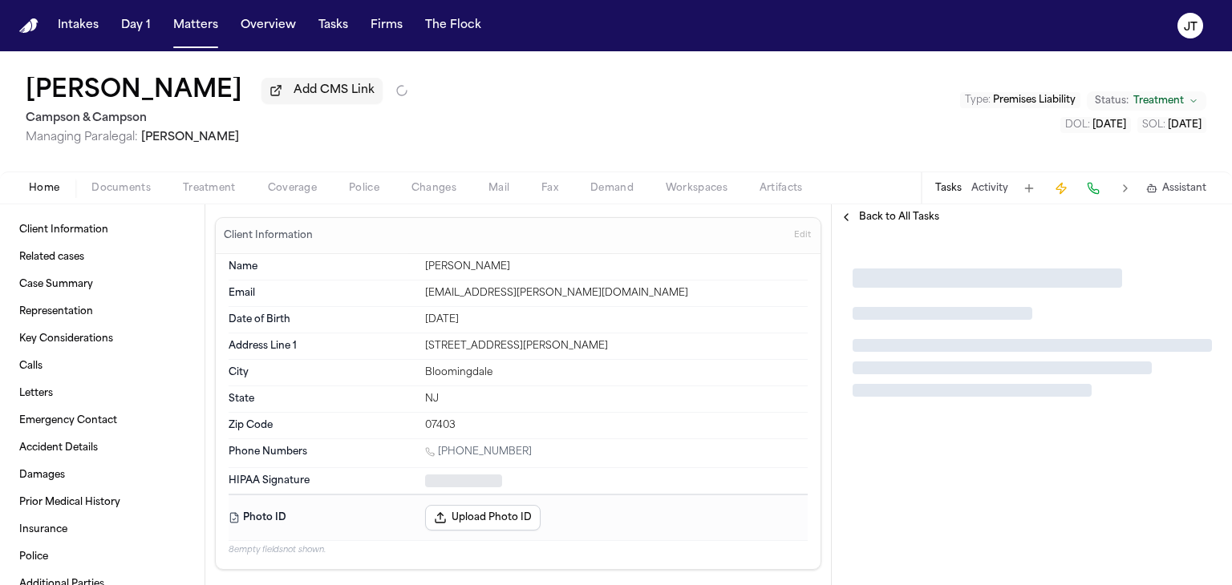
type textarea "*"
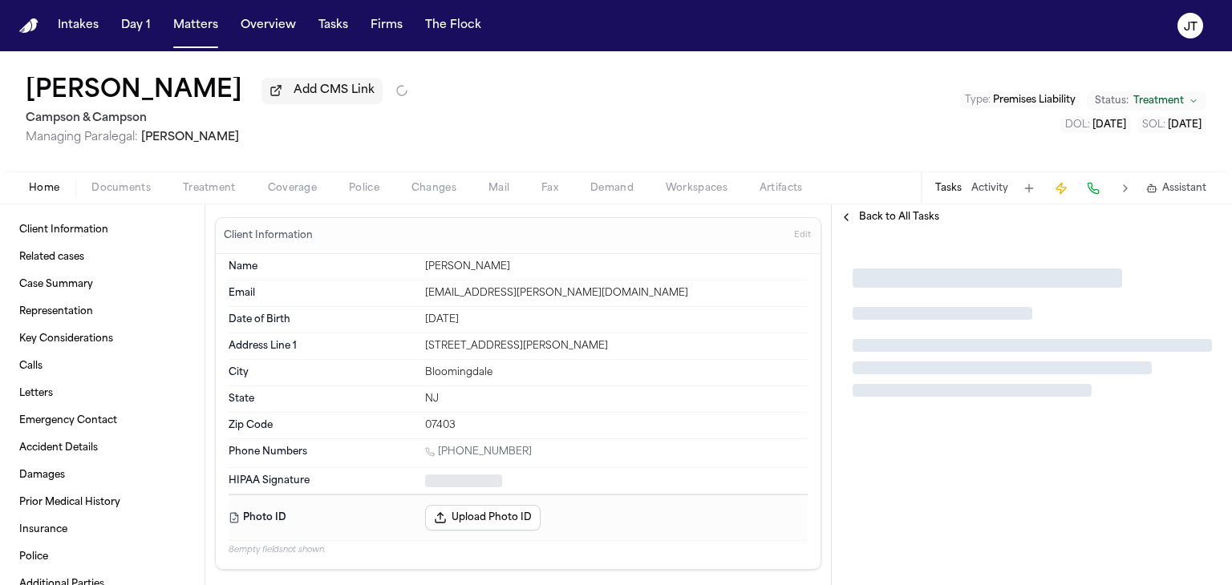
type textarea "*"
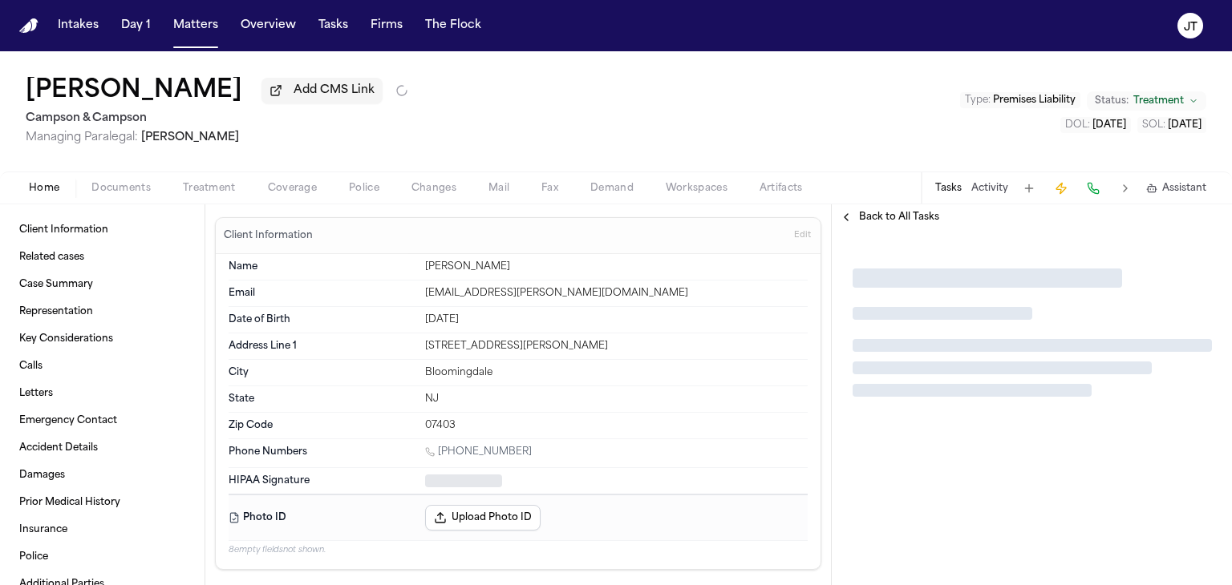
type textarea "*"
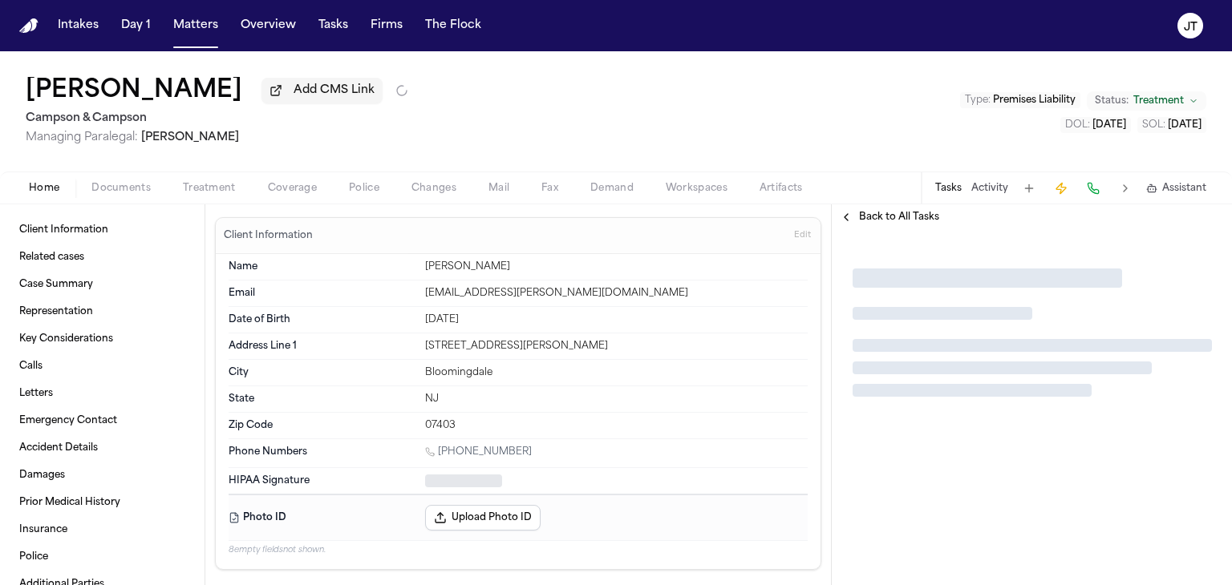
type textarea "*"
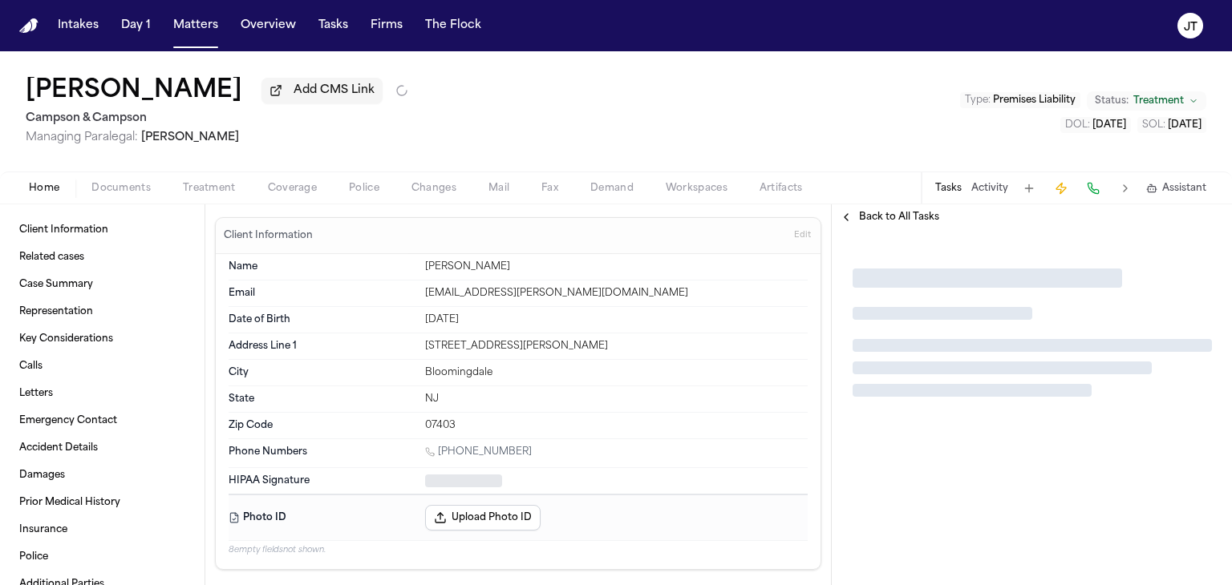
type textarea "*"
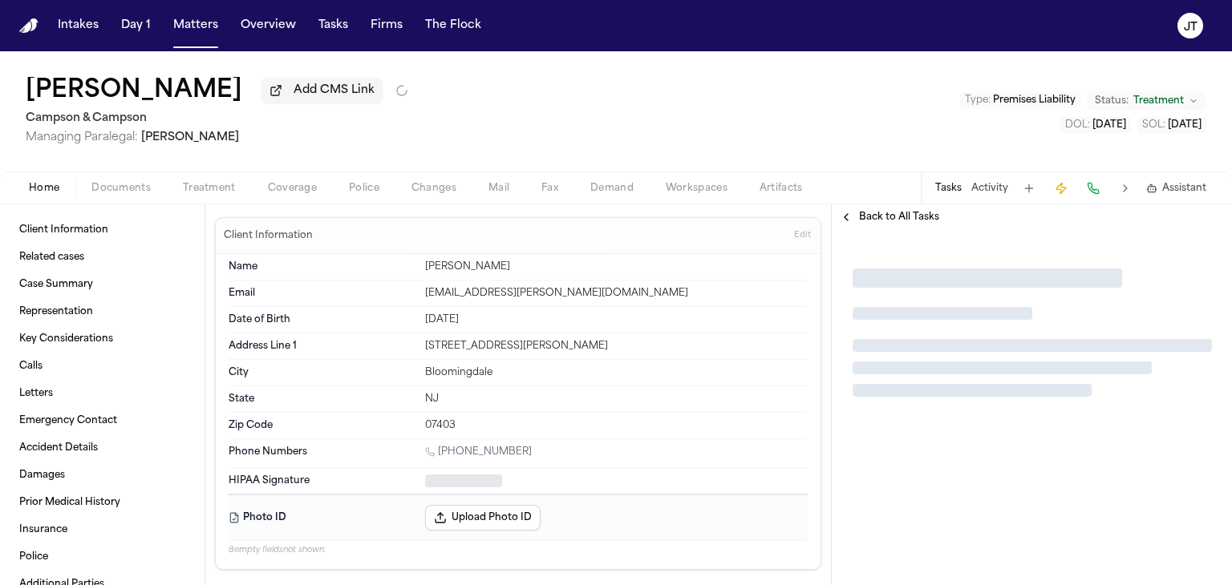
type textarea "*"
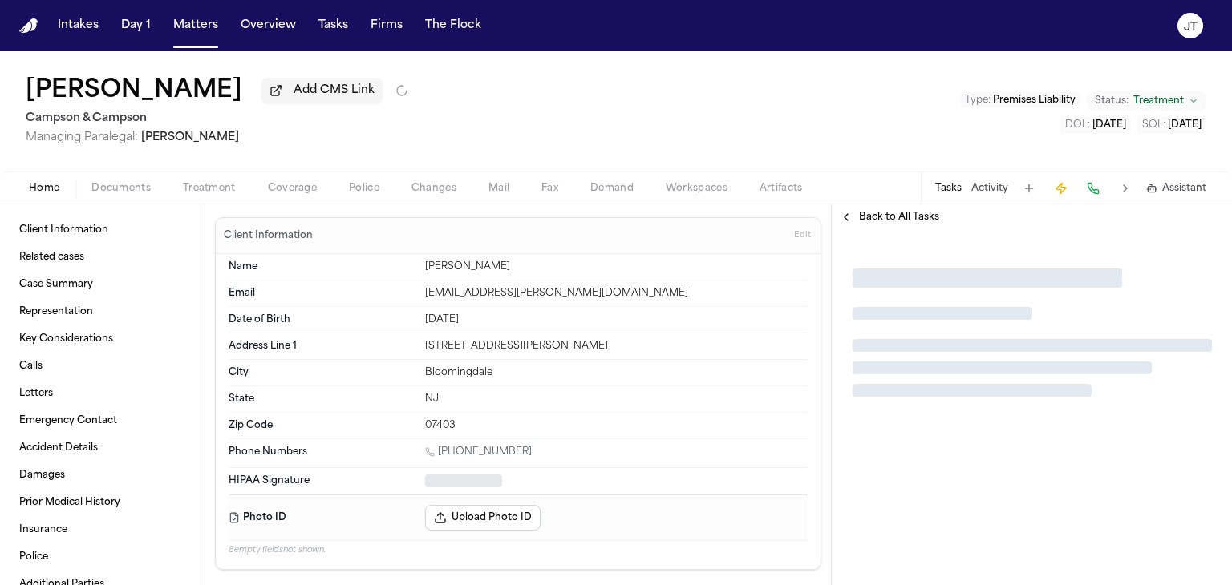
type textarea "*"
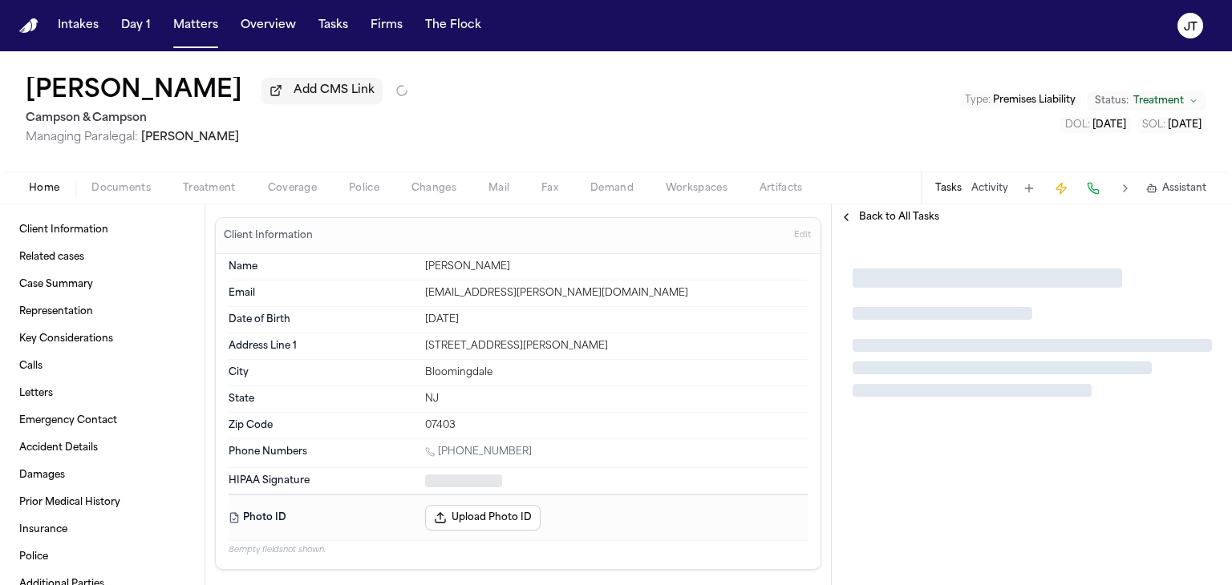
type textarea "*"
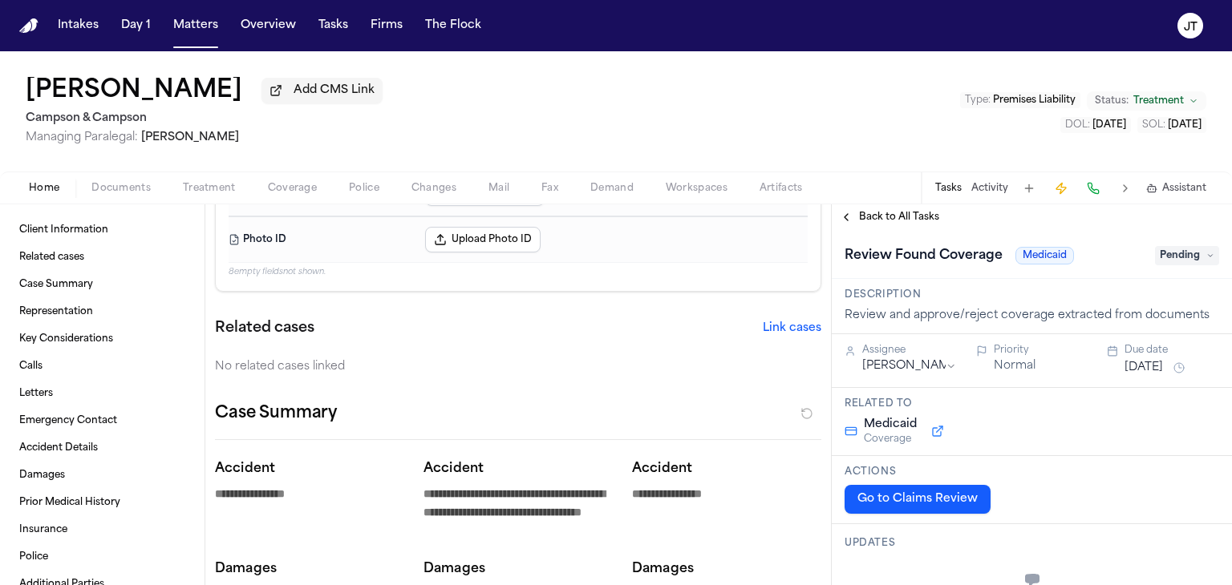
scroll to position [160, 0]
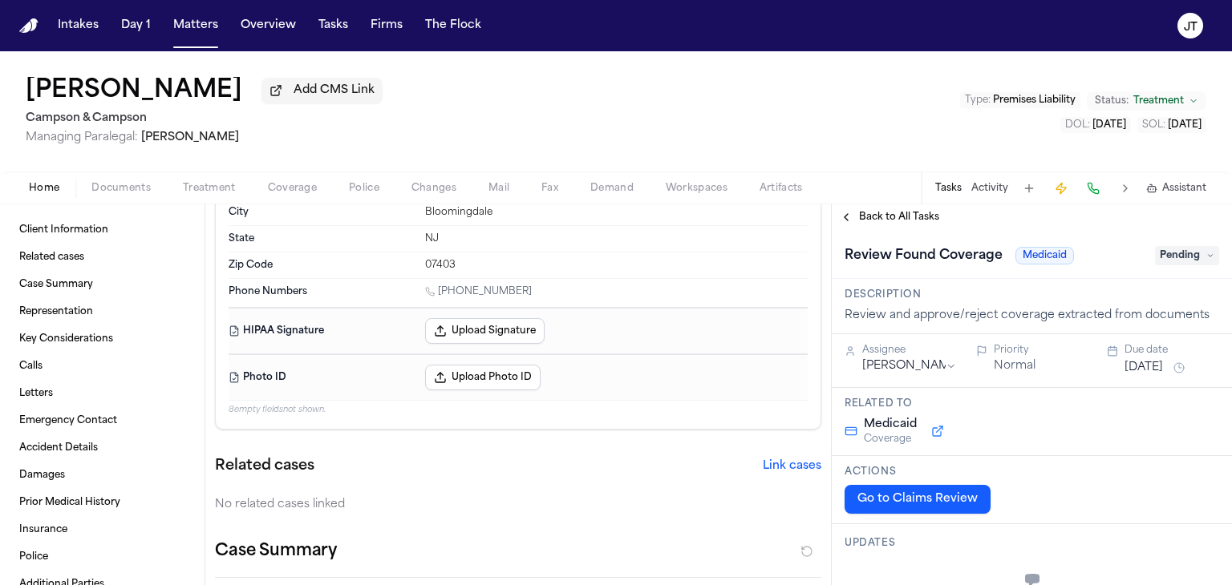
click at [1172, 259] on span "Pending" at bounding box center [1187, 255] width 64 height 19
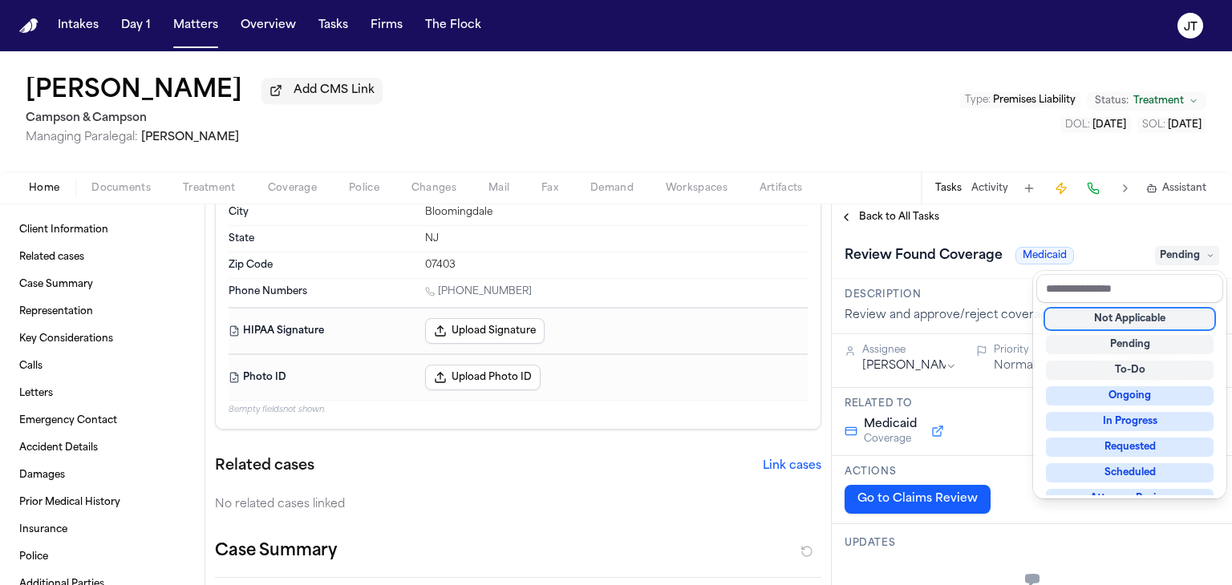
click at [1152, 322] on div "Not Applicable" at bounding box center [1130, 319] width 168 height 19
